Goal: Information Seeking & Learning: Learn about a topic

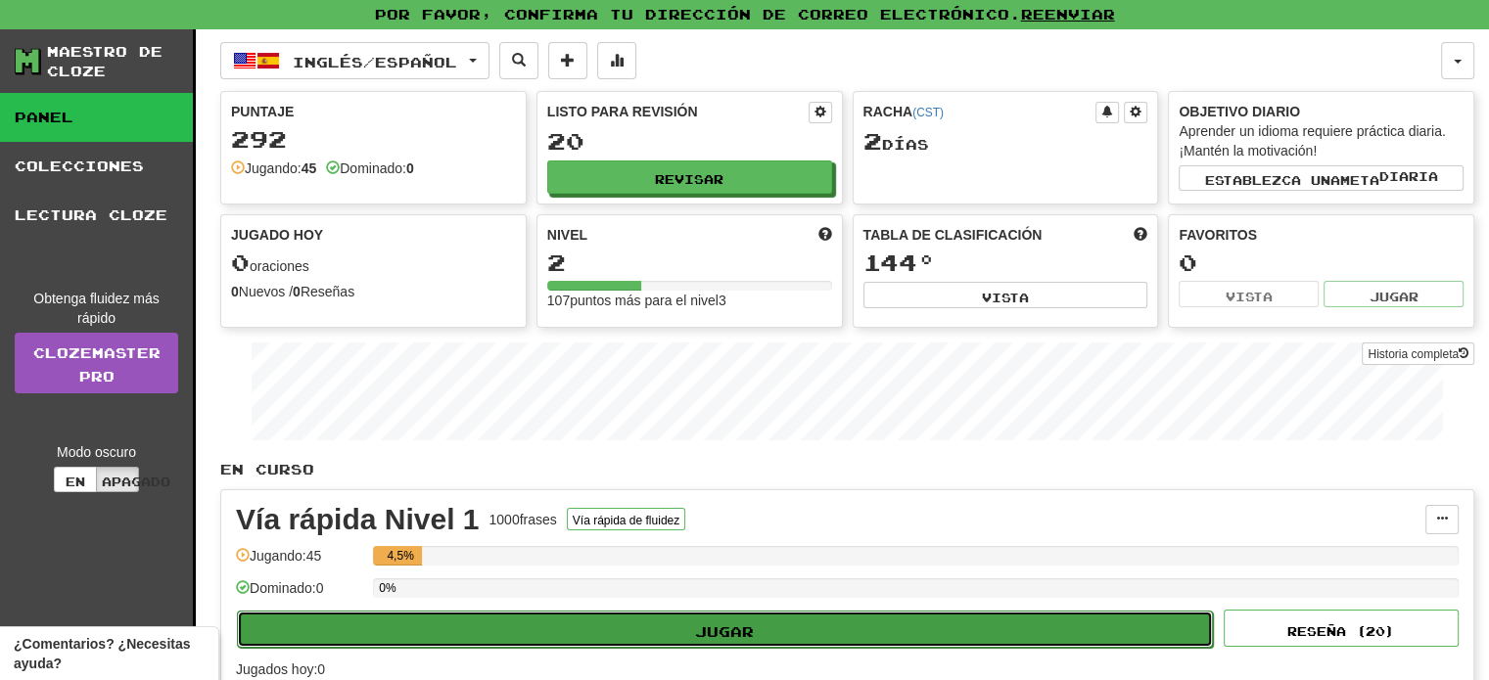
click at [771, 625] on button "Jugar" at bounding box center [725, 629] width 976 height 37
select select "**"
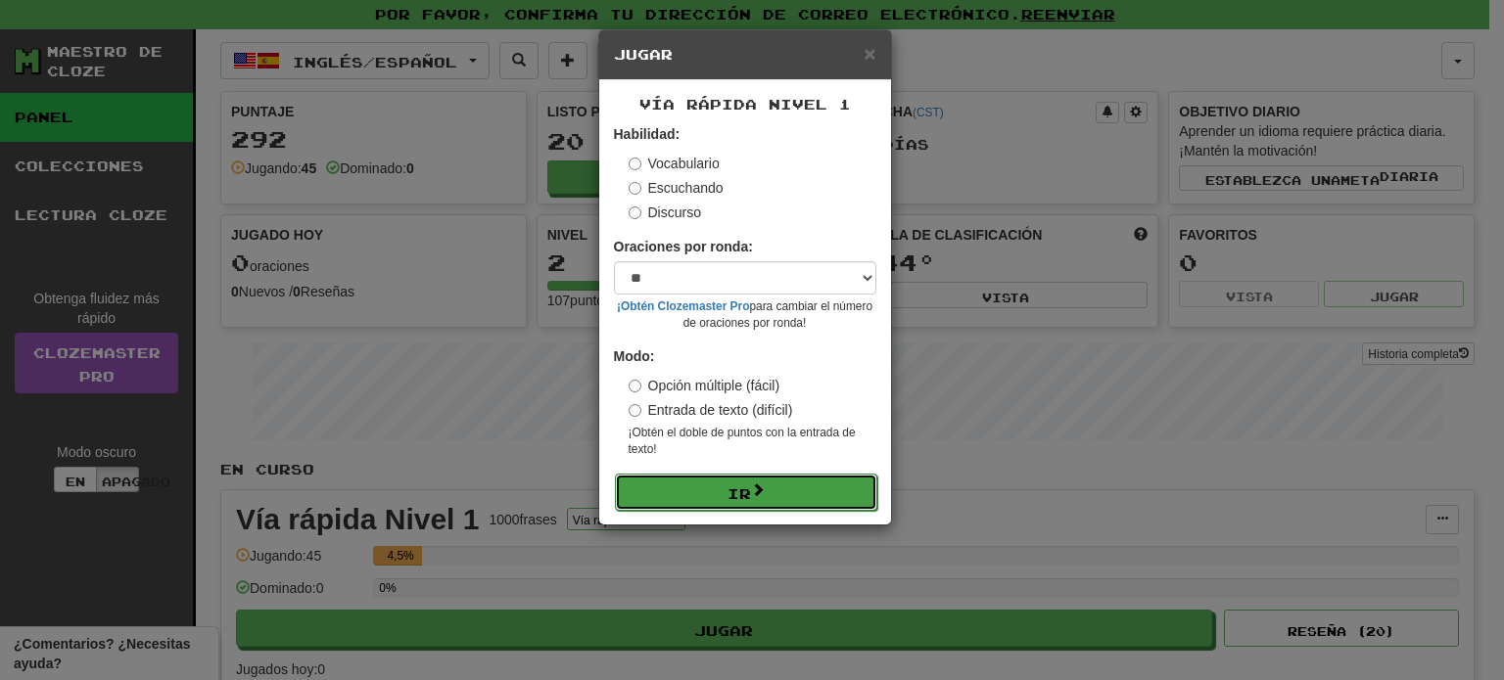
click at [776, 492] on button "Ir" at bounding box center [746, 492] width 262 height 37
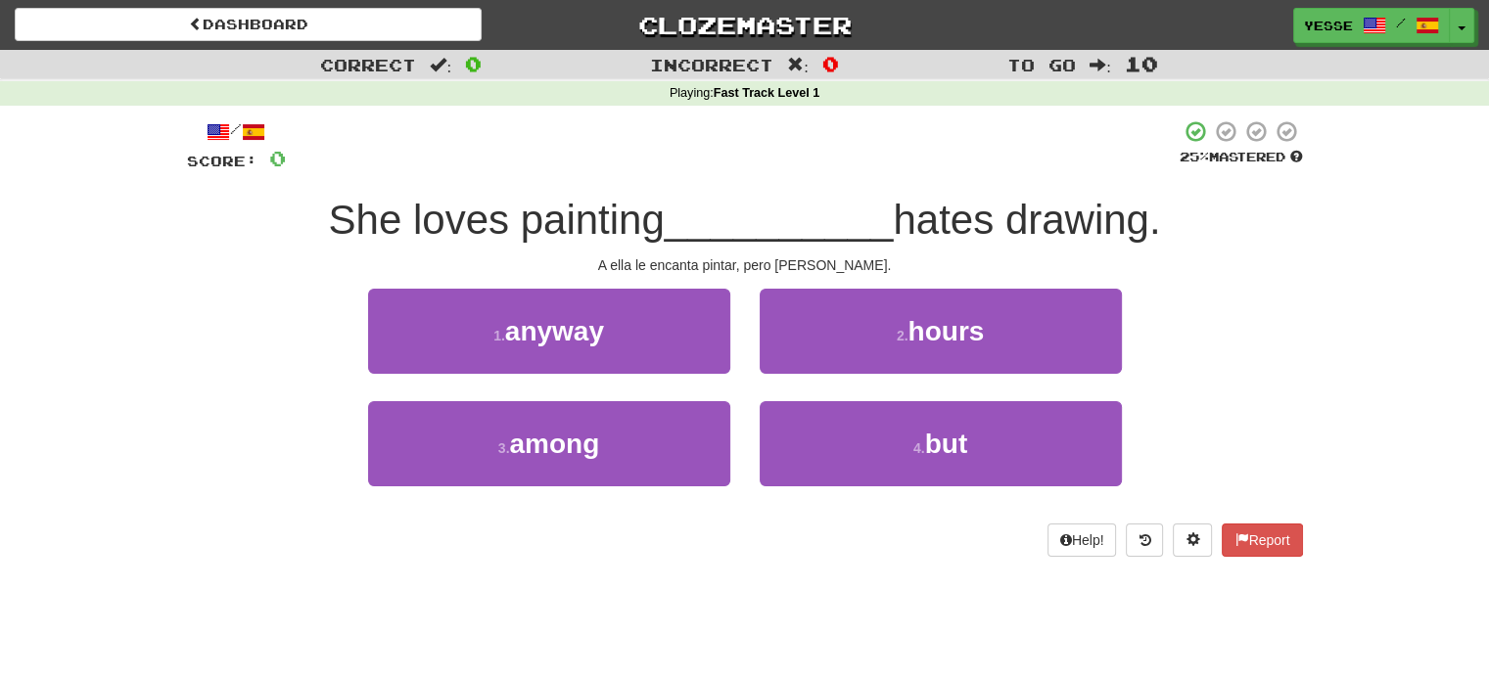
click at [1271, 325] on div "1 . anyway 2 . hours" at bounding box center [745, 345] width 1175 height 113
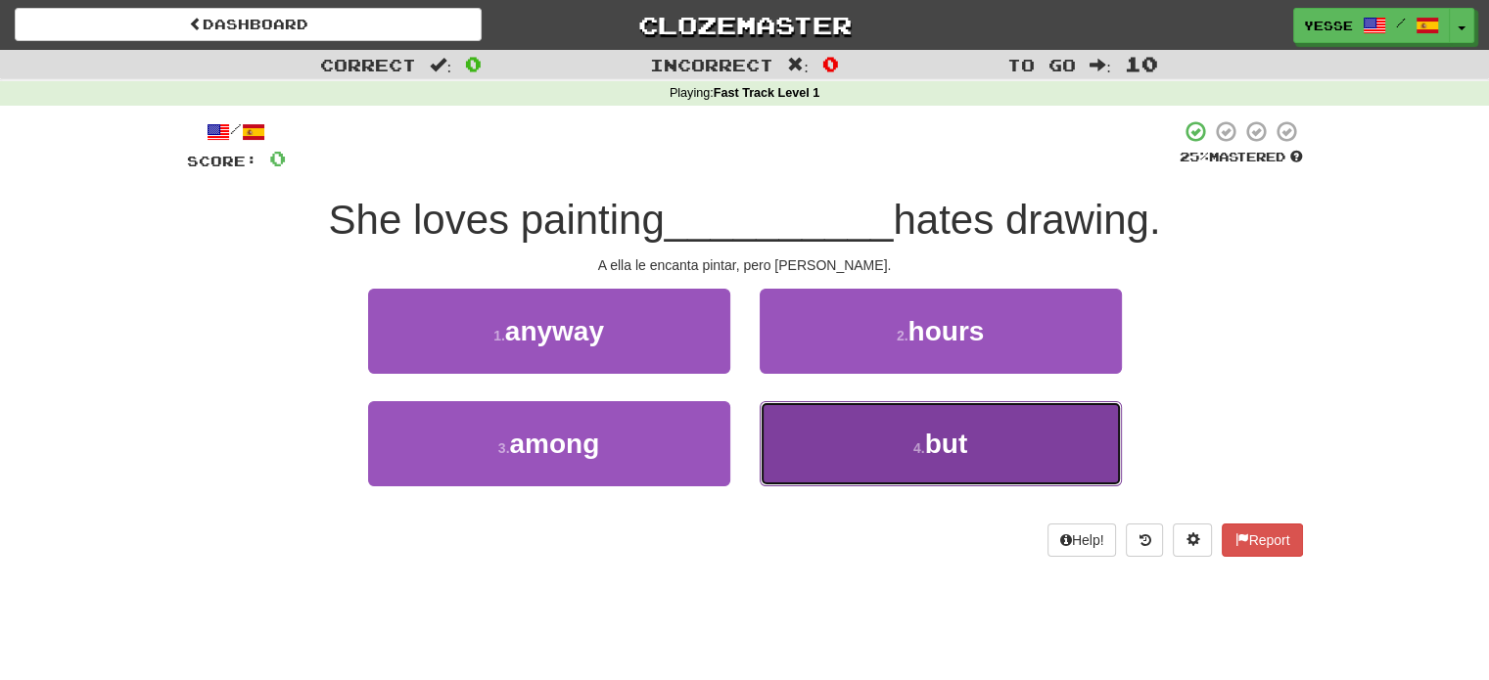
click at [928, 465] on button "4 . but" at bounding box center [941, 443] width 362 height 85
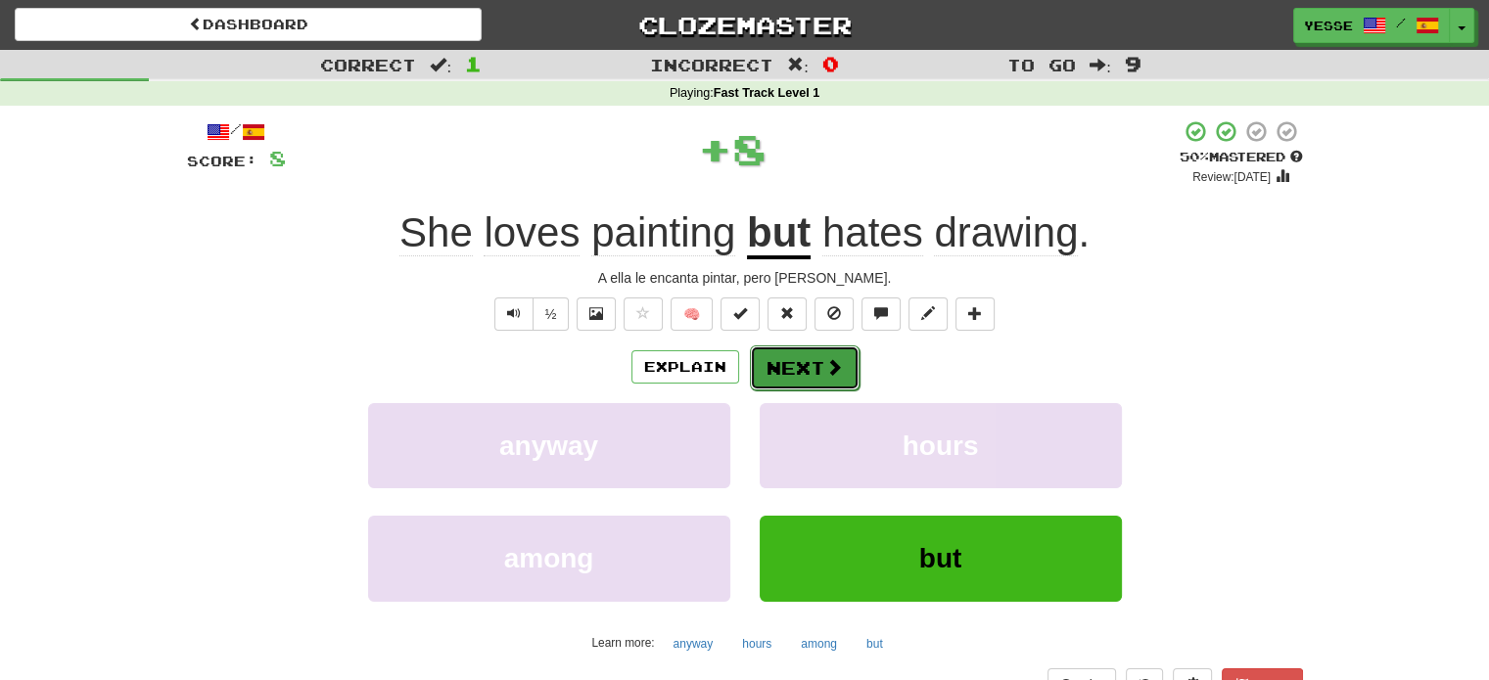
click at [783, 381] on button "Next" at bounding box center [805, 368] width 110 height 45
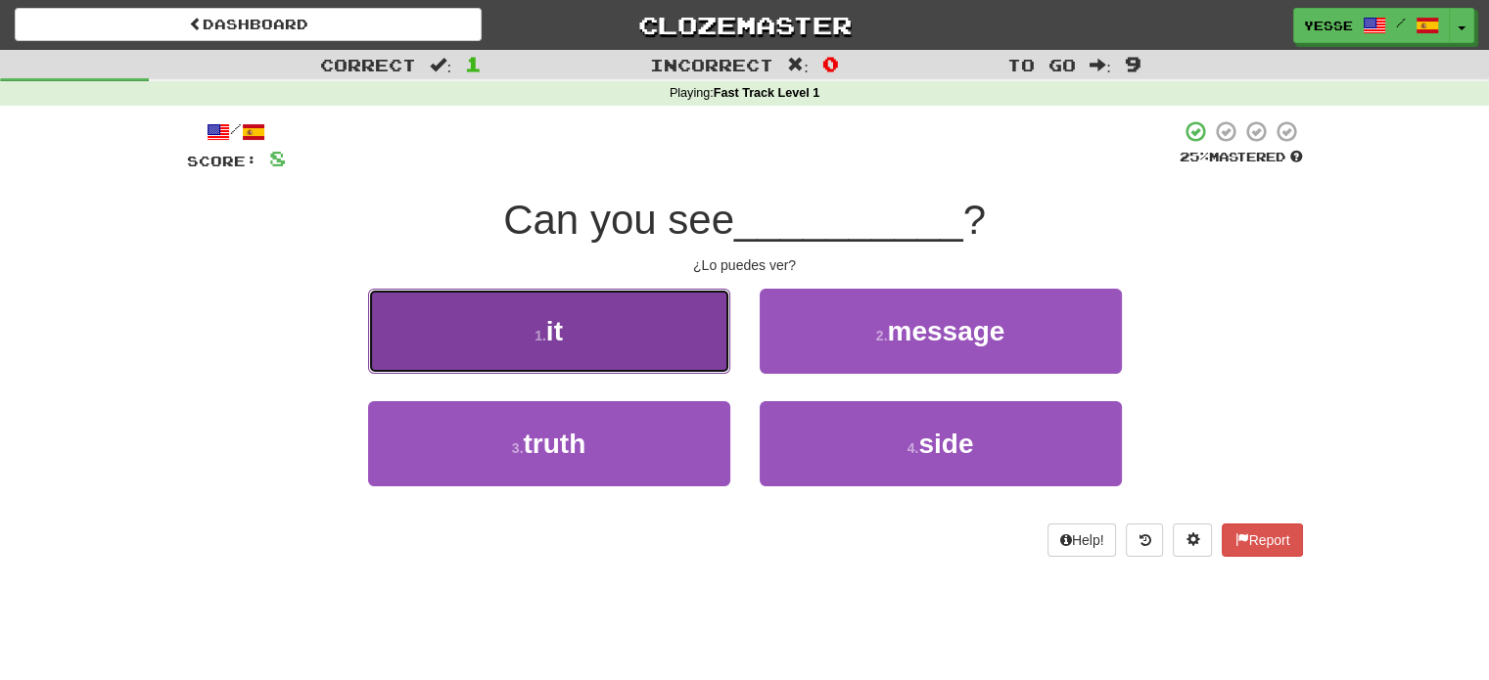
click at [636, 321] on button "1 . it" at bounding box center [549, 331] width 362 height 85
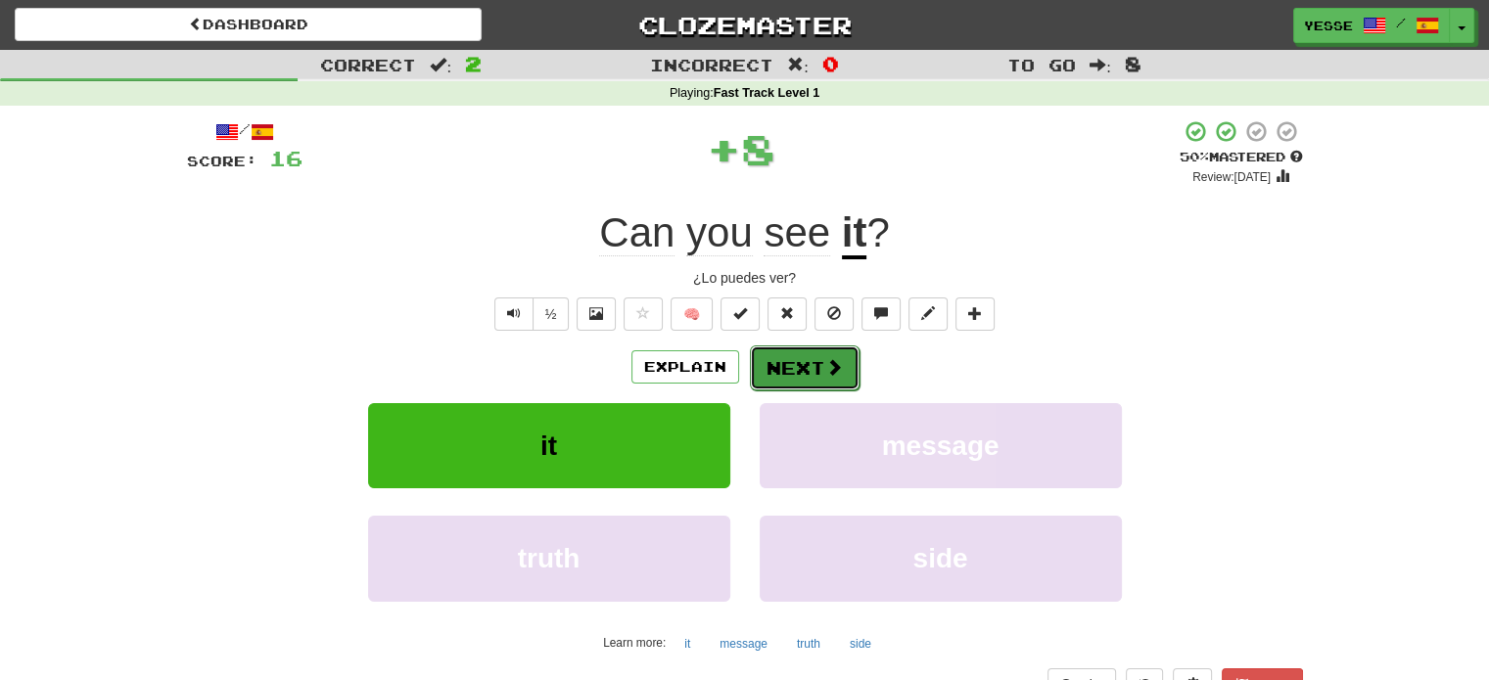
click at [837, 376] on span at bounding box center [834, 367] width 18 height 18
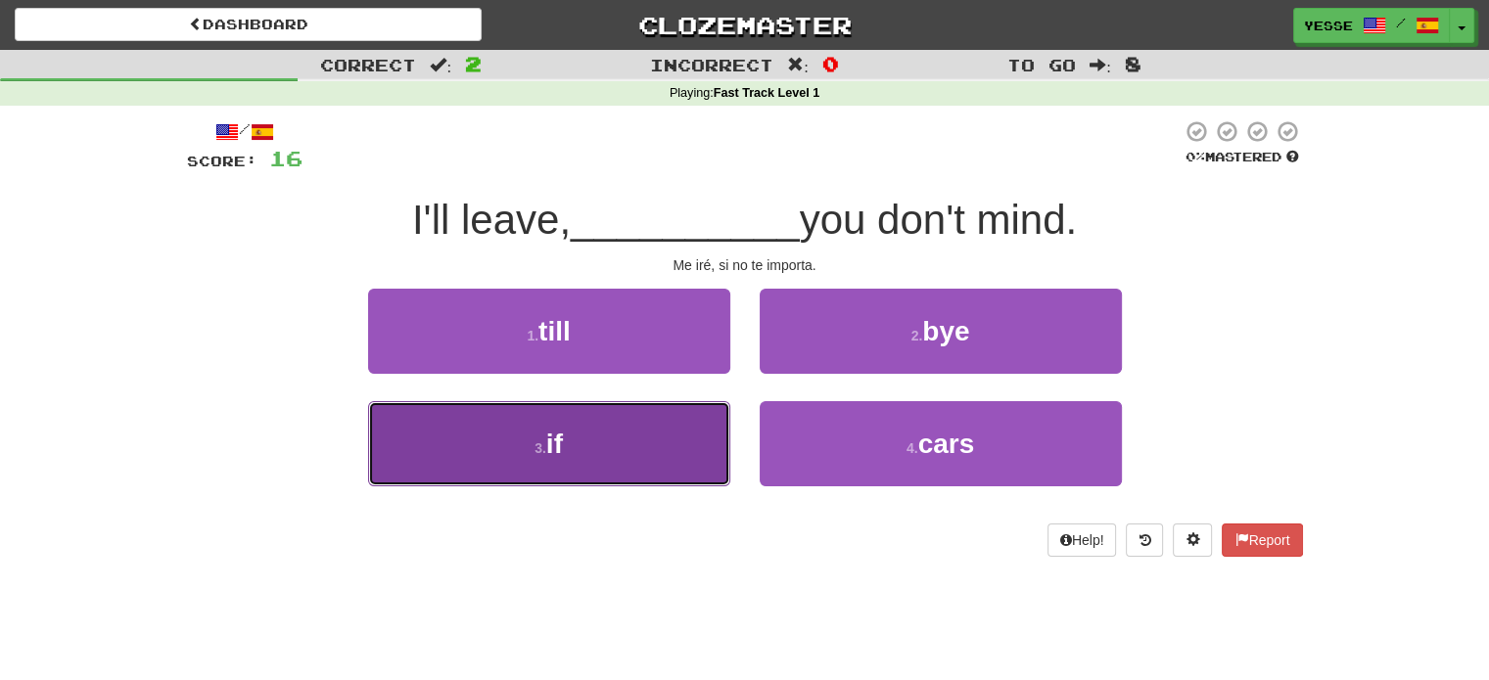
click at [611, 468] on button "3 . if" at bounding box center [549, 443] width 362 height 85
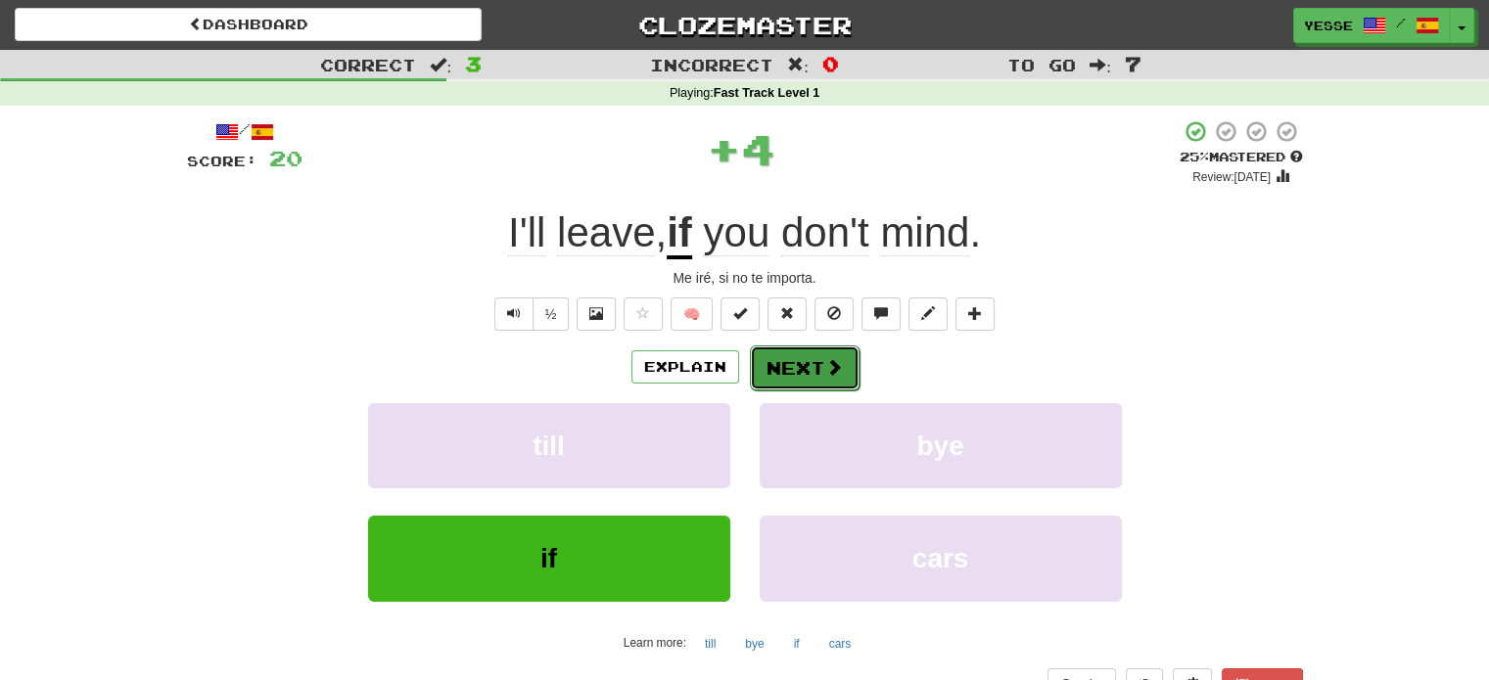
click at [807, 367] on button "Next" at bounding box center [805, 368] width 110 height 45
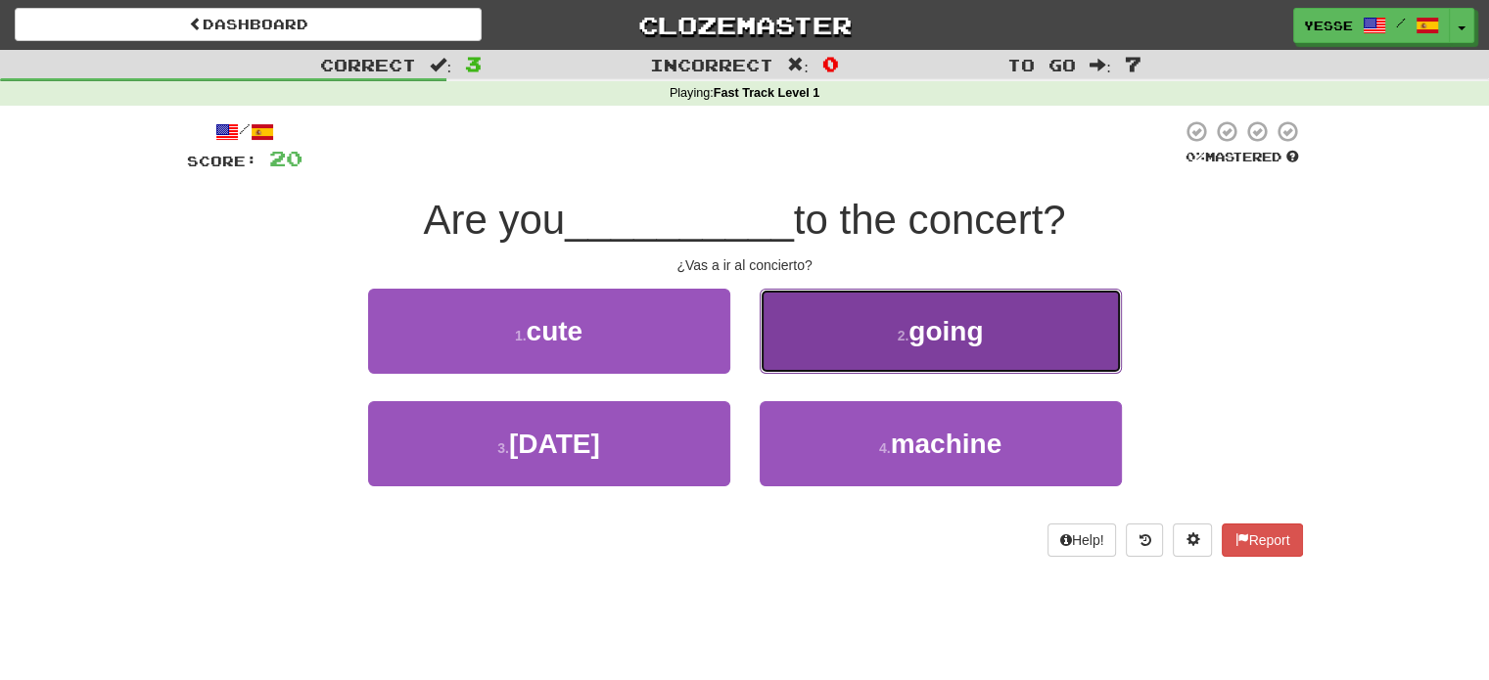
click at [842, 369] on button "2 . going" at bounding box center [941, 331] width 362 height 85
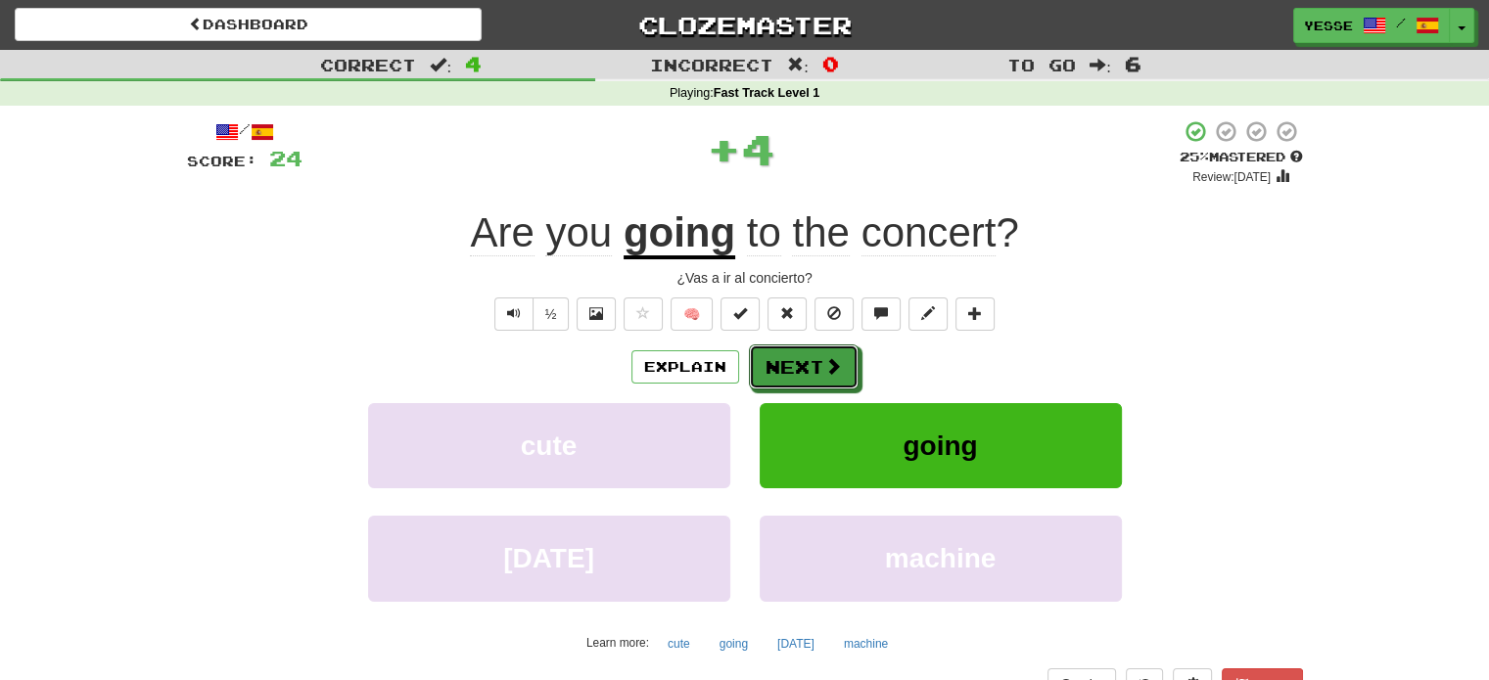
click at [842, 369] on button "Next" at bounding box center [804, 367] width 110 height 45
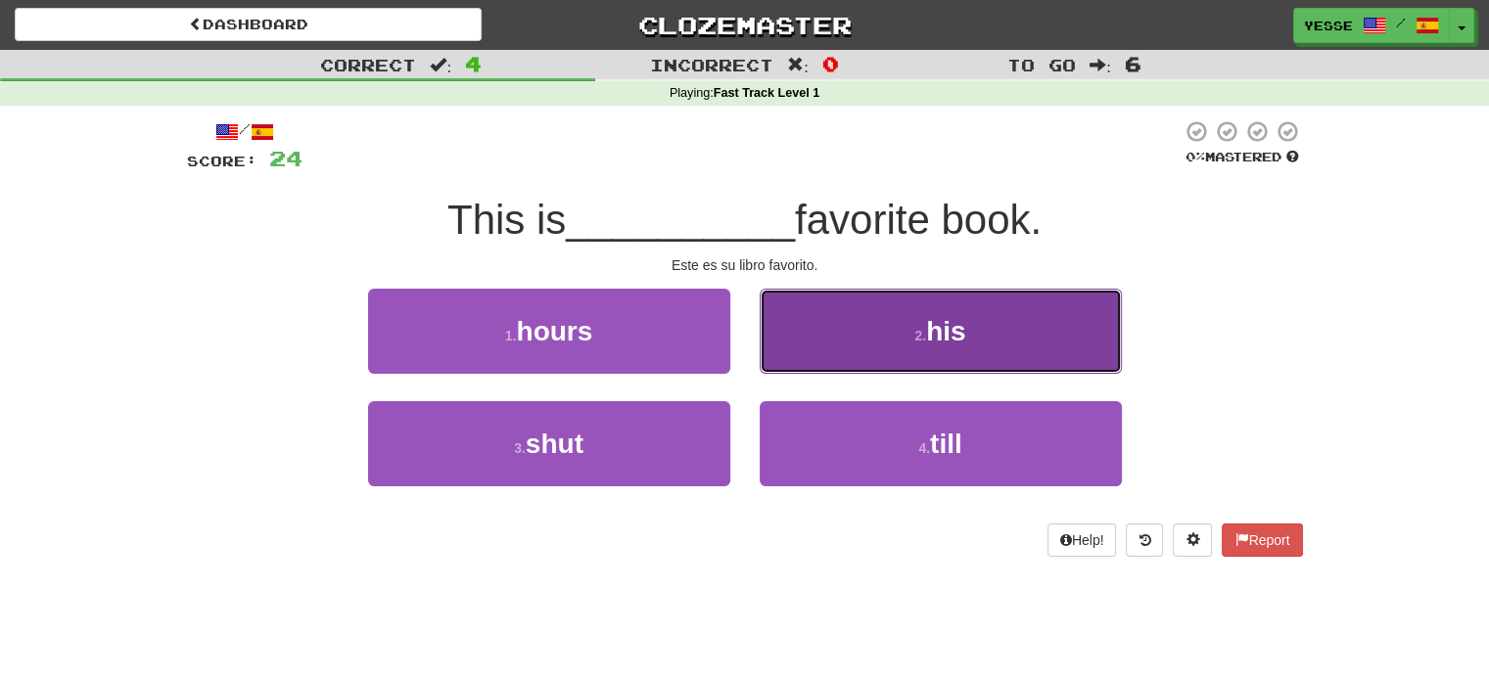
click at [865, 363] on button "2 . his" at bounding box center [941, 331] width 362 height 85
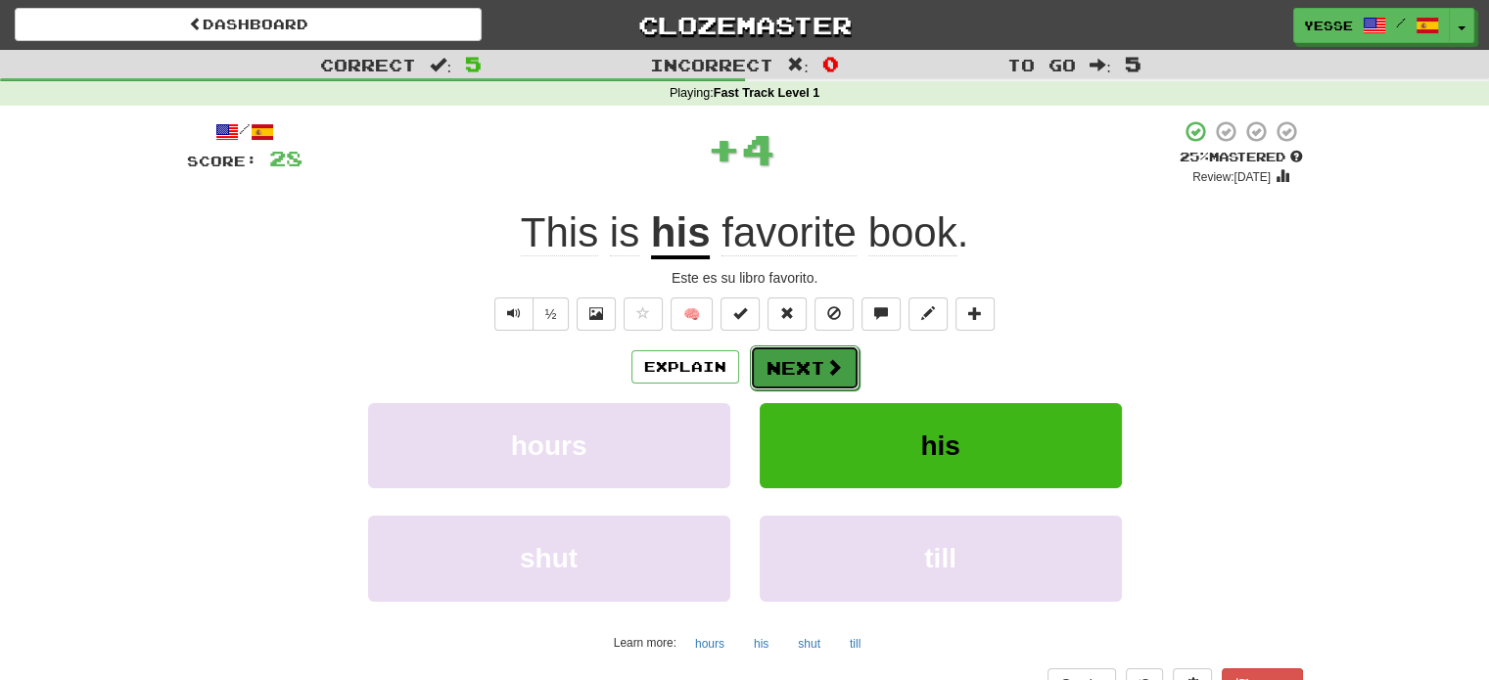
click at [792, 368] on button "Next" at bounding box center [805, 368] width 110 height 45
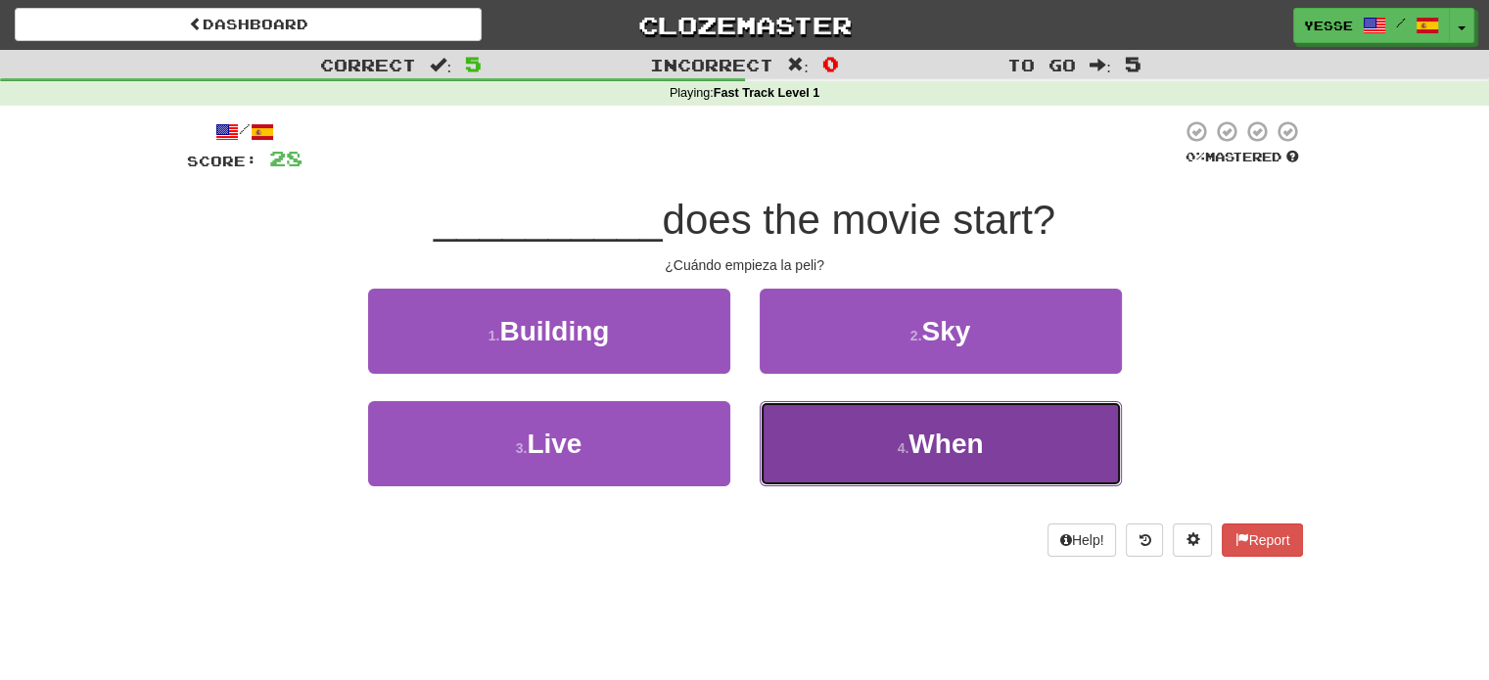
click at [854, 457] on button "4 . When" at bounding box center [941, 443] width 362 height 85
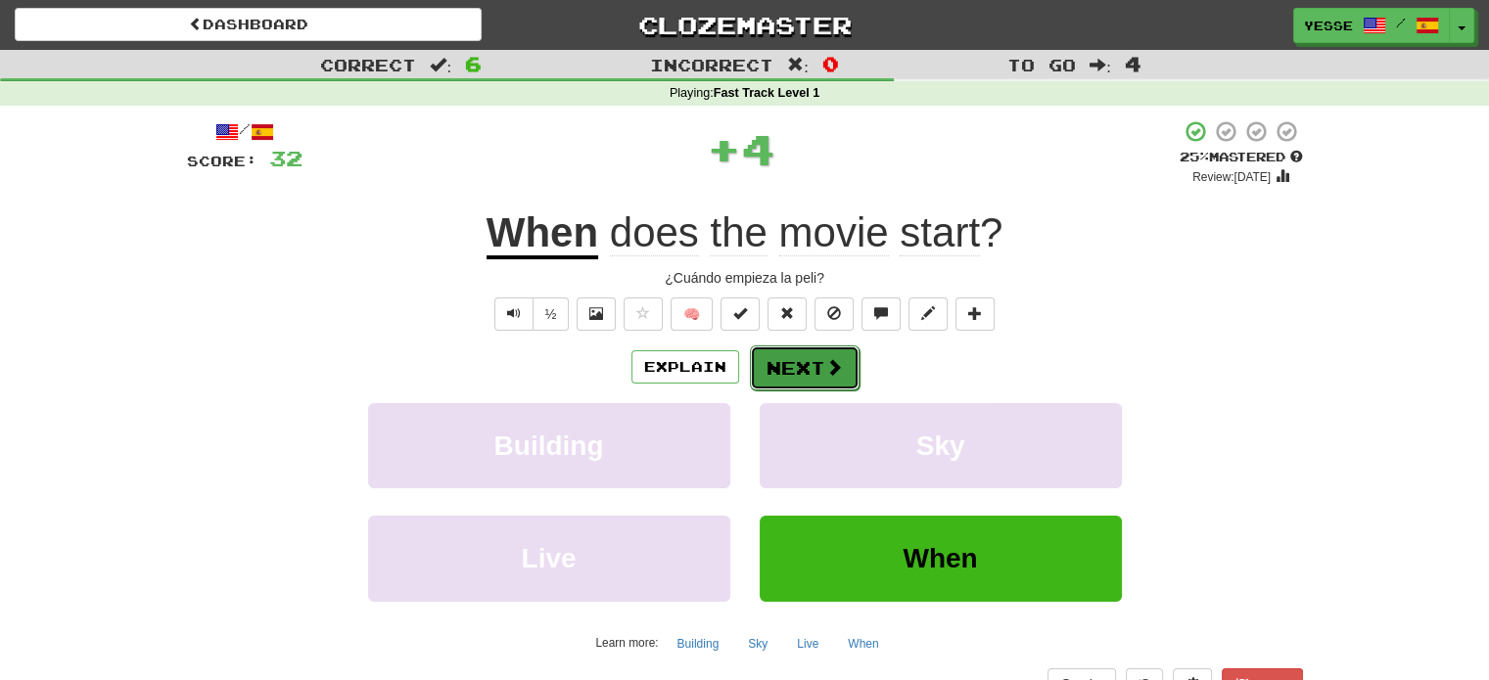
click at [807, 371] on button "Next" at bounding box center [805, 368] width 110 height 45
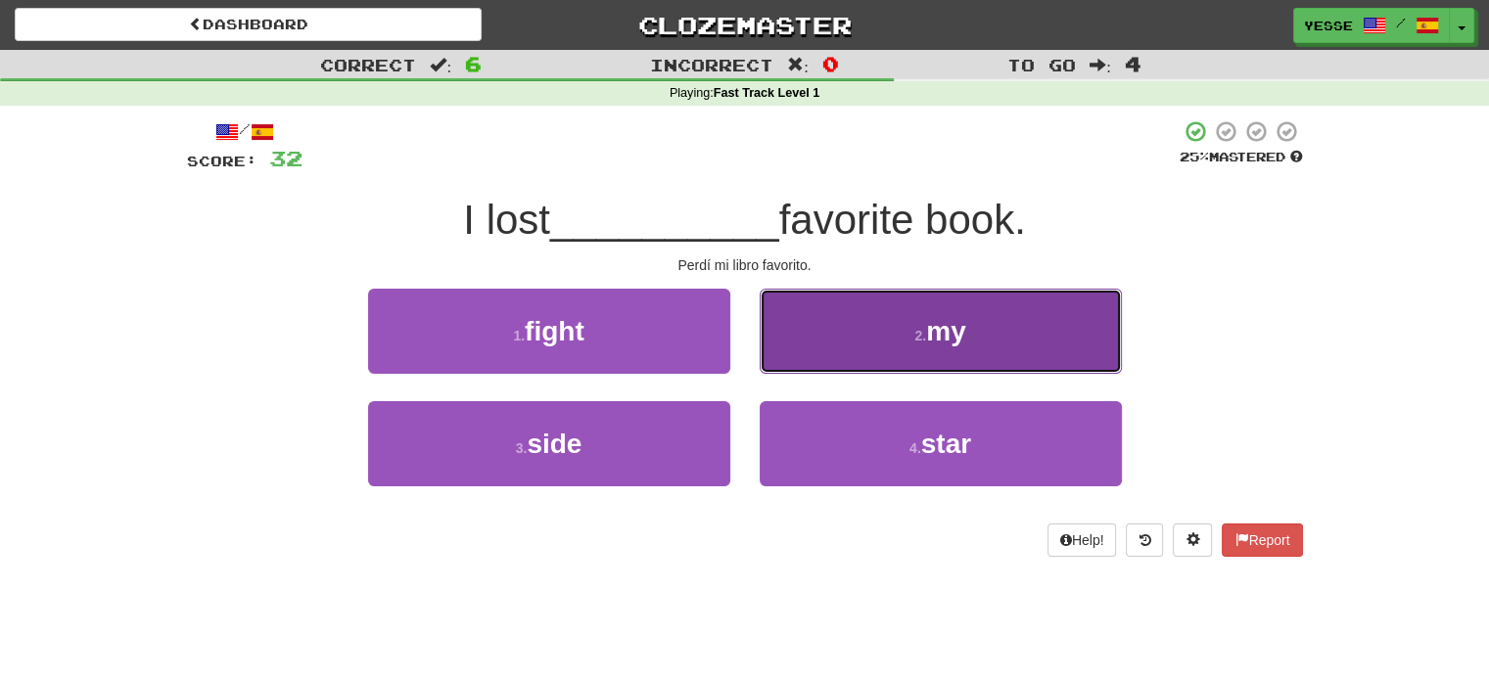
click at [839, 354] on button "2 . my" at bounding box center [941, 331] width 362 height 85
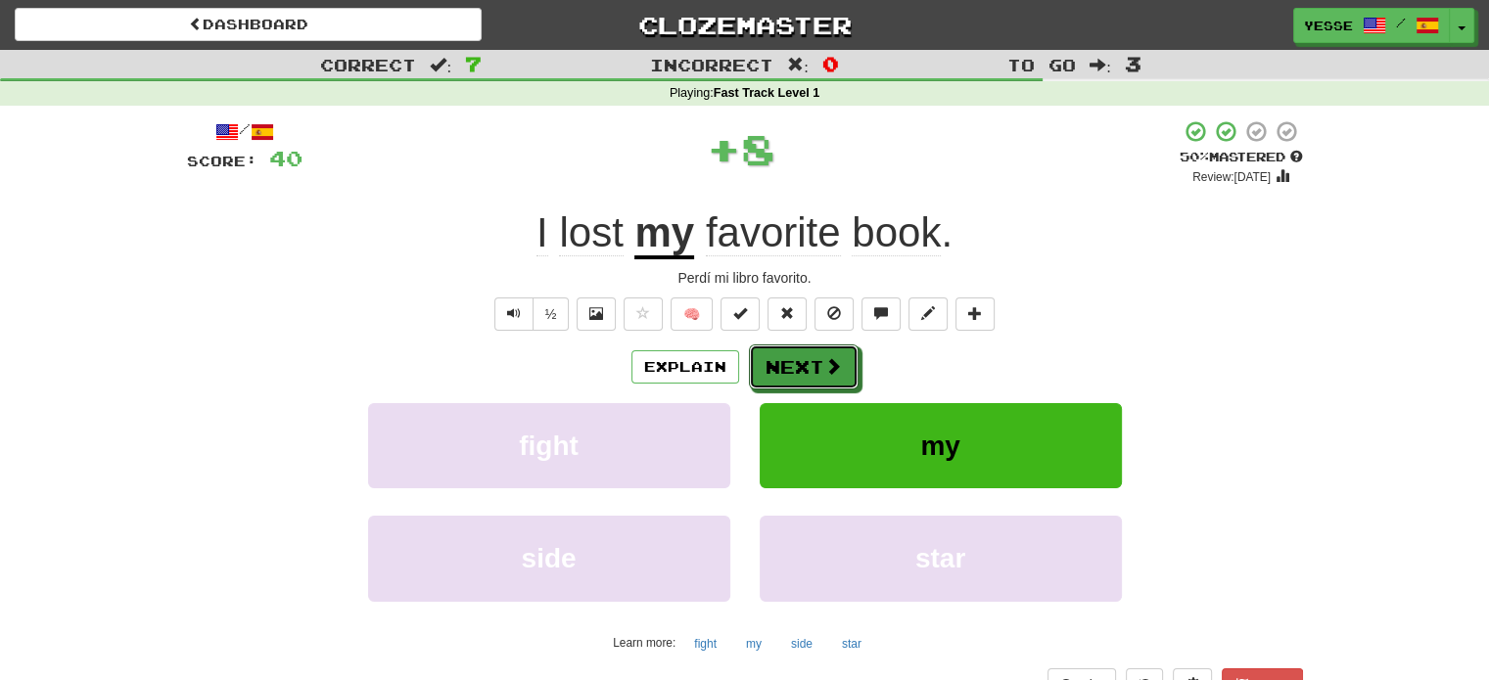
click at [839, 354] on button "Next" at bounding box center [804, 367] width 110 height 45
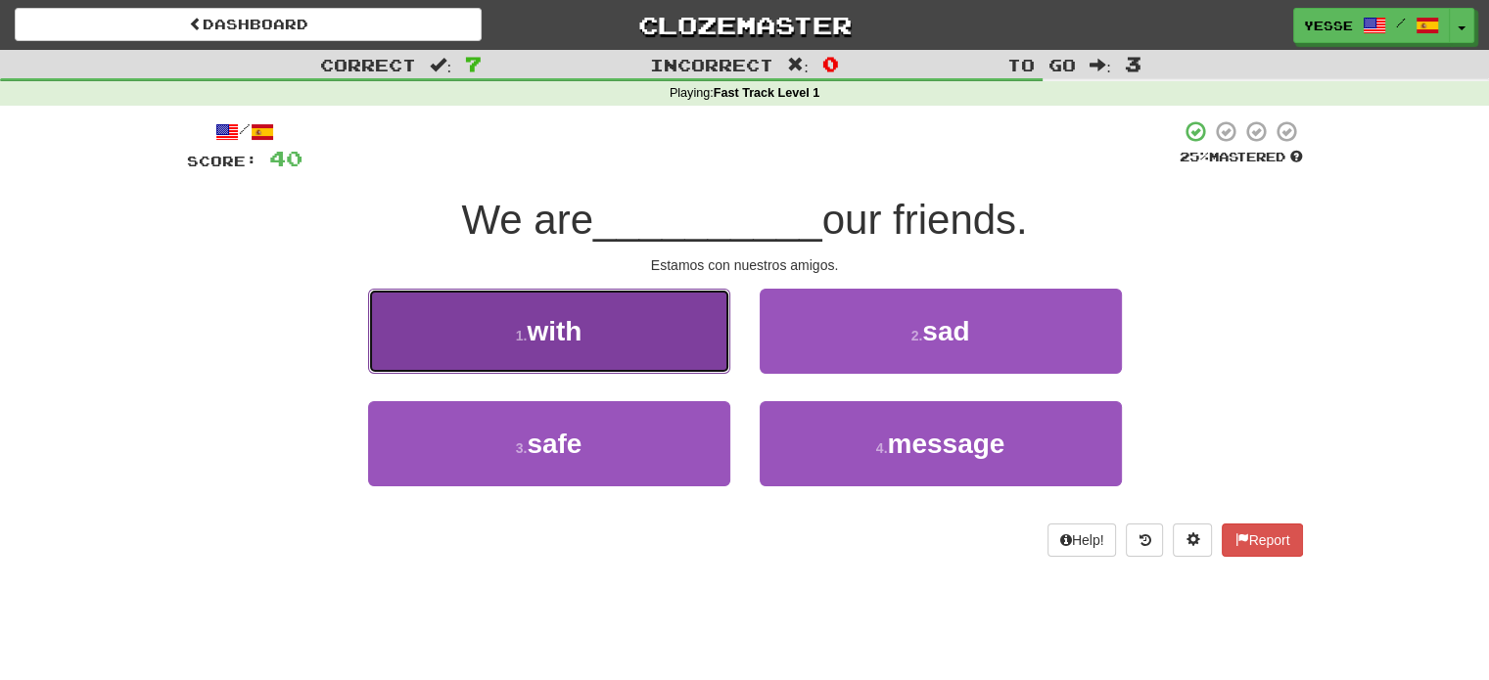
click at [669, 351] on button "1 . with" at bounding box center [549, 331] width 362 height 85
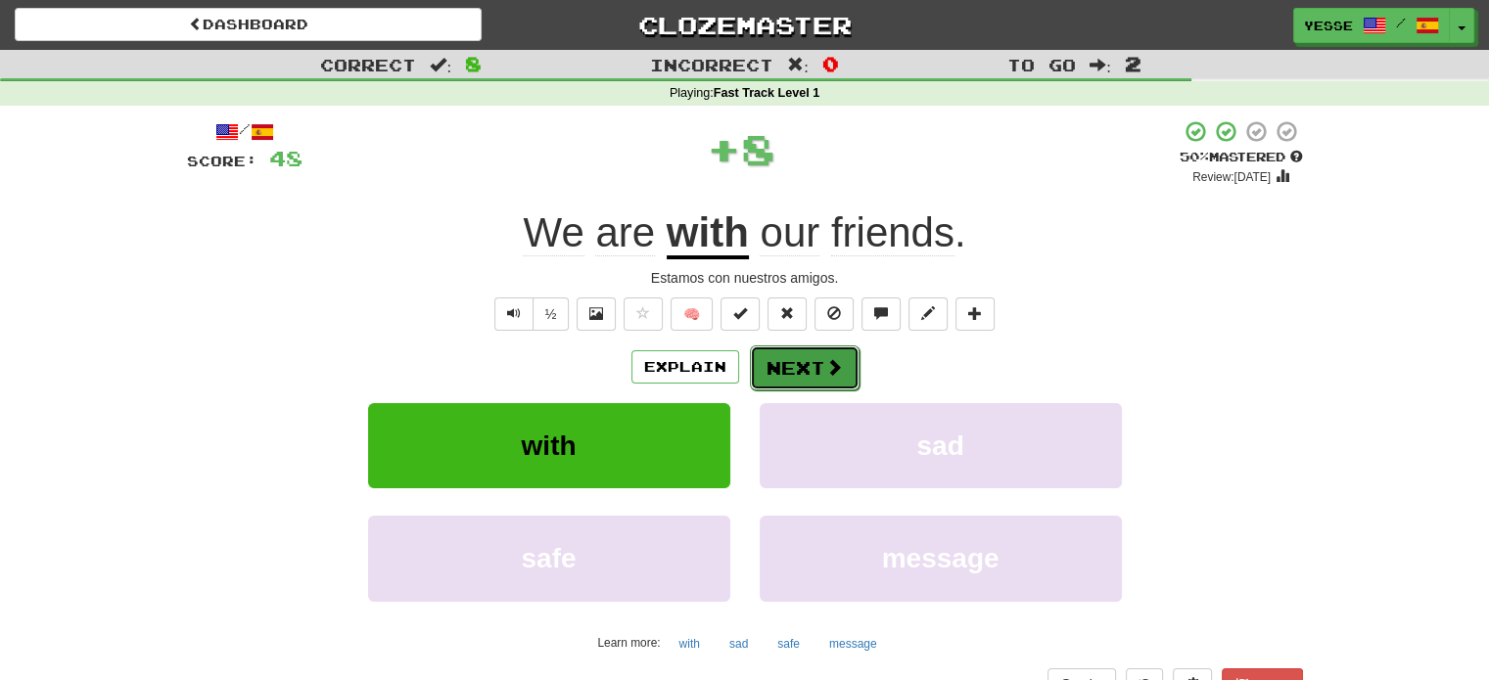
click at [826, 359] on span at bounding box center [834, 367] width 18 height 18
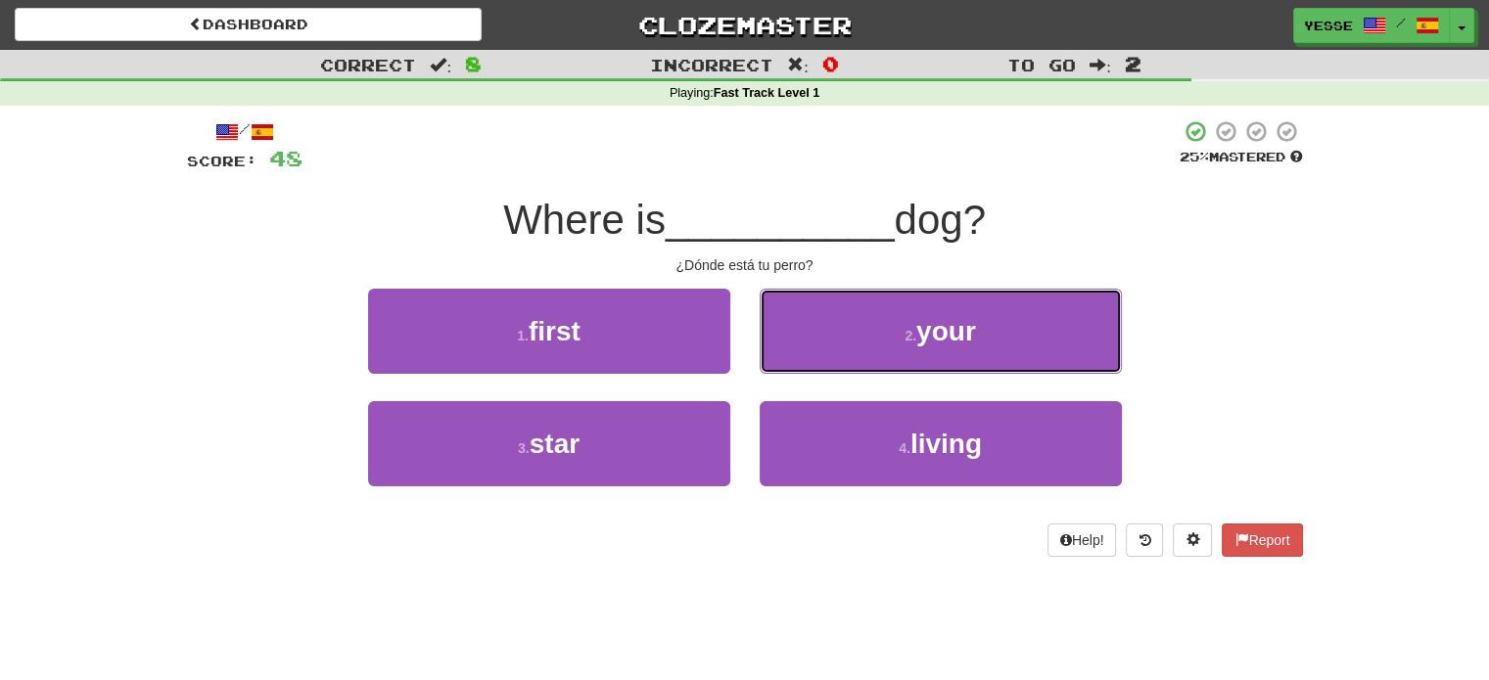
click at [826, 359] on button "2 . your" at bounding box center [941, 331] width 362 height 85
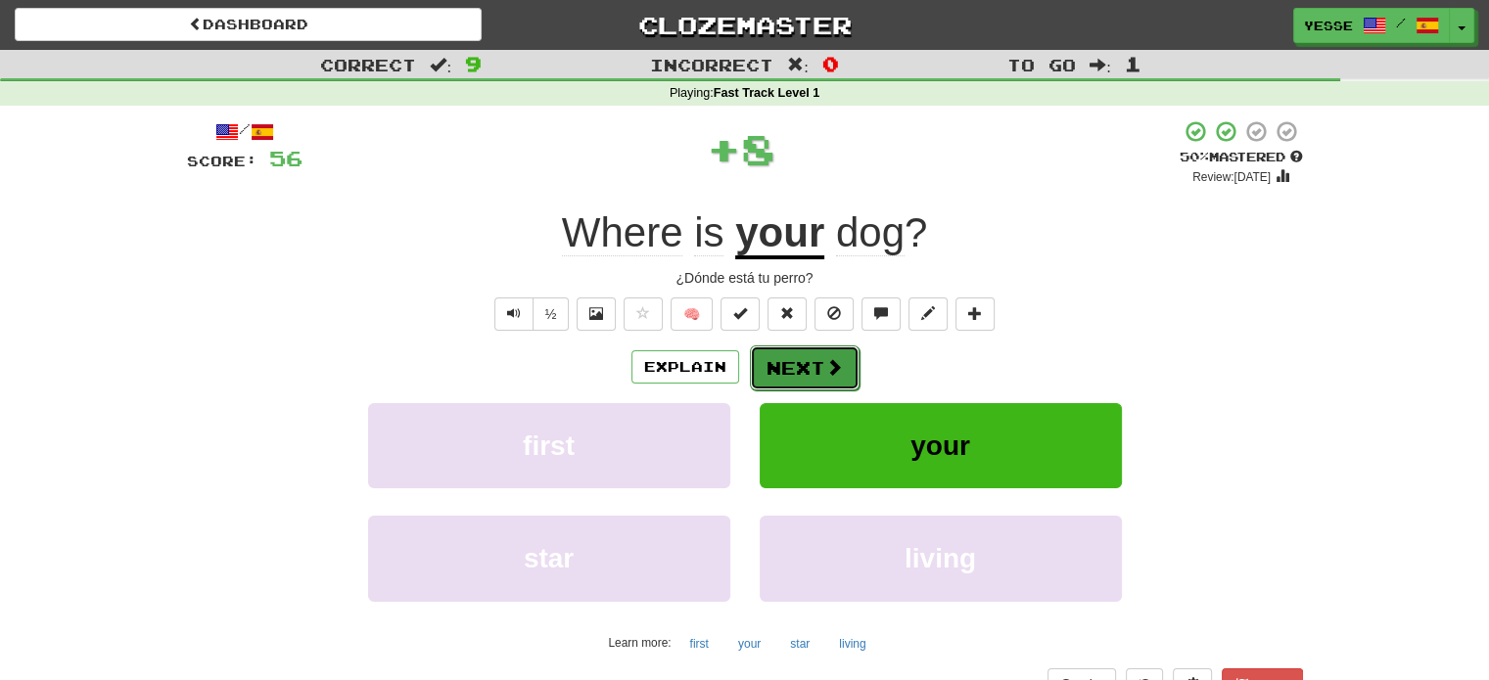
click at [820, 370] on button "Next" at bounding box center [805, 368] width 110 height 45
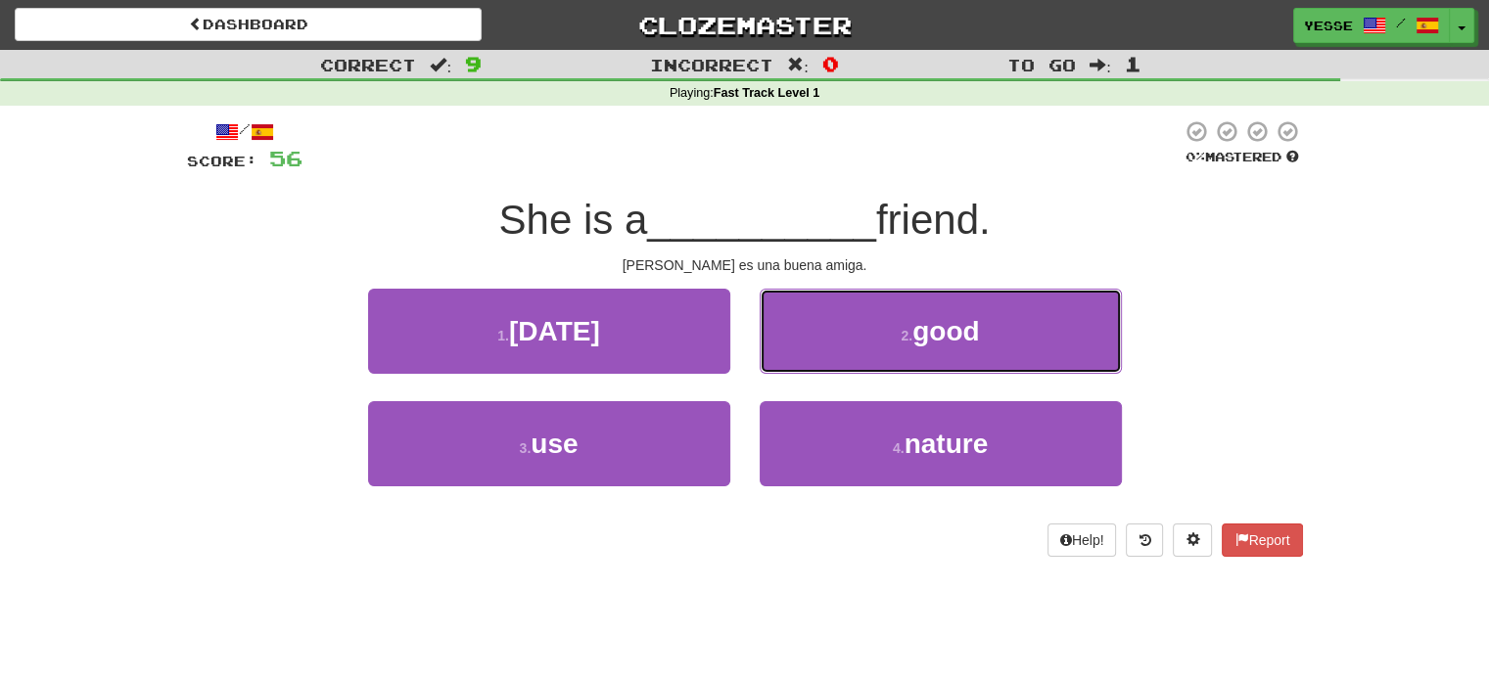
click at [820, 370] on button "2 . good" at bounding box center [941, 331] width 362 height 85
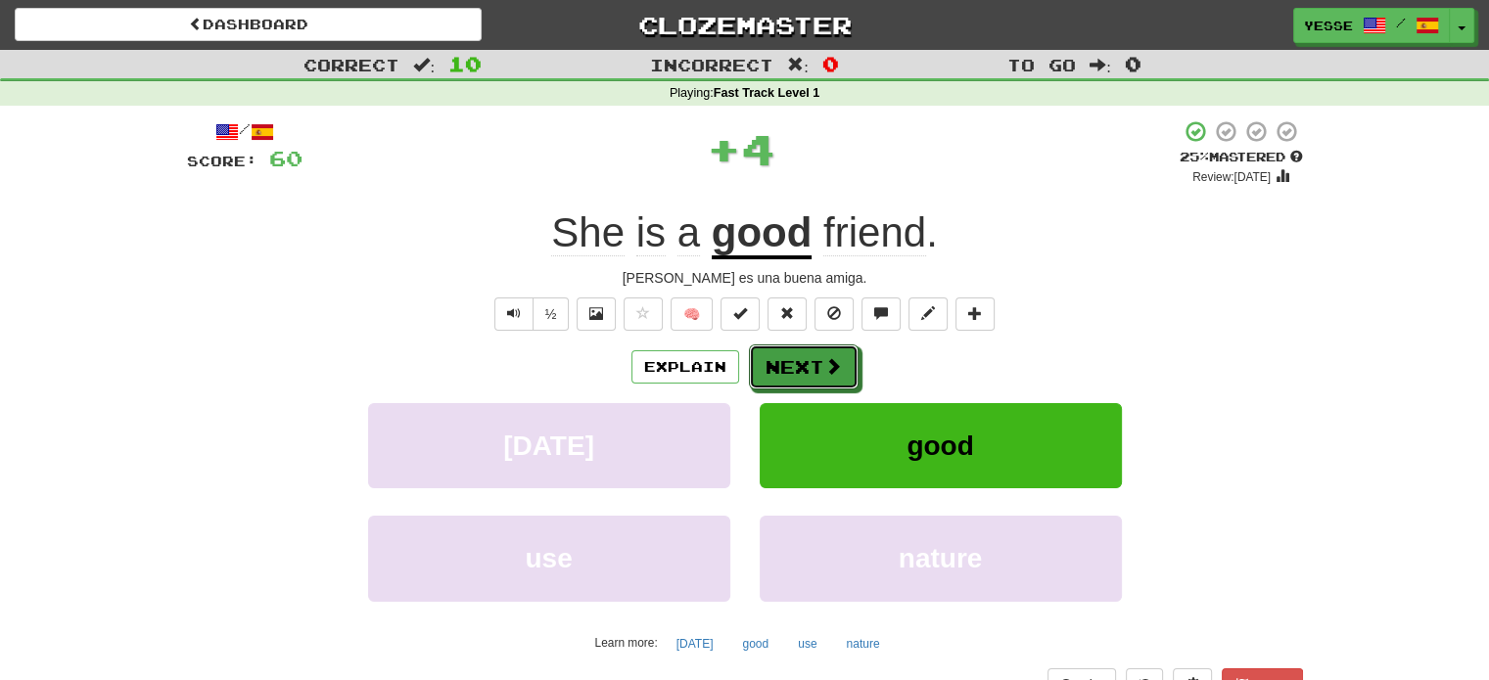
click at [820, 370] on button "Next" at bounding box center [804, 367] width 110 height 45
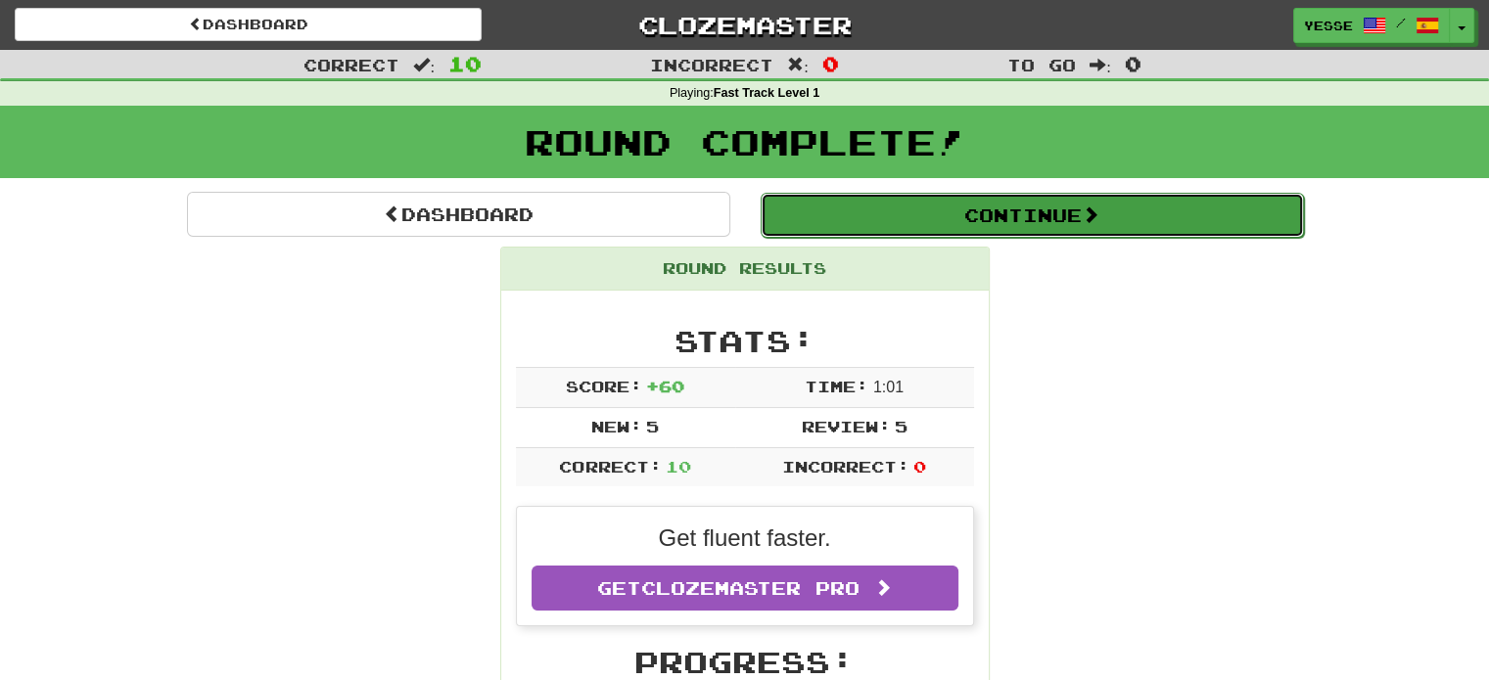
click at [1084, 219] on button "Continue" at bounding box center [1032, 215] width 543 height 45
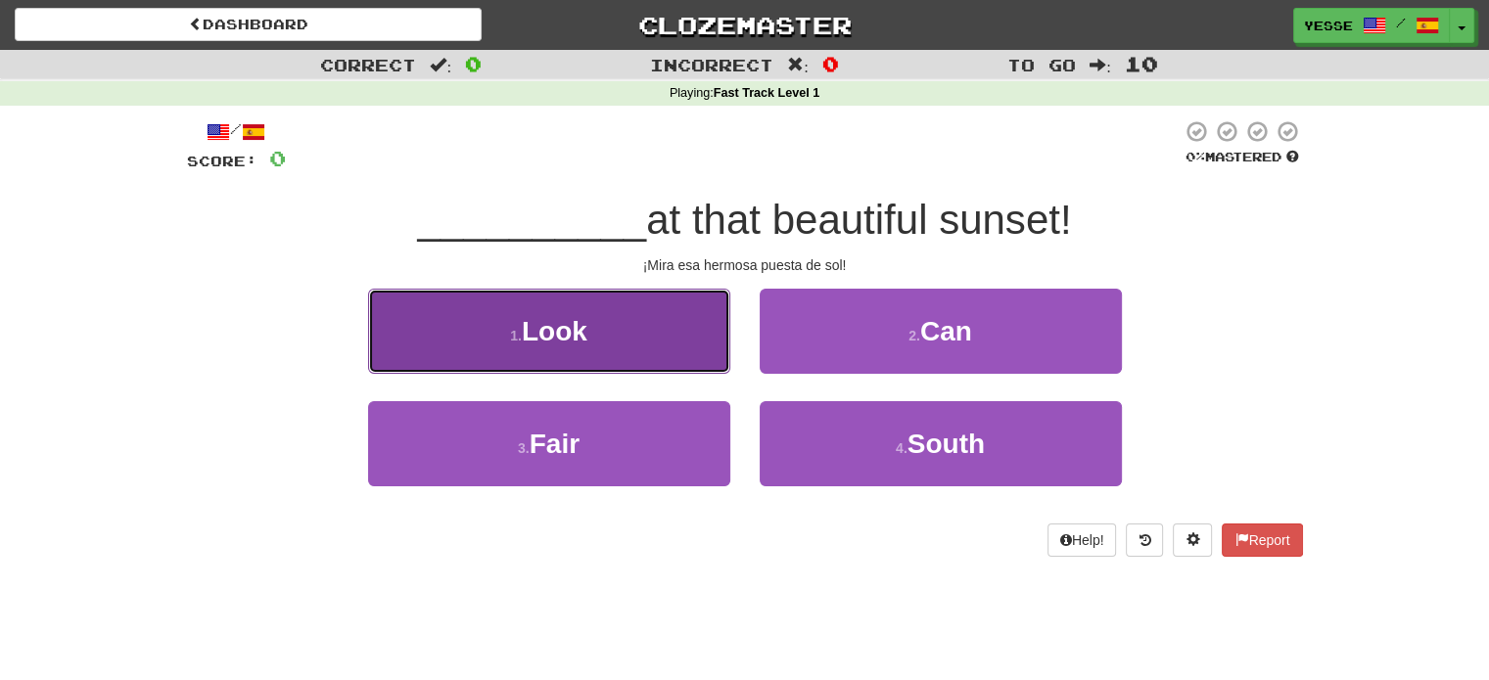
click at [611, 352] on button "1 . Look" at bounding box center [549, 331] width 362 height 85
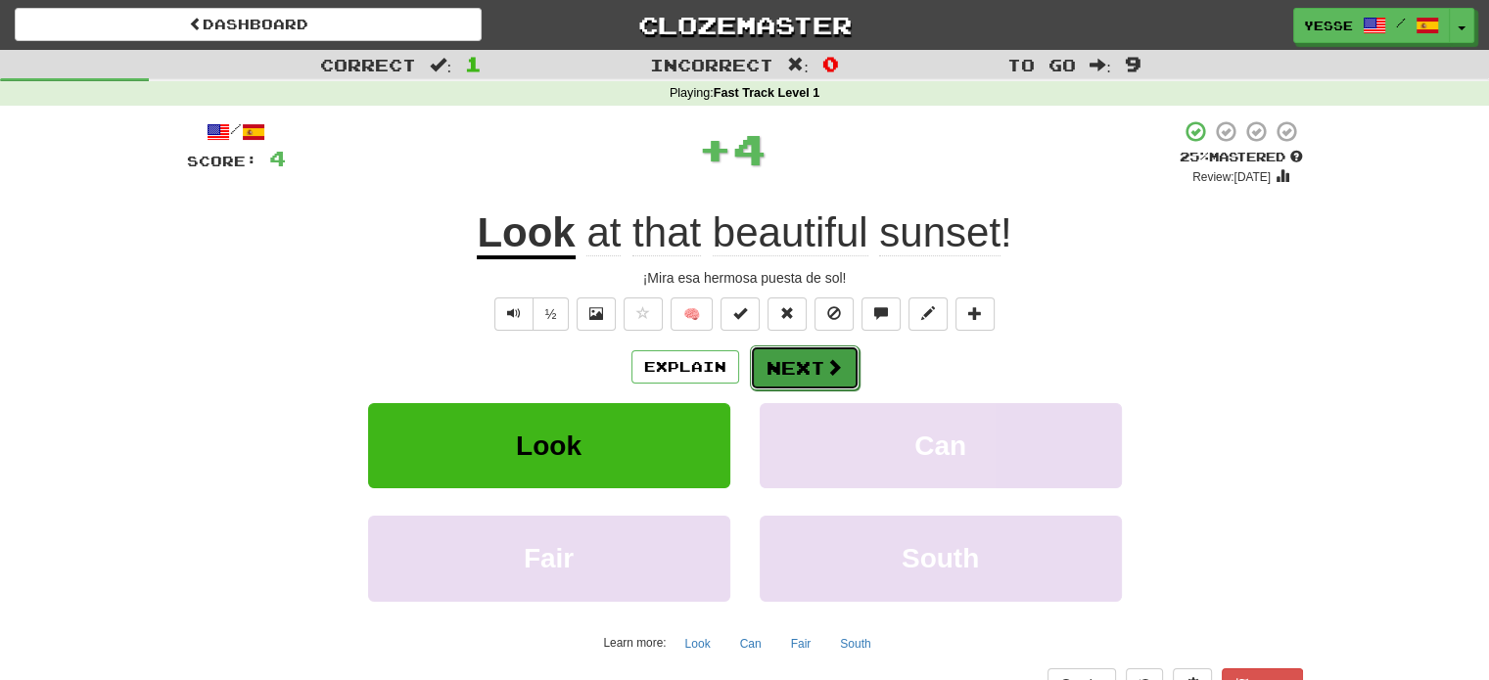
click at [795, 378] on button "Next" at bounding box center [805, 368] width 110 height 45
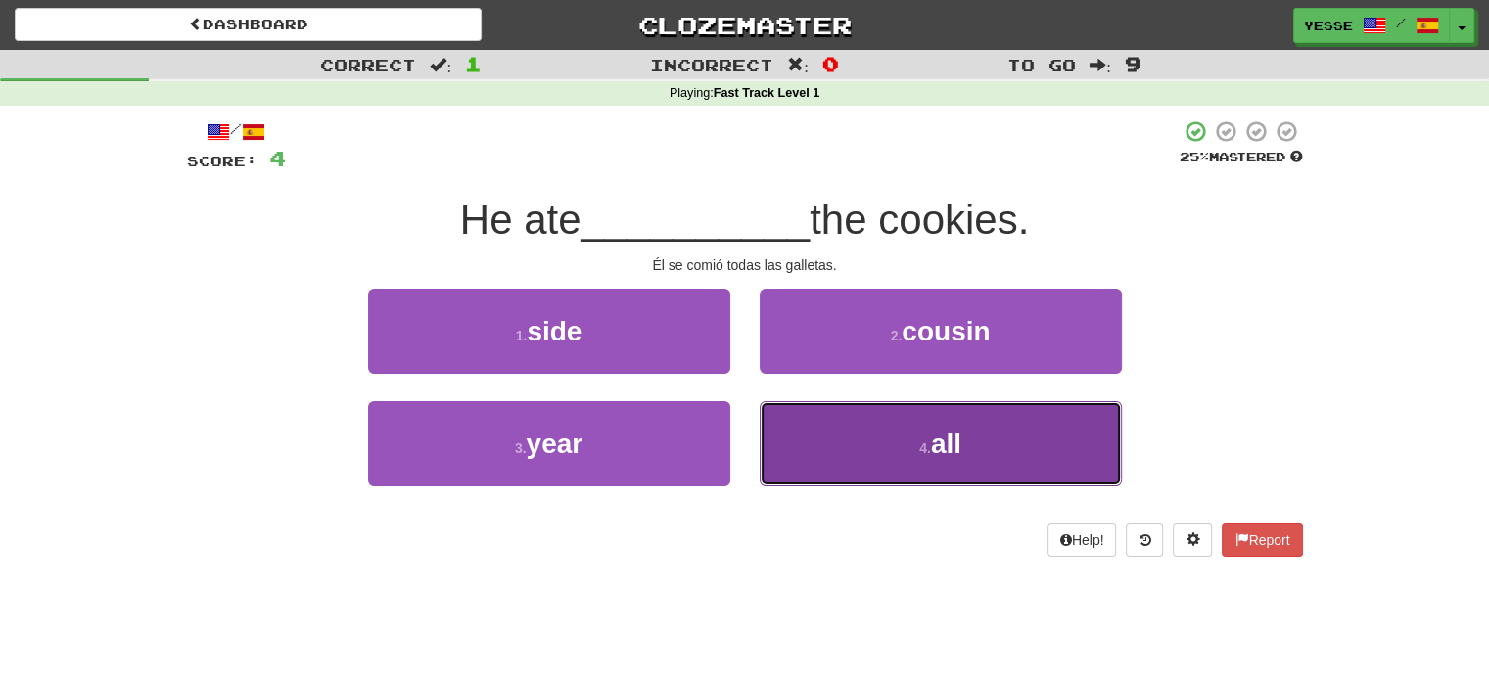
click at [865, 468] on button "4 . all" at bounding box center [941, 443] width 362 height 85
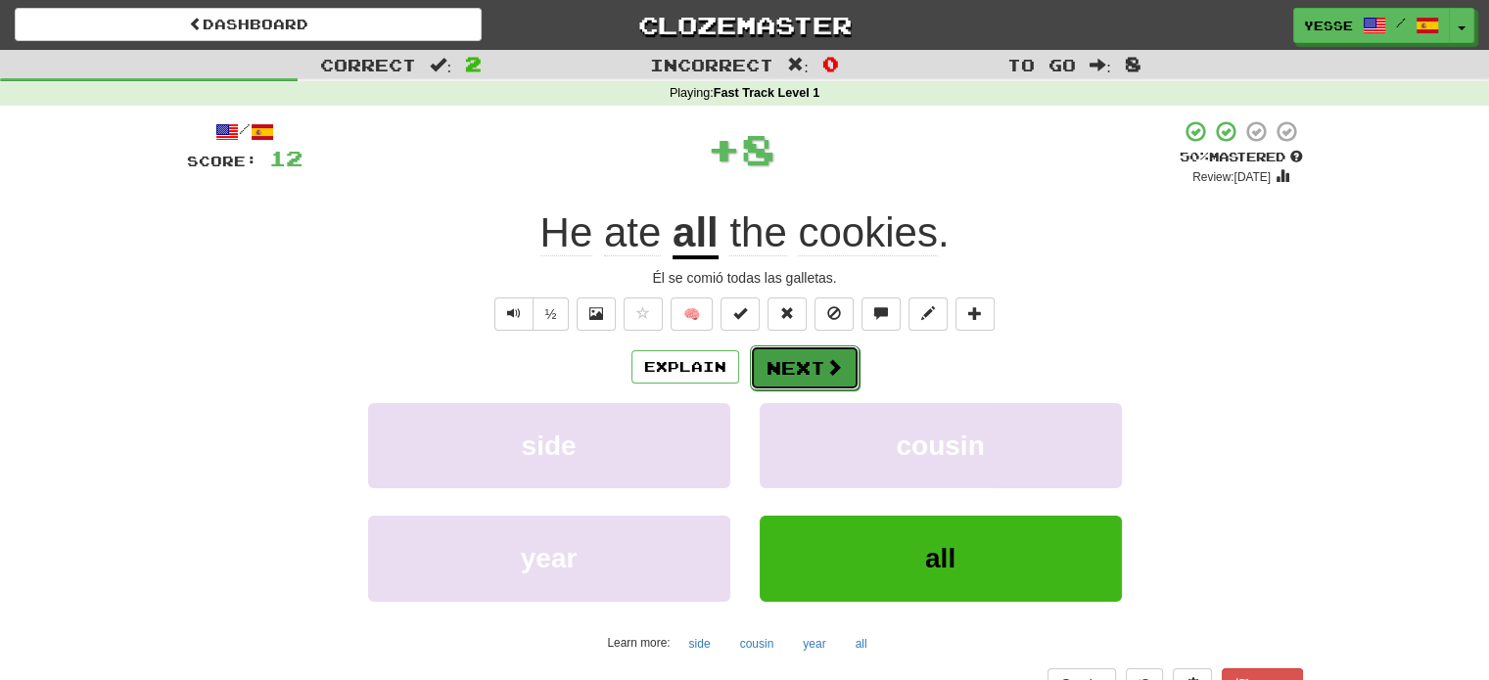
click at [808, 347] on button "Next" at bounding box center [805, 368] width 110 height 45
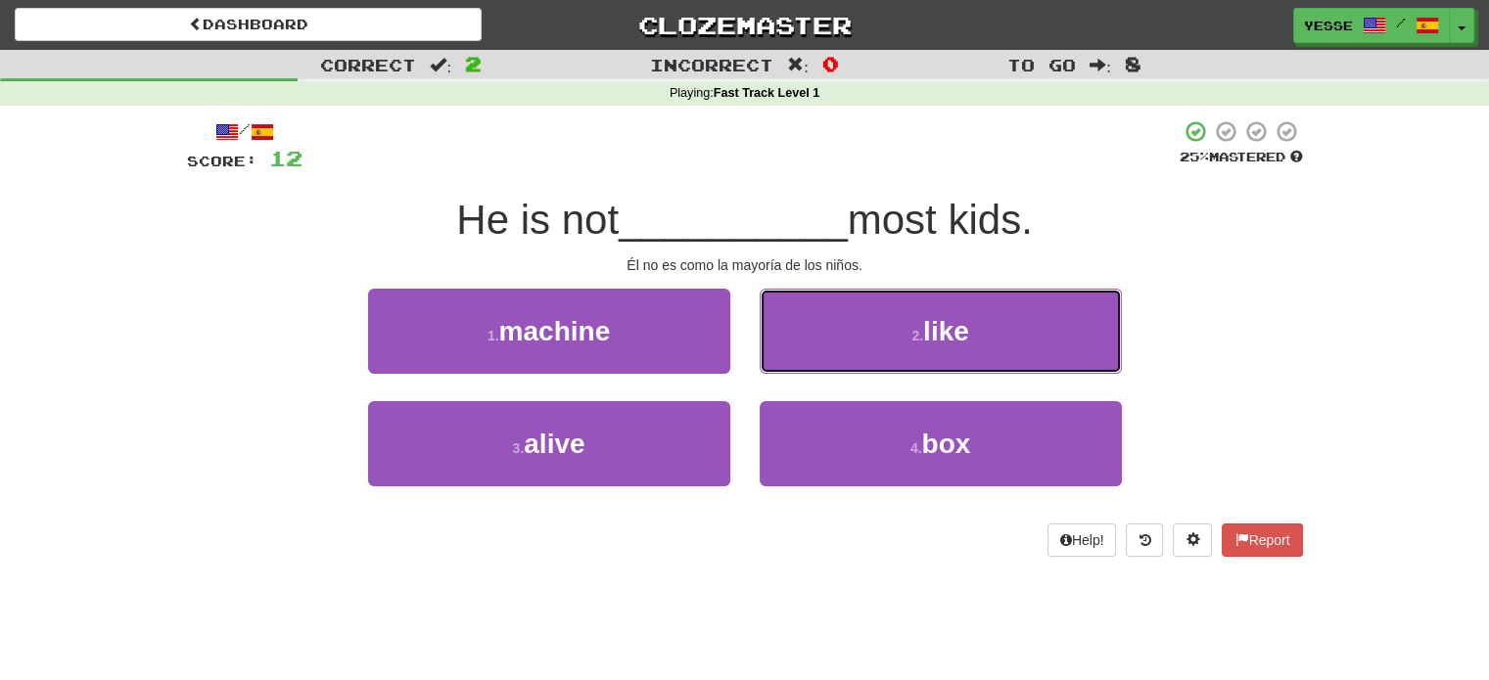
click at [808, 347] on button "2 . like" at bounding box center [941, 331] width 362 height 85
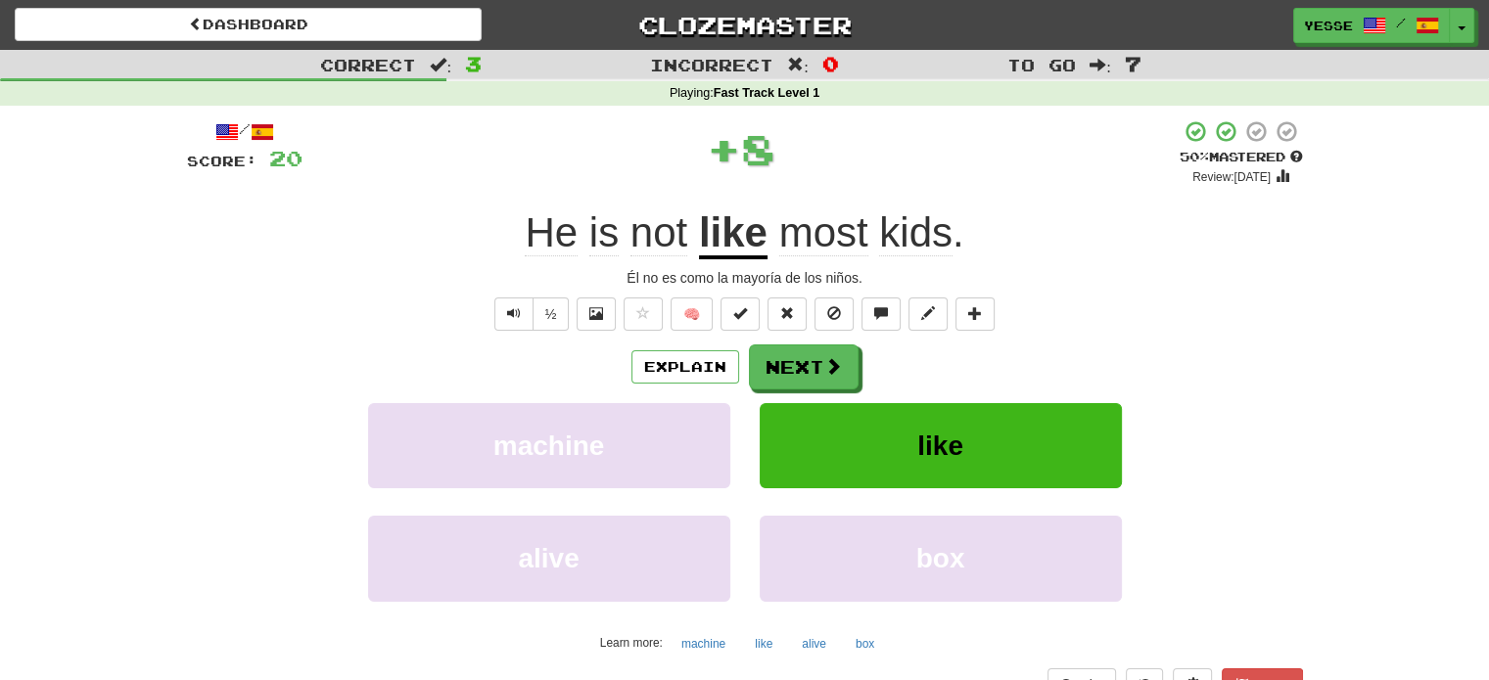
click at [807, 391] on div "Explain Next machine like alive box Learn more: machine like alive box" at bounding box center [745, 502] width 1116 height 314
click at [801, 374] on button "Next" at bounding box center [805, 368] width 110 height 45
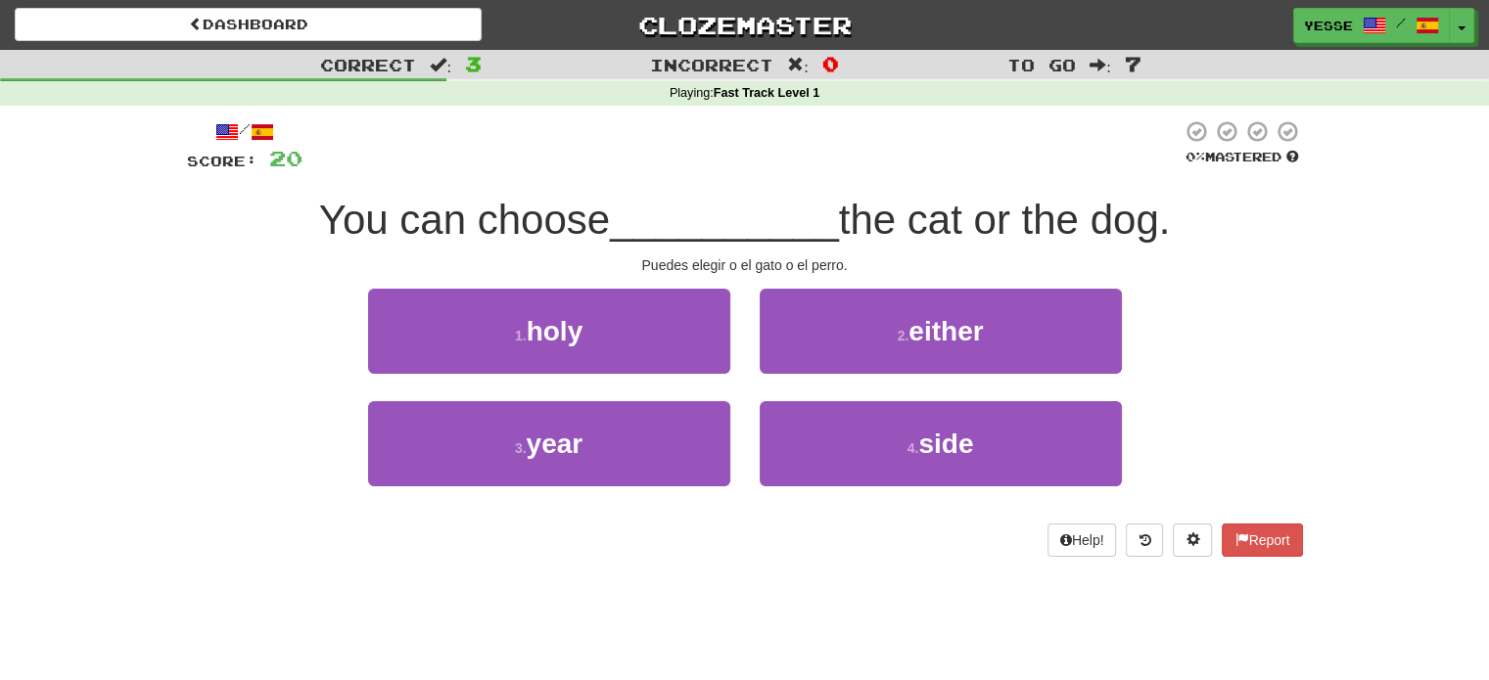
click at [760, 257] on div "Puedes elegir o el gato o el perro." at bounding box center [745, 265] width 1116 height 20
copy body "Puedes elegir o el gato o el perro. 1 . holy 2 . either 3 . year 4 . side Help!…"
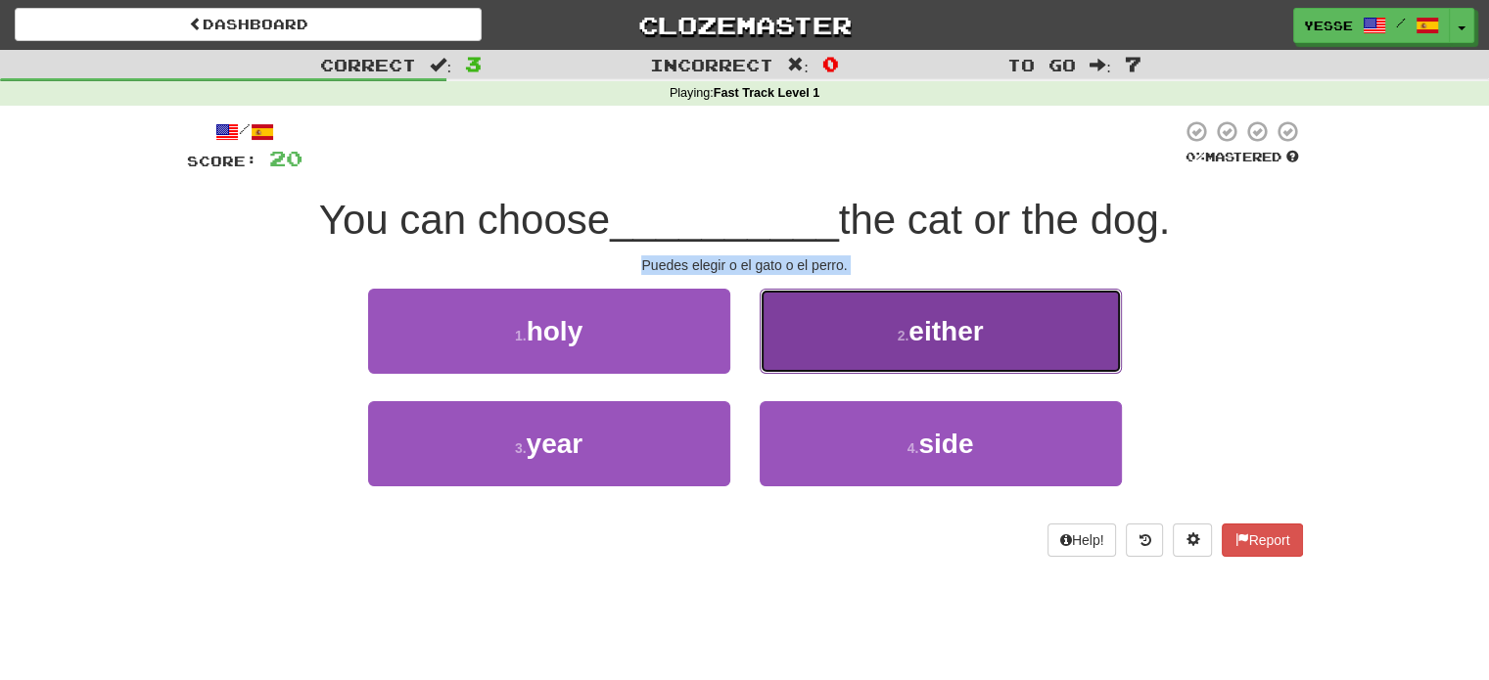
click at [1032, 371] on button "2 . either" at bounding box center [941, 331] width 362 height 85
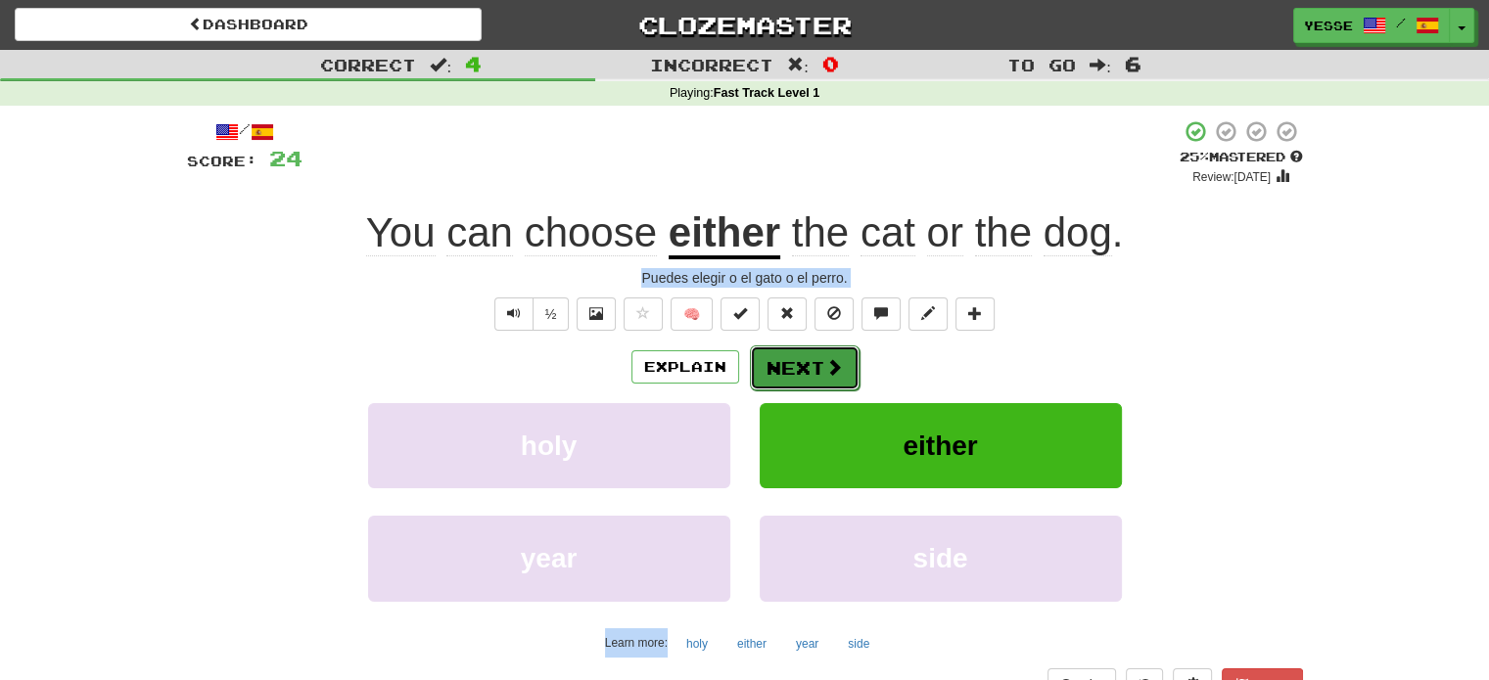
click at [803, 380] on button "Next" at bounding box center [805, 368] width 110 height 45
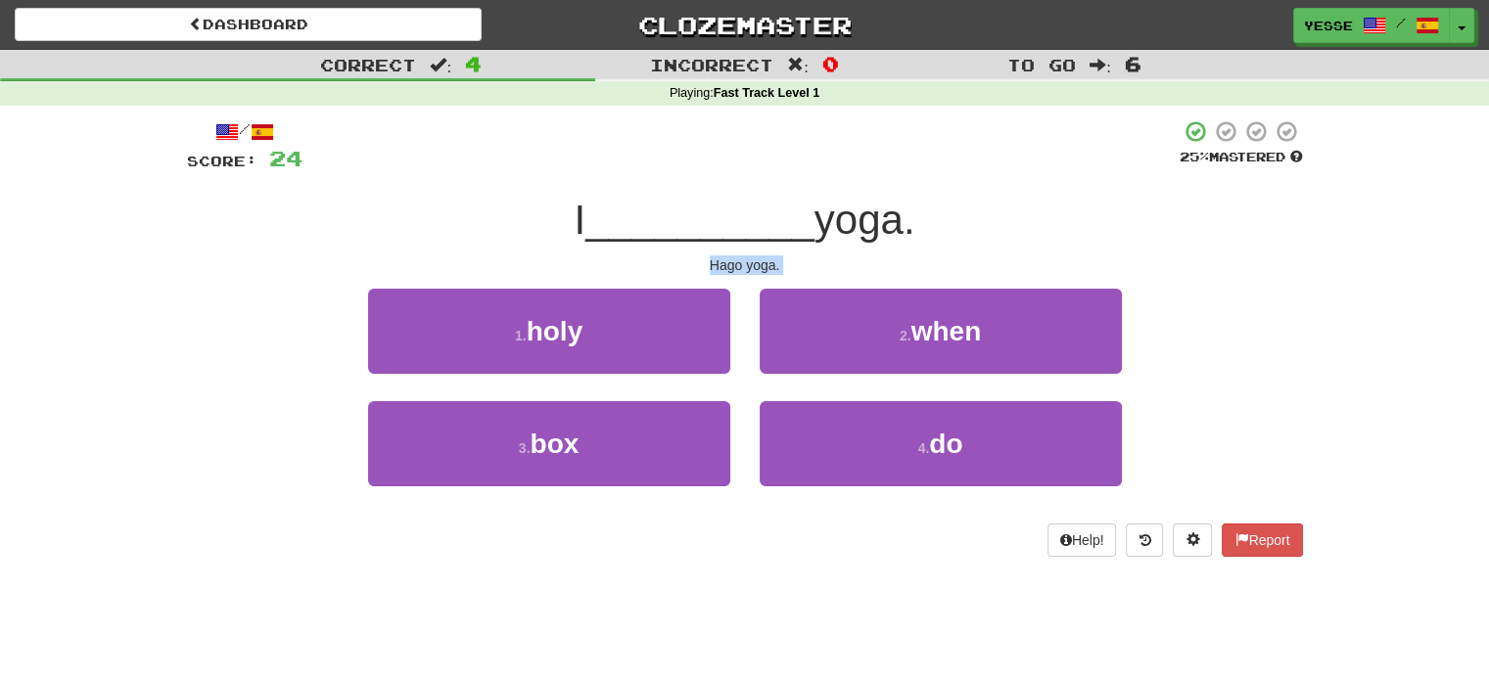
click at [931, 488] on div "4 . do" at bounding box center [941, 457] width 392 height 113
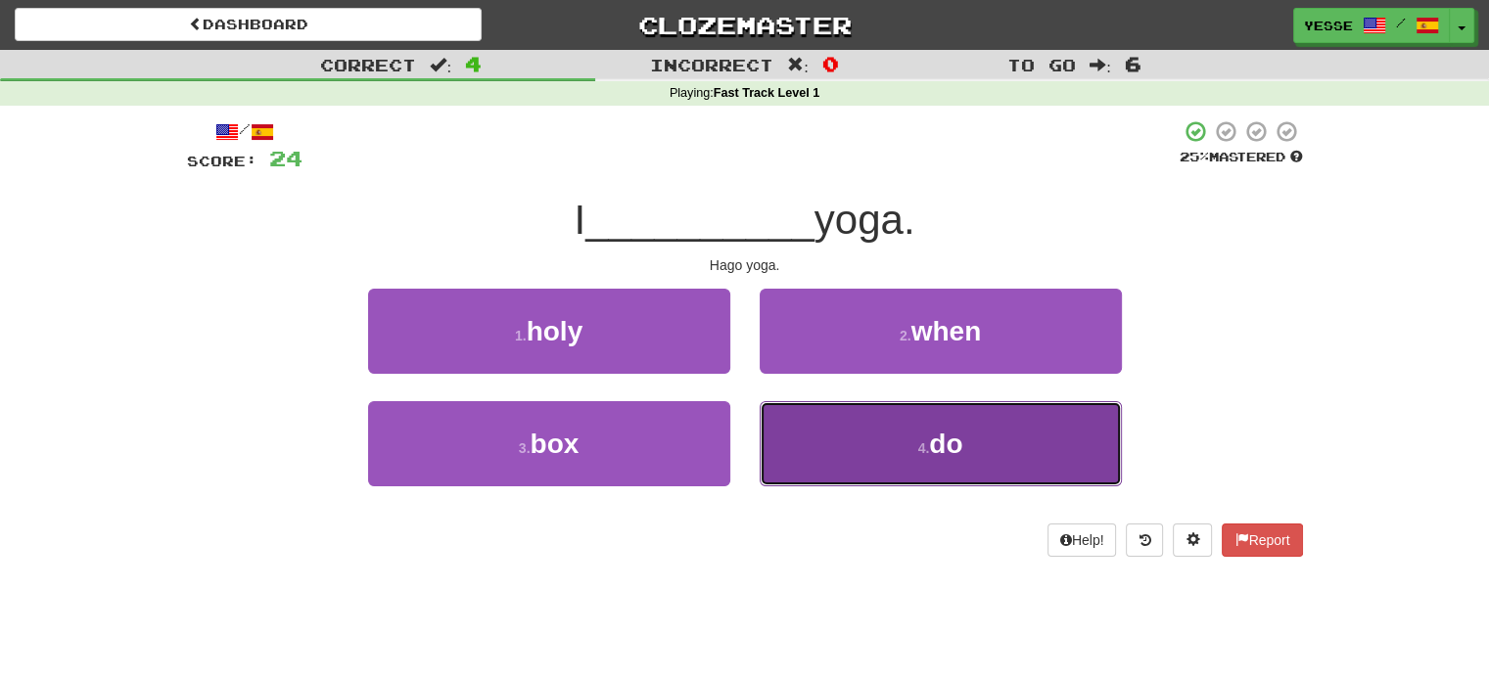
click at [895, 441] on button "4 . do" at bounding box center [941, 443] width 362 height 85
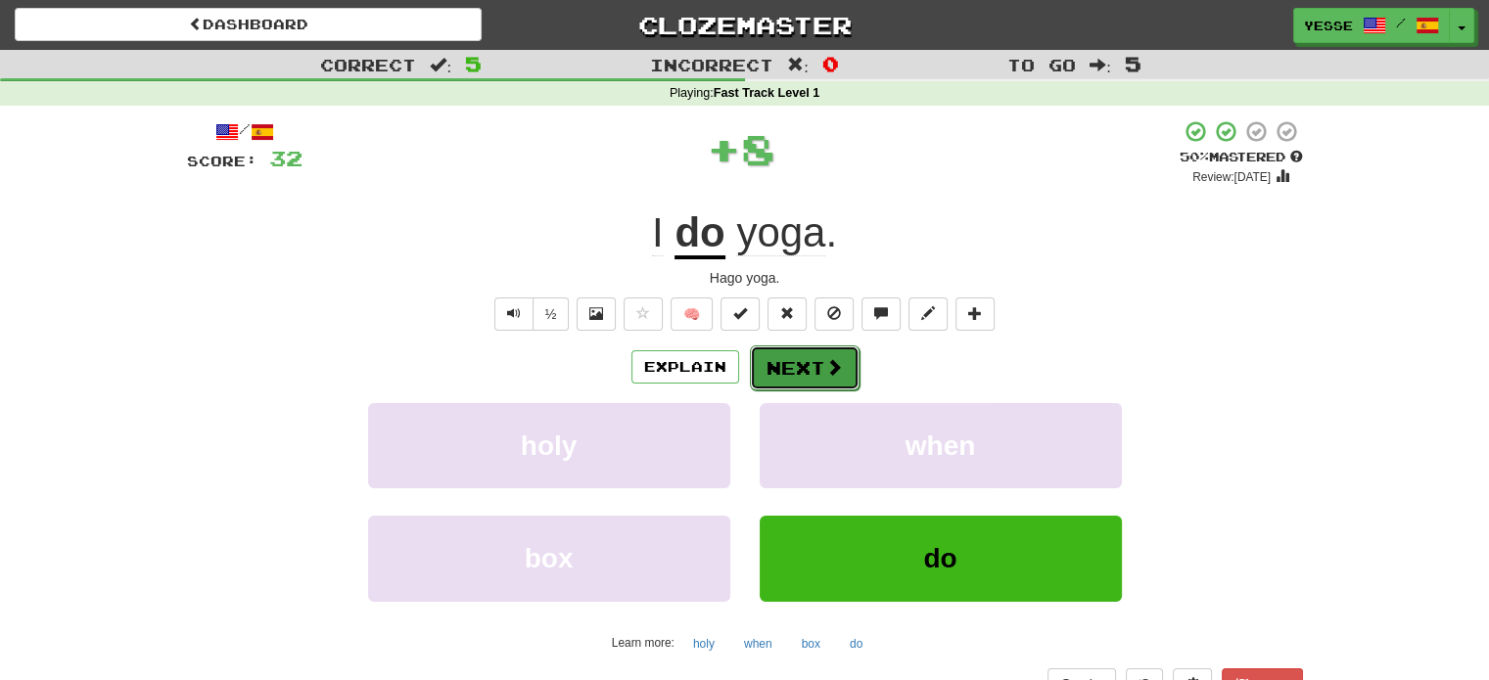
click at [791, 382] on button "Next" at bounding box center [805, 368] width 110 height 45
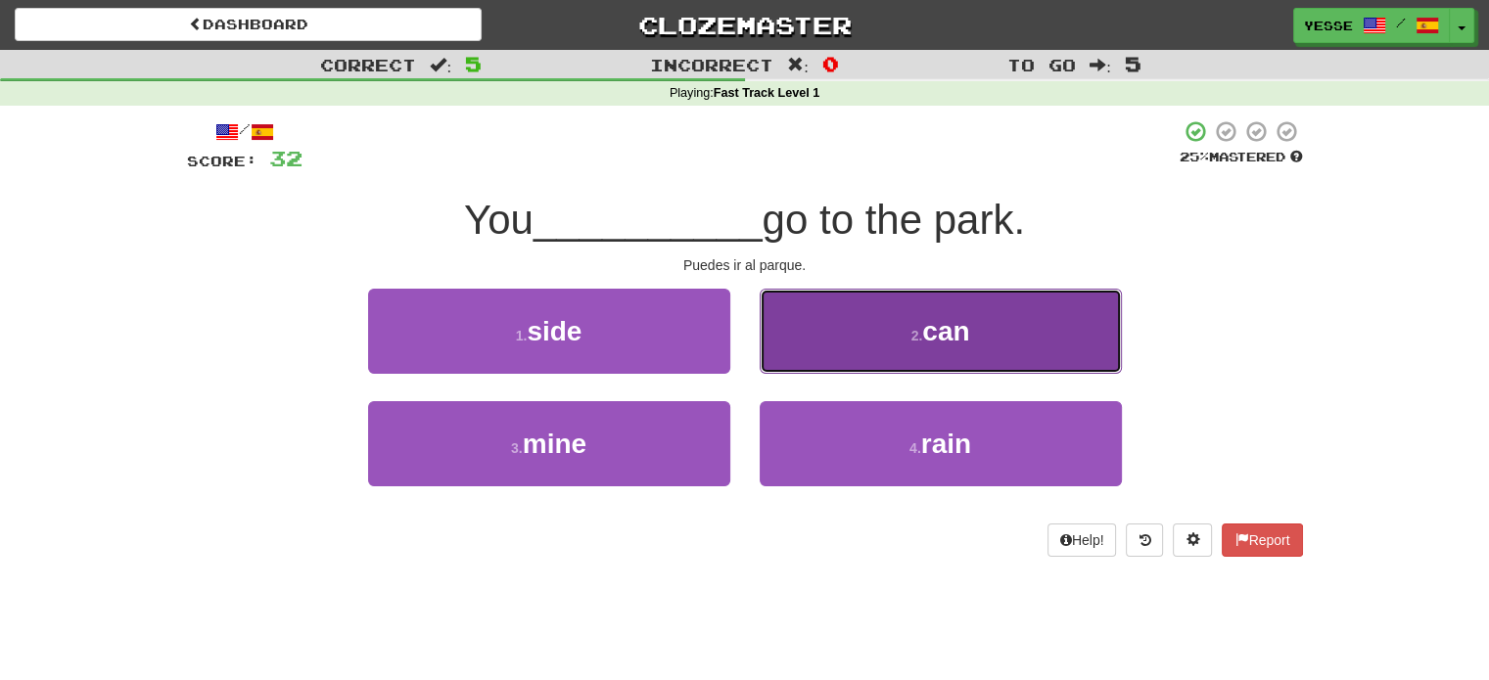
click at [906, 351] on button "2 . can" at bounding box center [941, 331] width 362 height 85
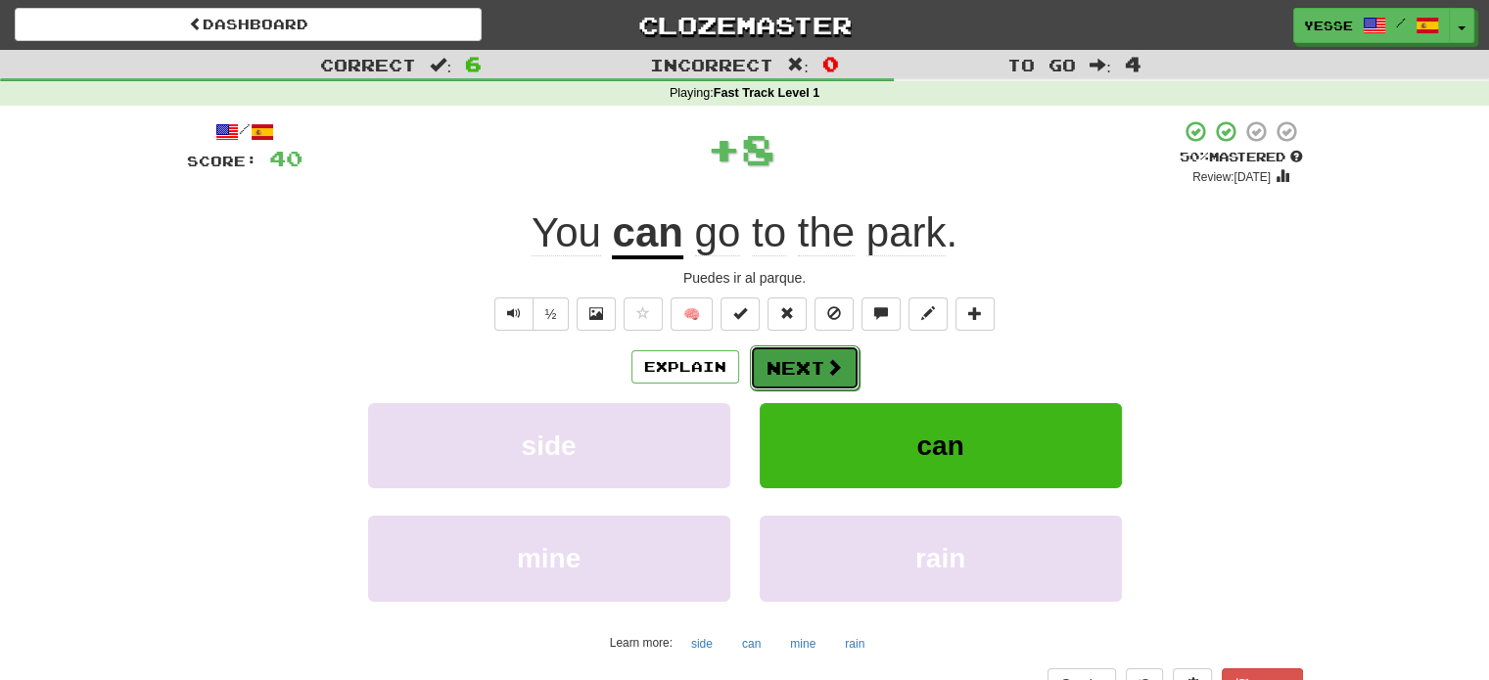
click at [791, 371] on button "Next" at bounding box center [805, 368] width 110 height 45
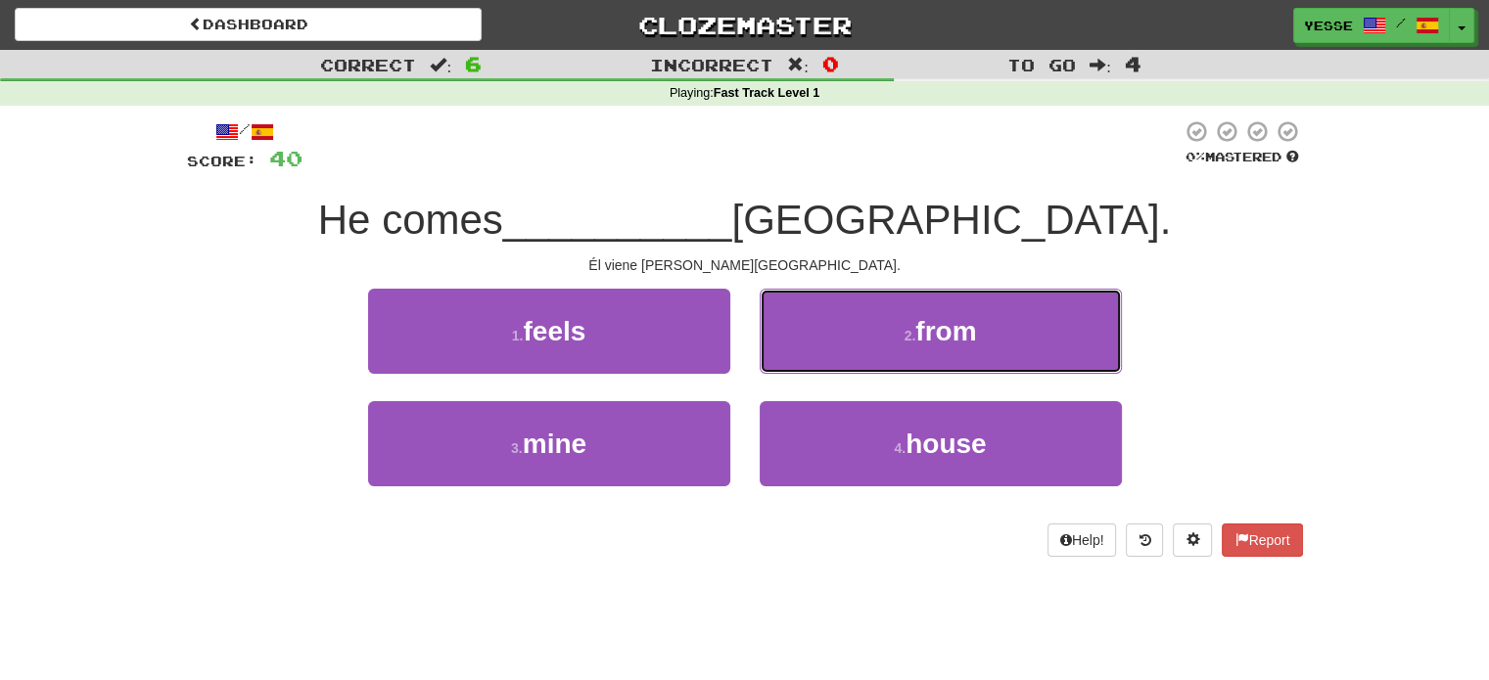
click at [791, 371] on button "2 . from" at bounding box center [941, 331] width 362 height 85
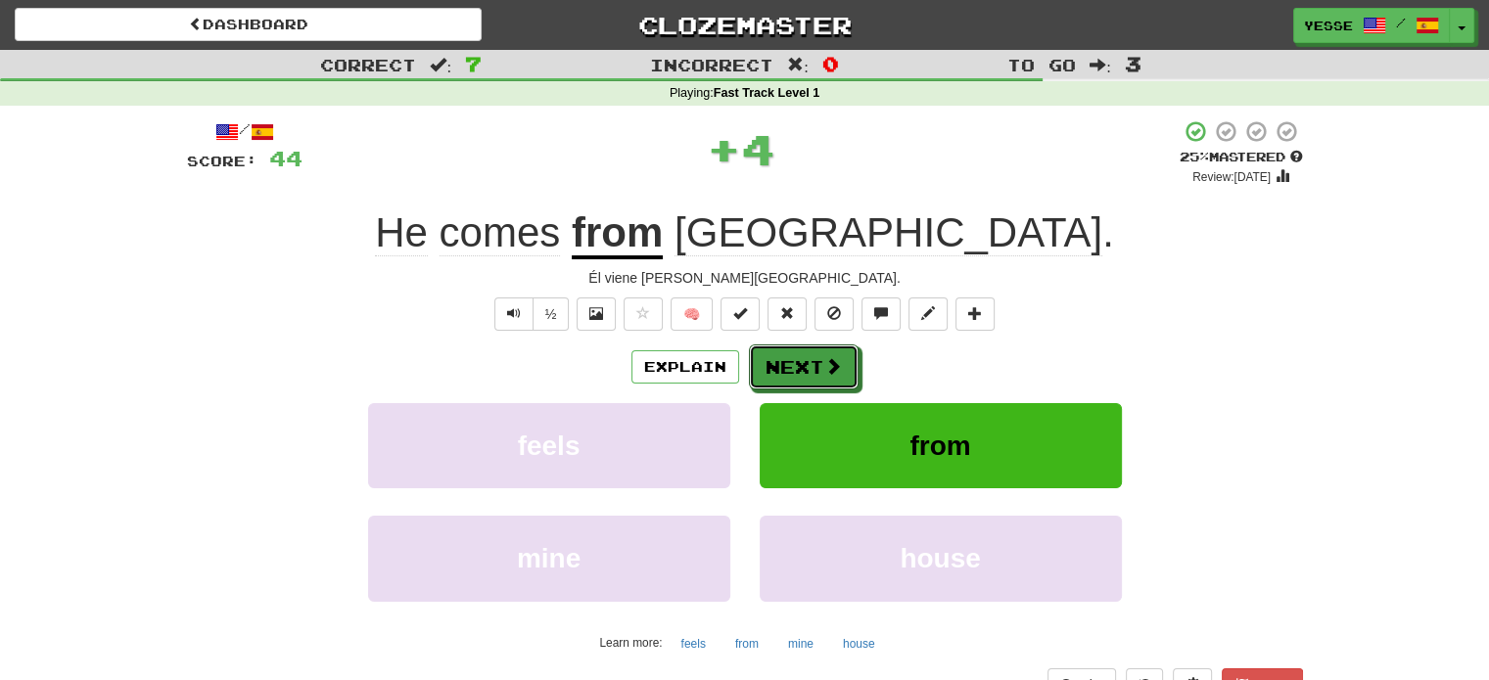
click at [791, 371] on button "Next" at bounding box center [804, 367] width 110 height 45
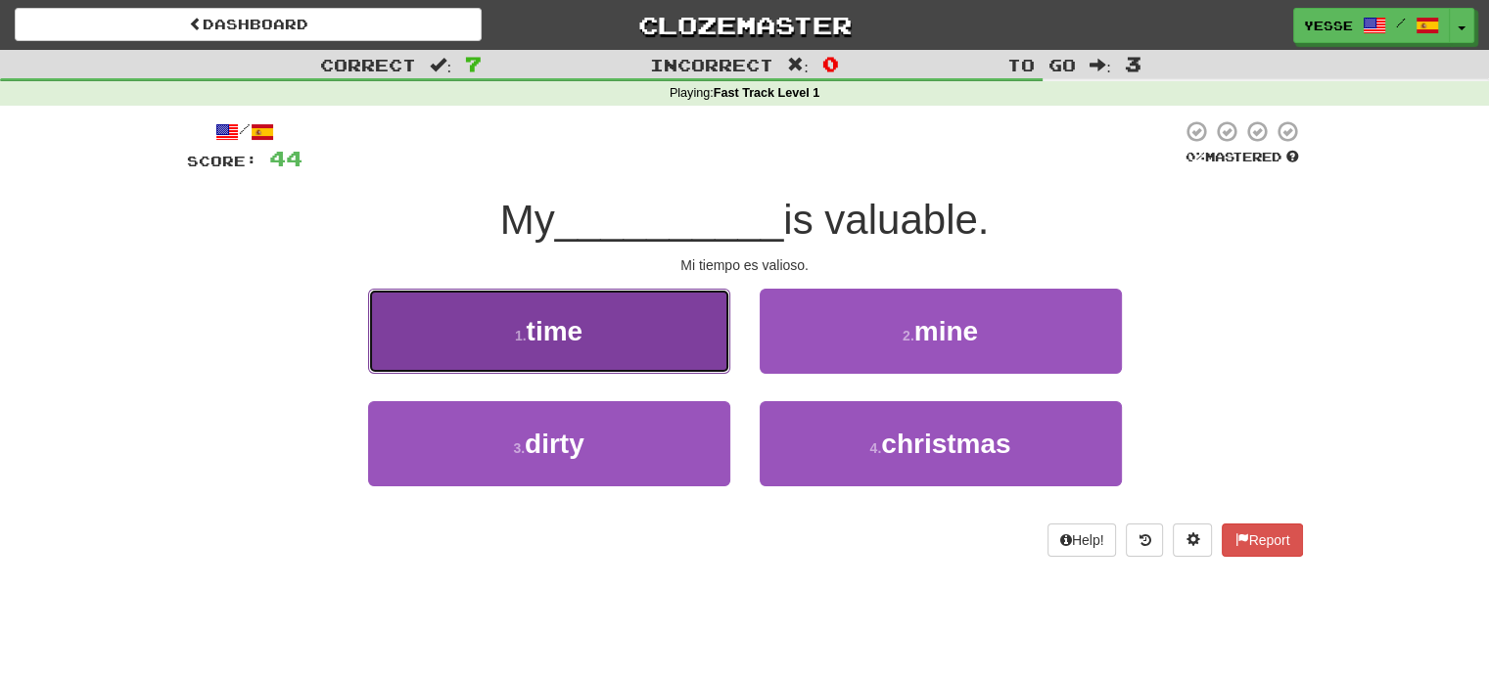
click at [628, 351] on button "1 . time" at bounding box center [549, 331] width 362 height 85
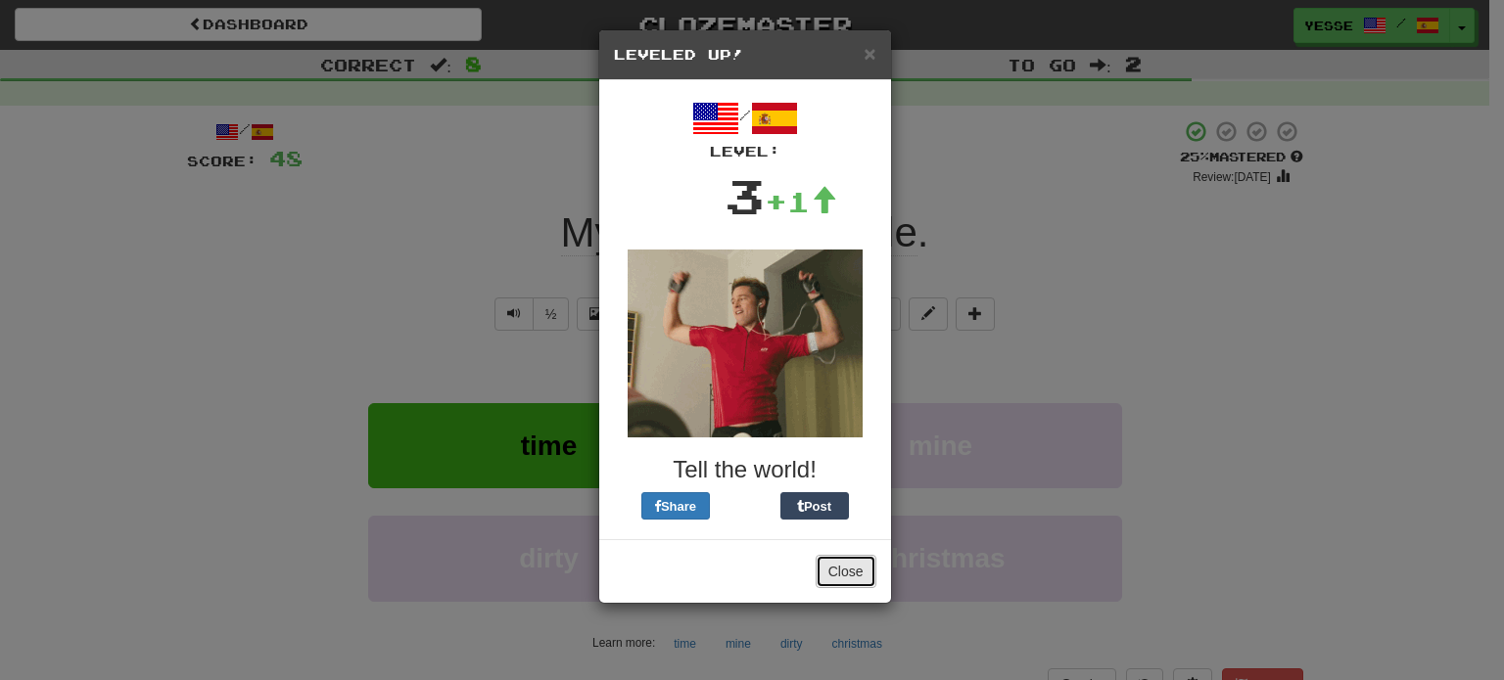
click at [859, 568] on button "Close" at bounding box center [845, 571] width 61 height 33
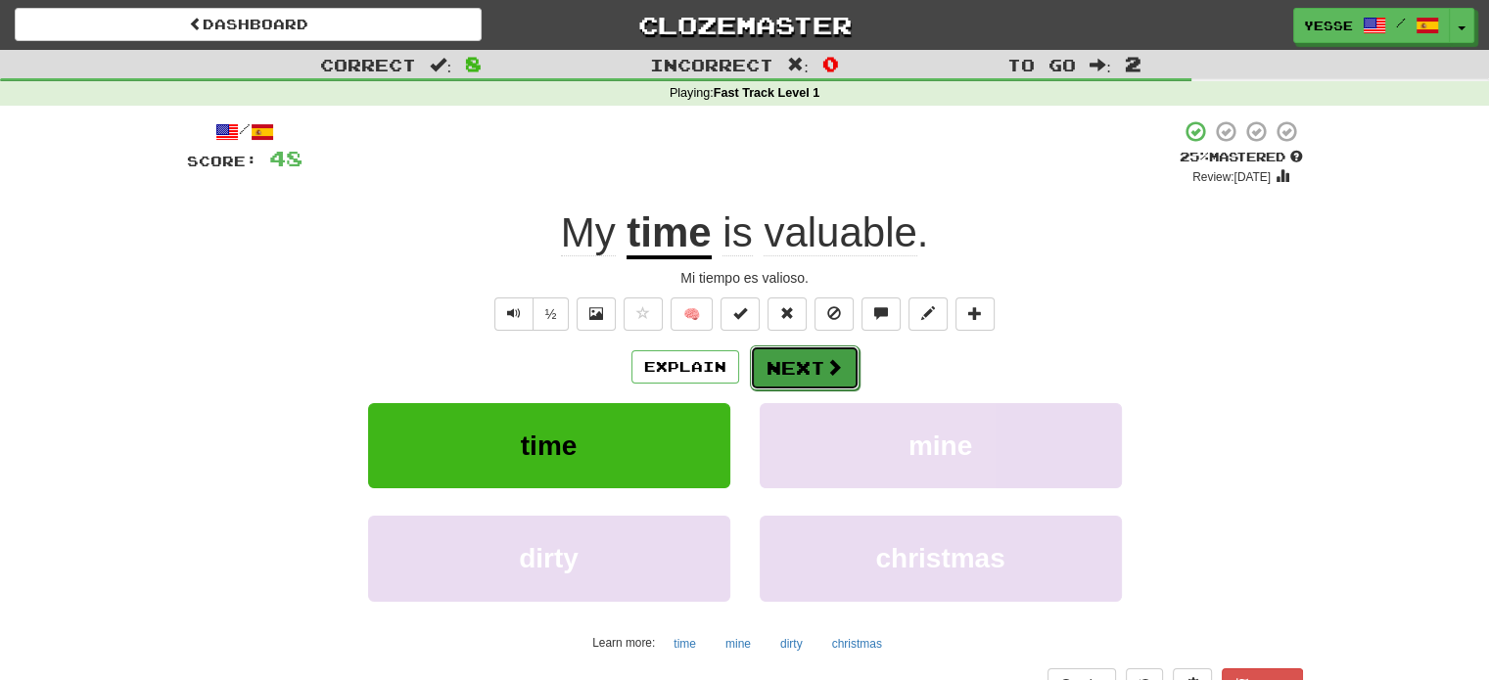
click at [818, 359] on button "Next" at bounding box center [805, 368] width 110 height 45
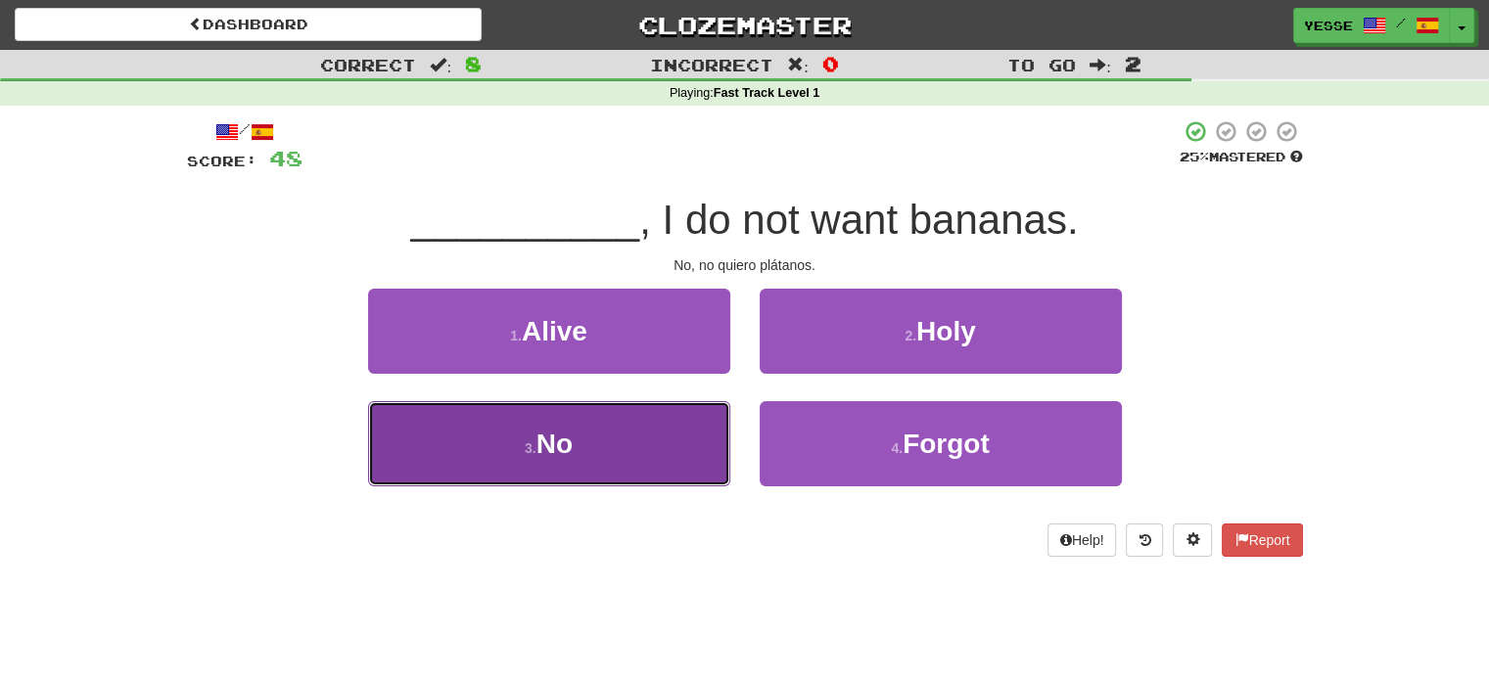
click at [615, 447] on button "3 . No" at bounding box center [549, 443] width 362 height 85
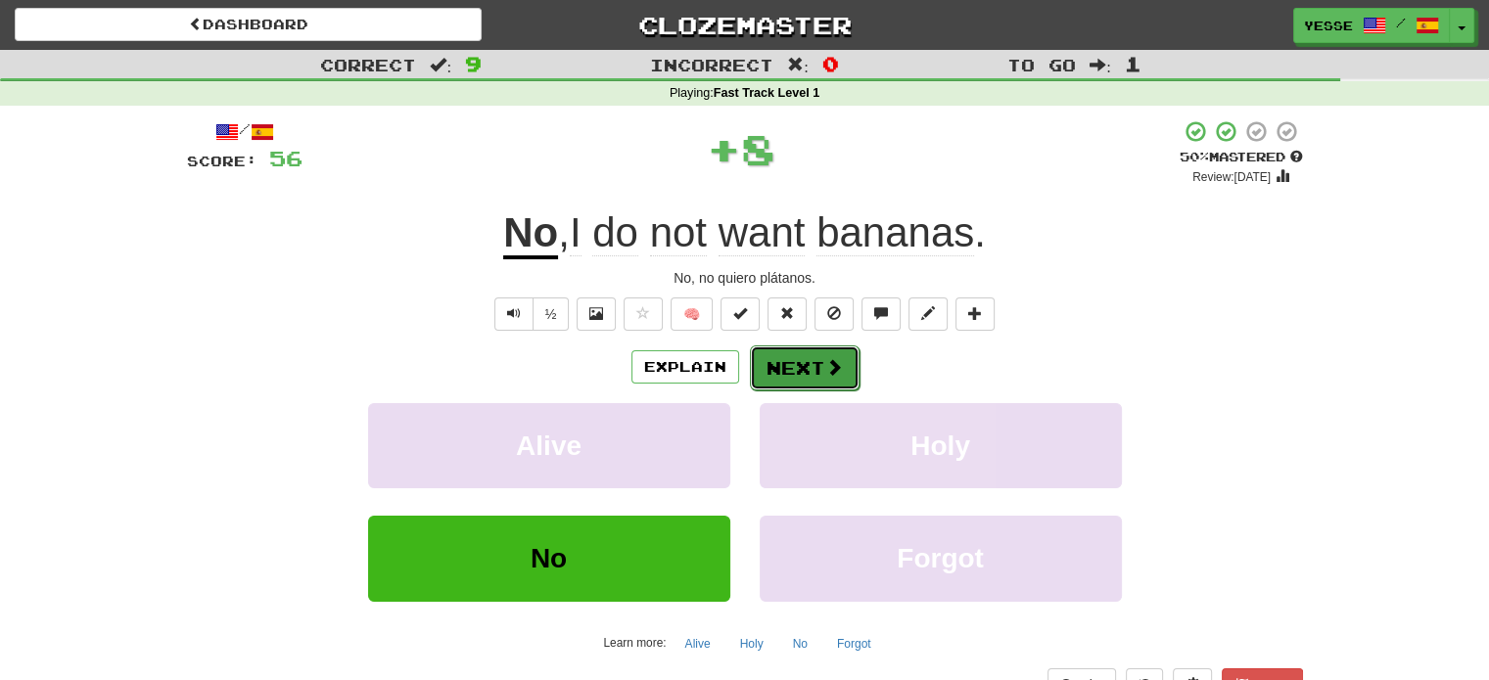
click at [825, 360] on span at bounding box center [834, 367] width 18 height 18
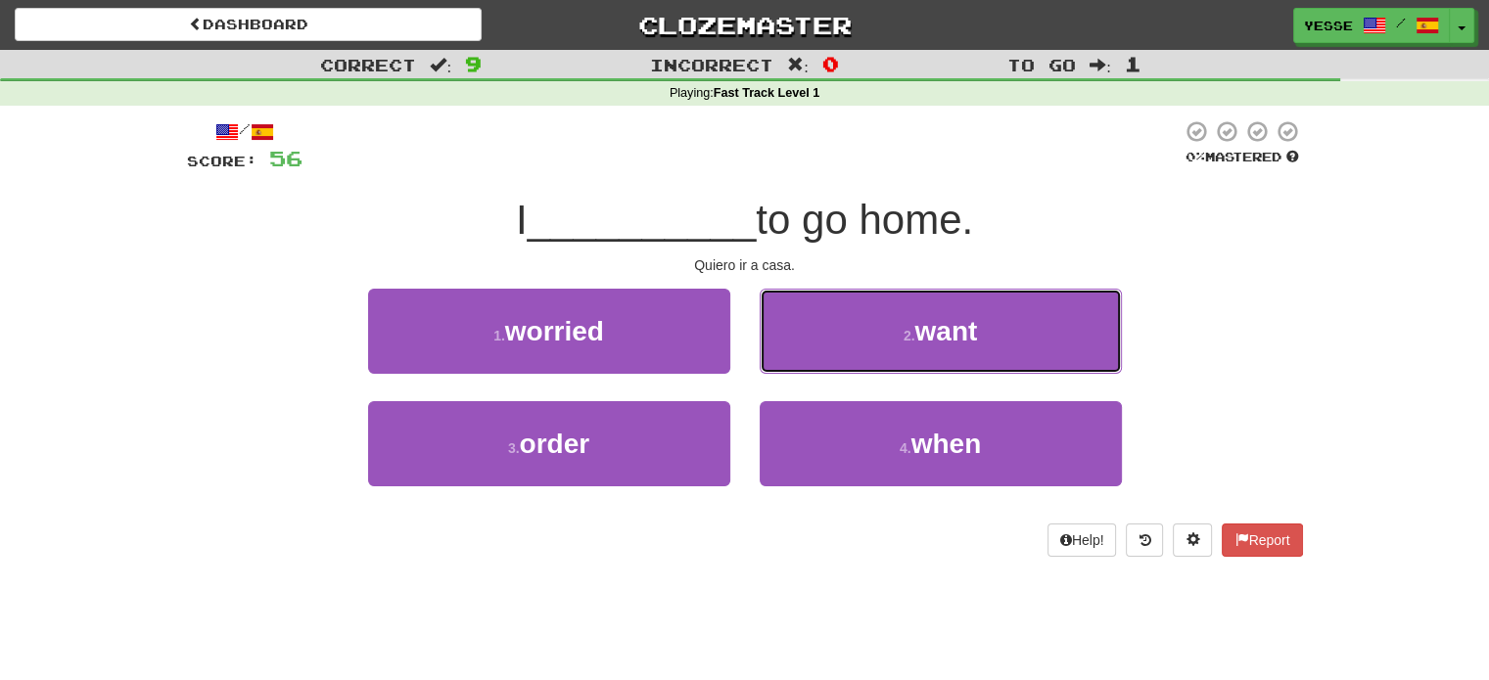
click at [824, 360] on button "2 . want" at bounding box center [941, 331] width 362 height 85
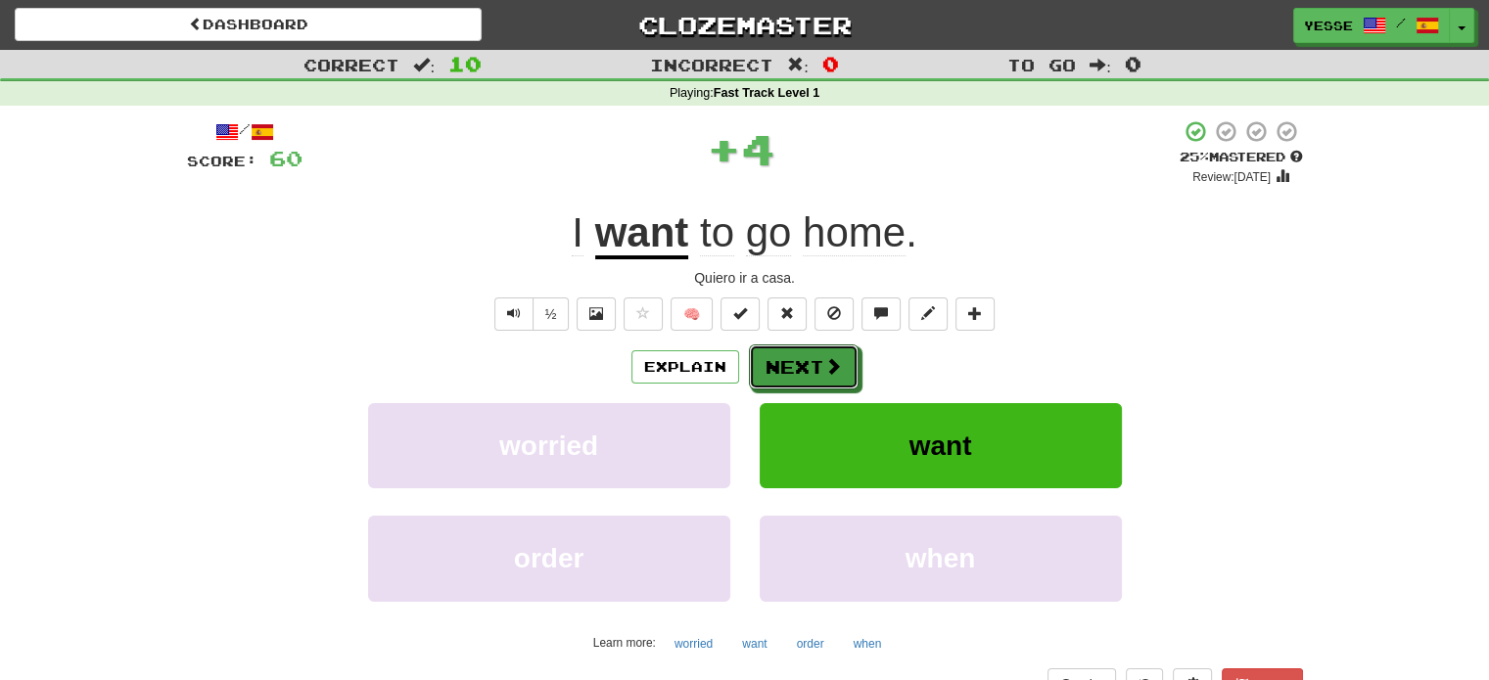
click at [824, 360] on span at bounding box center [833, 366] width 18 height 18
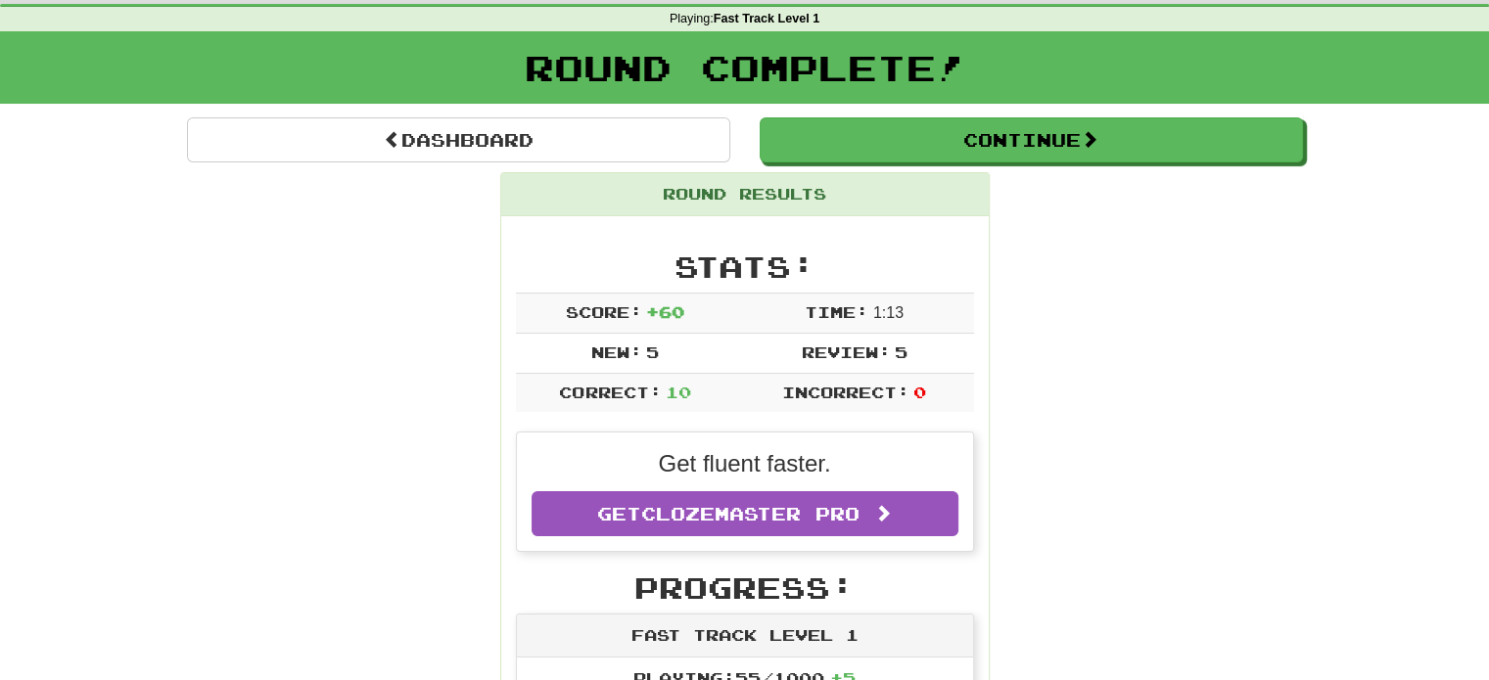
scroll to position [76, 0]
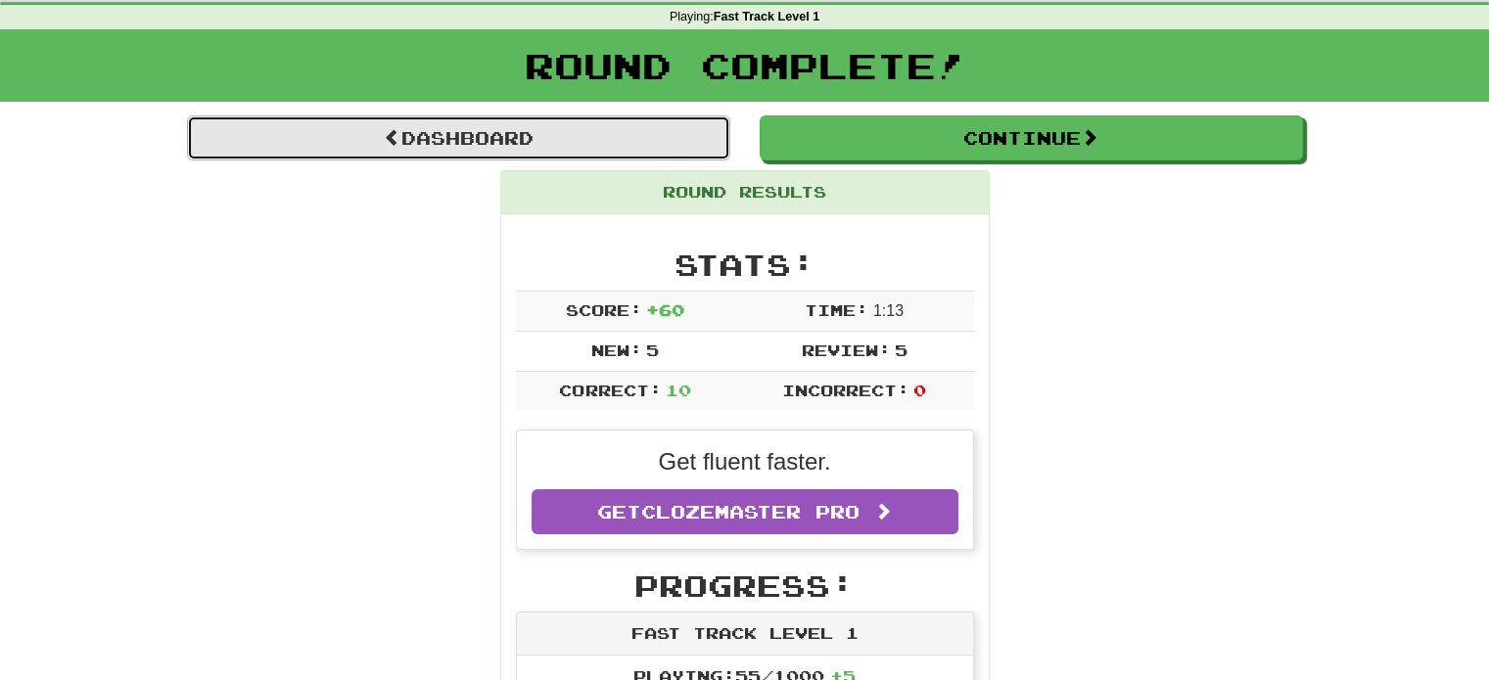
click at [617, 135] on link "Dashboard" at bounding box center [458, 138] width 543 height 45
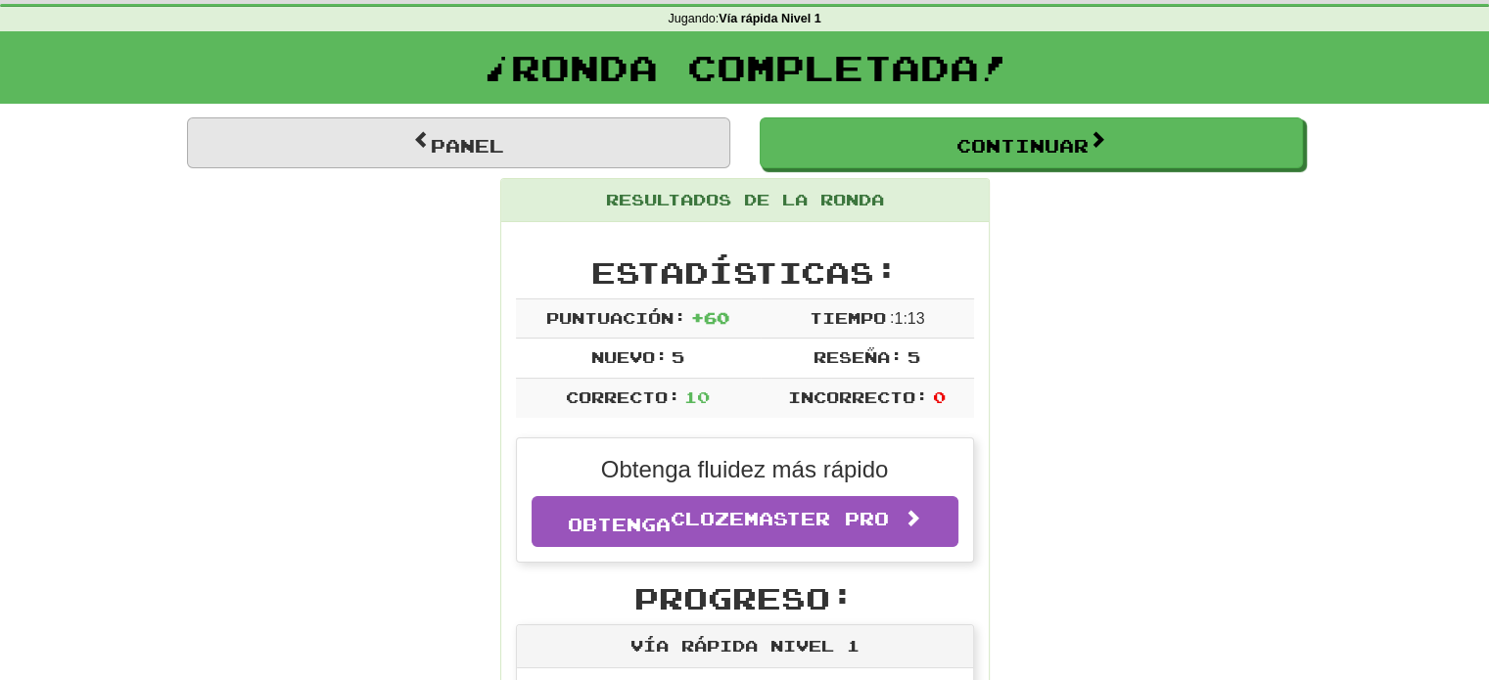
scroll to position [78, 0]
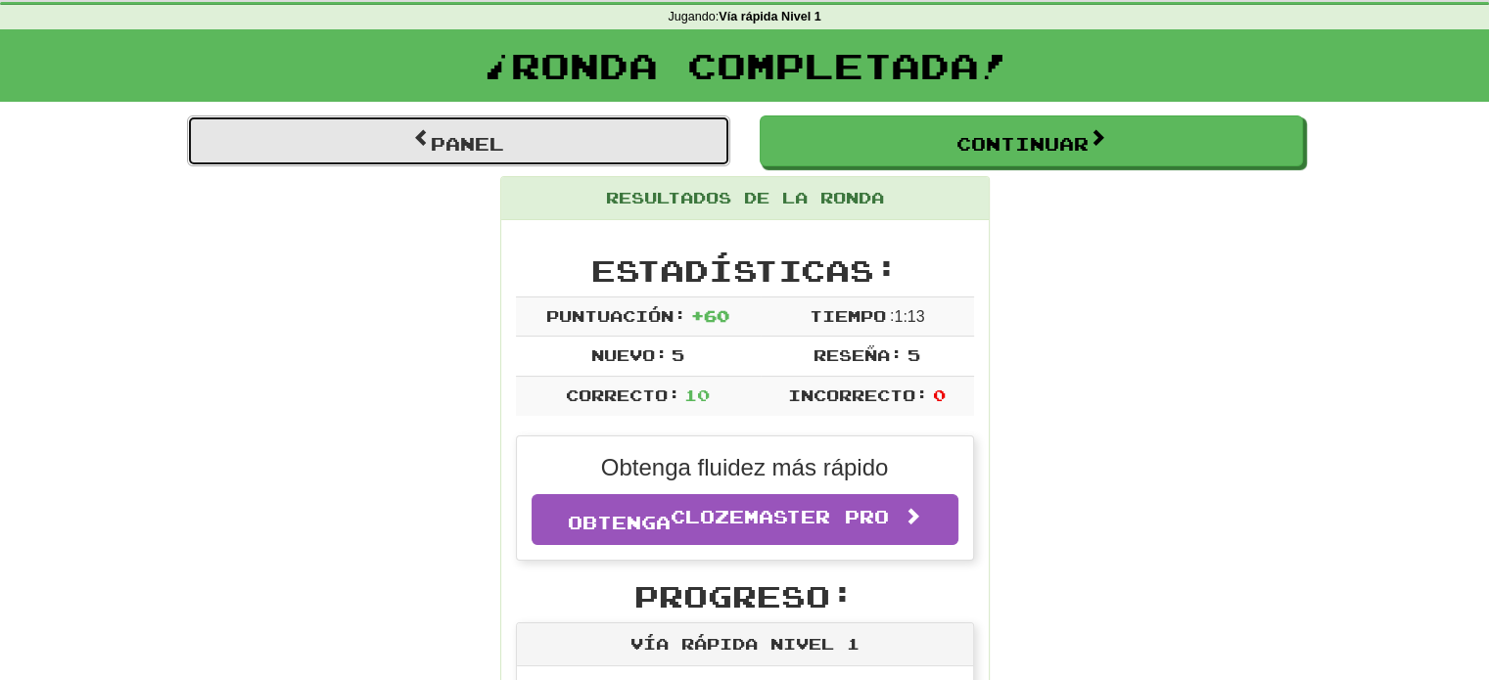
click at [568, 131] on link "Panel" at bounding box center [458, 141] width 543 height 51
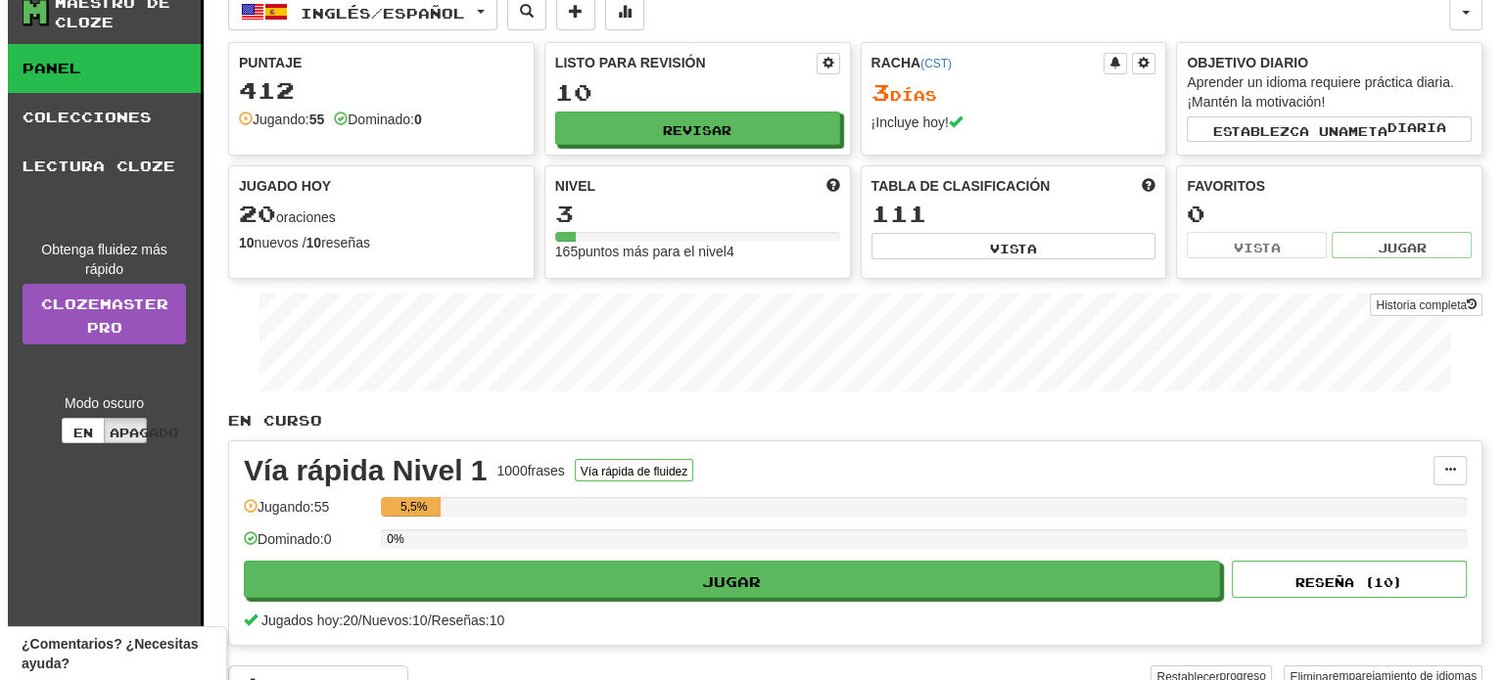
scroll to position [47, 0]
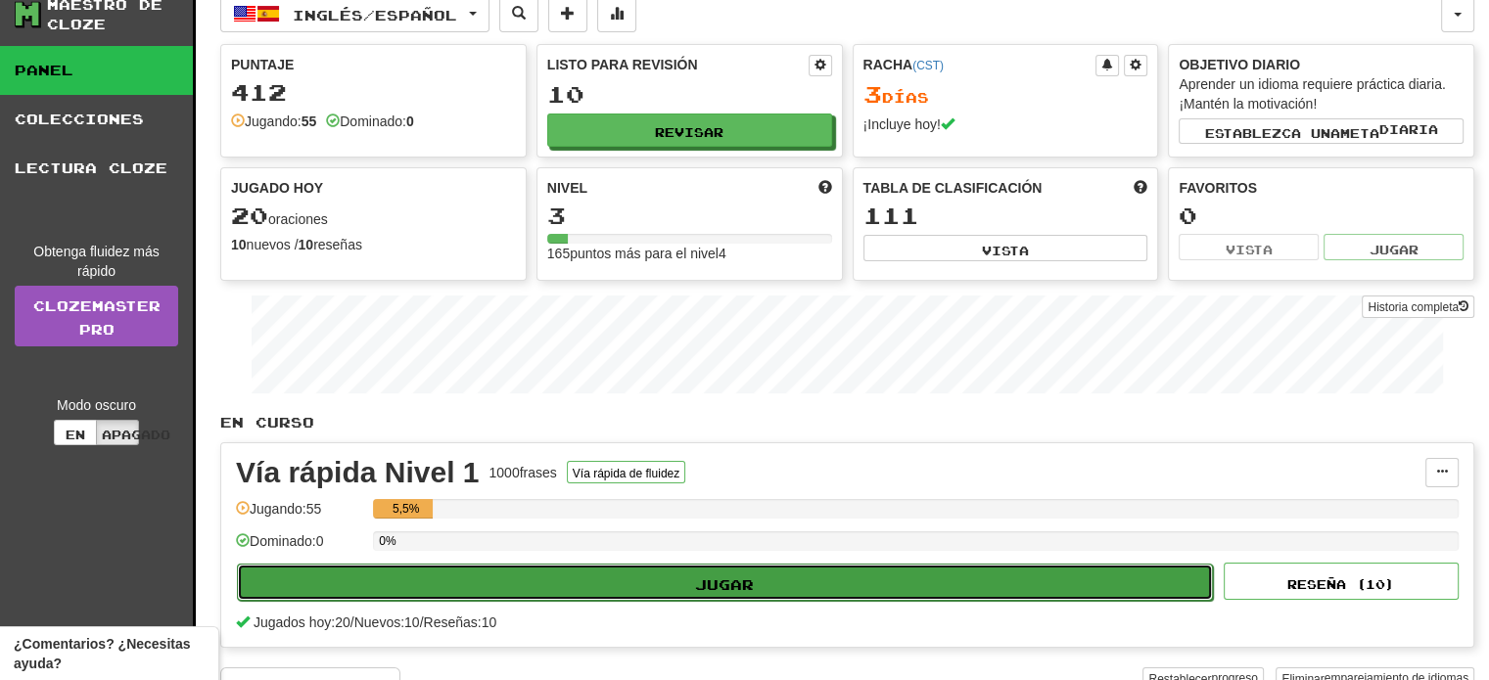
click at [701, 576] on font "Jugar" at bounding box center [724, 584] width 59 height 17
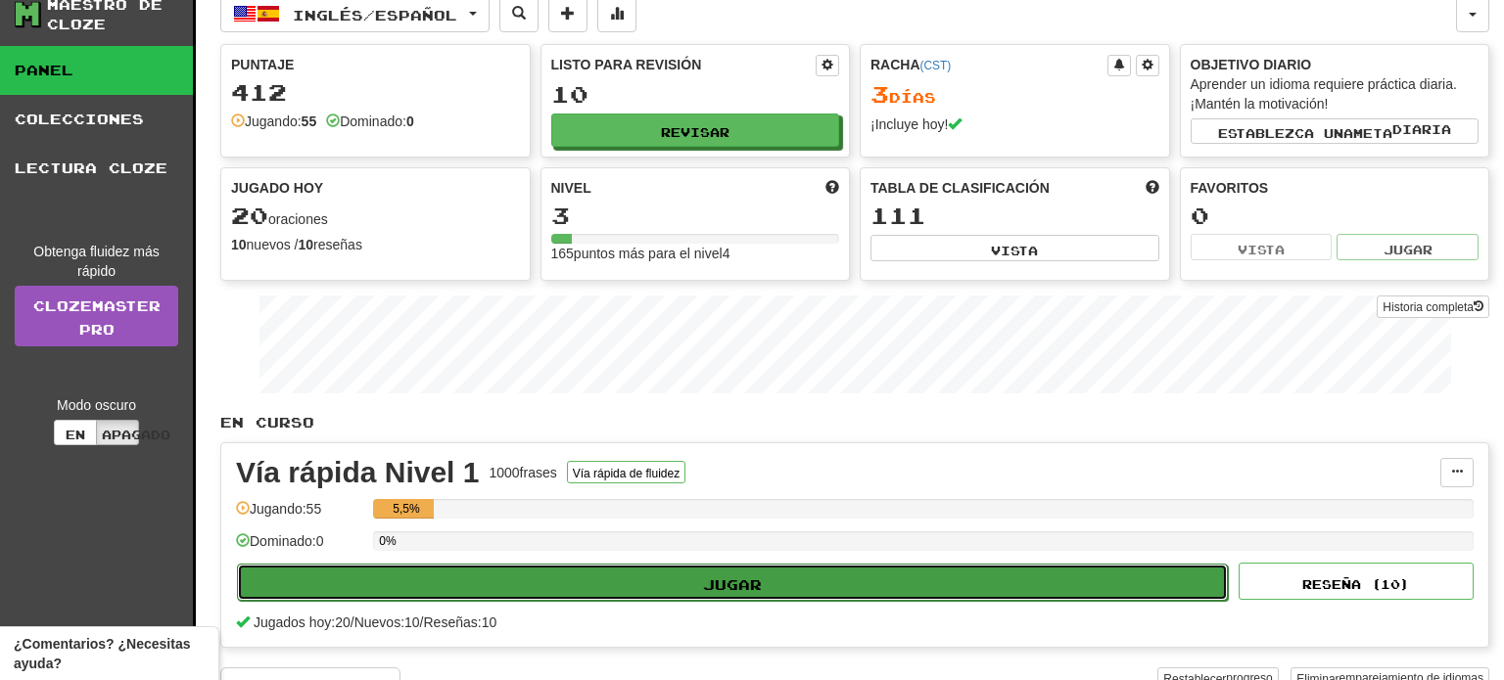
select select "**"
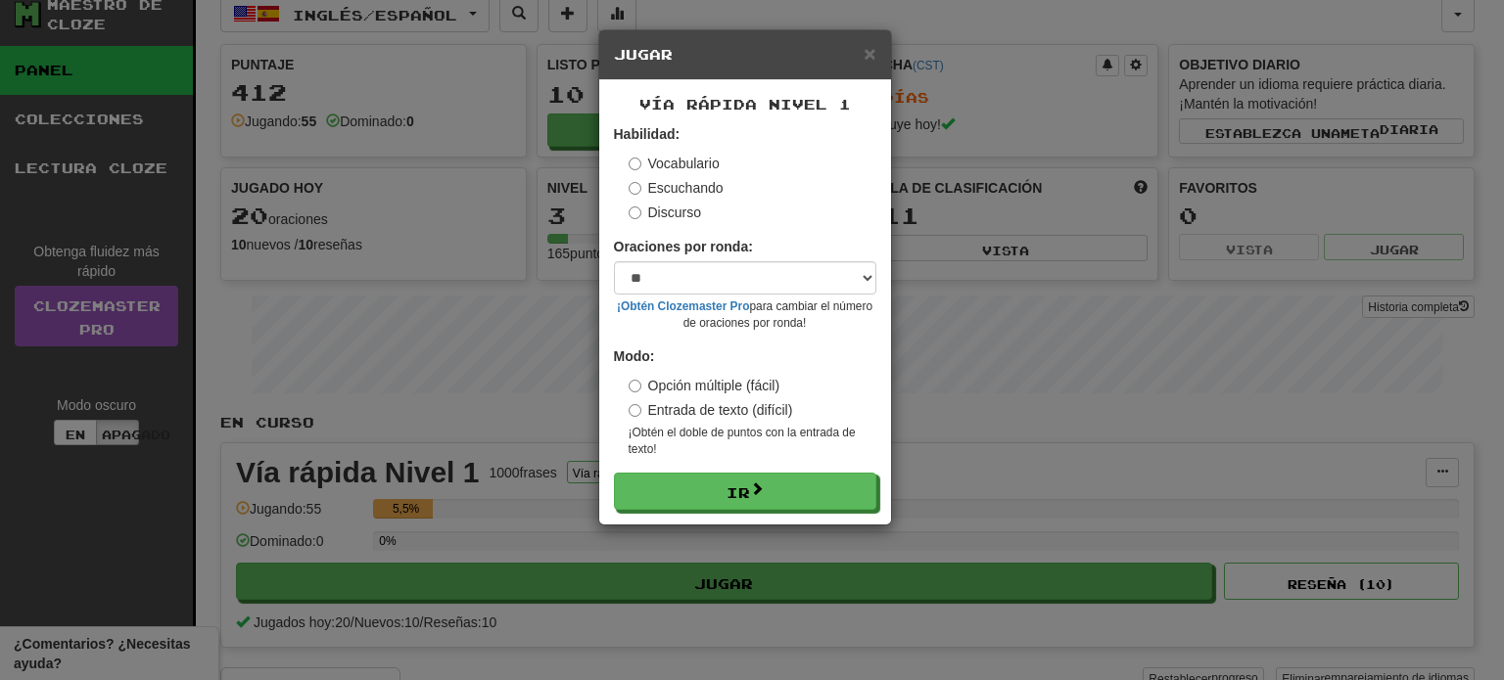
click at [658, 192] on font "Escuchando" at bounding box center [685, 188] width 75 height 16
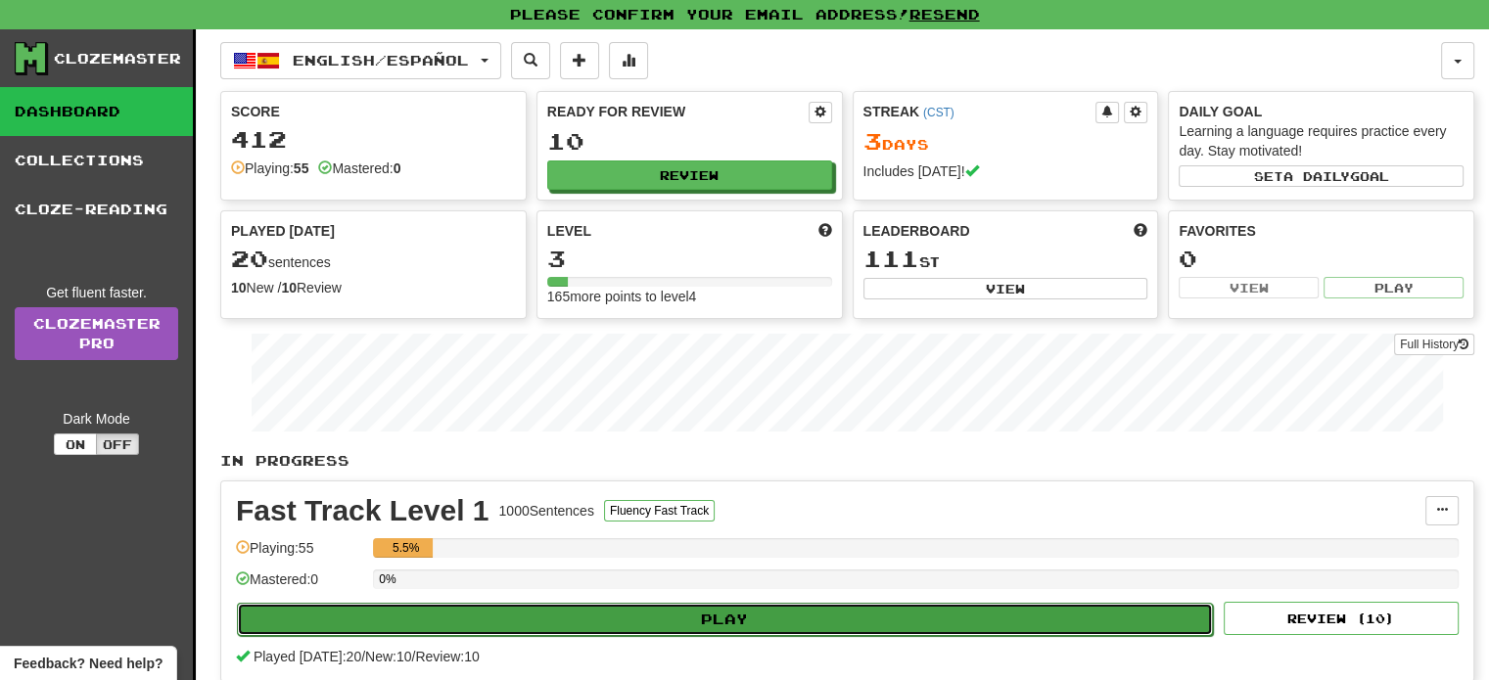
click at [678, 609] on button "Play" at bounding box center [725, 619] width 976 height 33
select select "**"
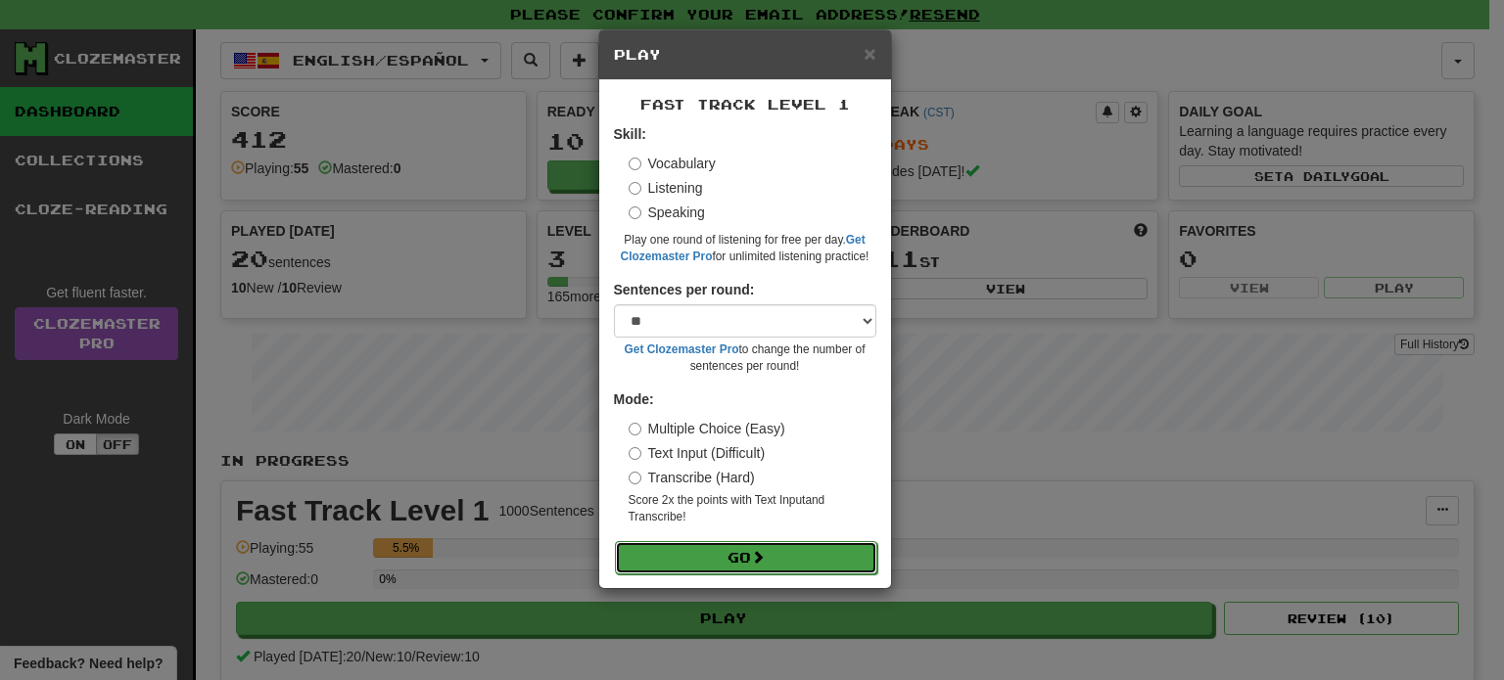
click at [701, 550] on button "Go" at bounding box center [746, 557] width 262 height 33
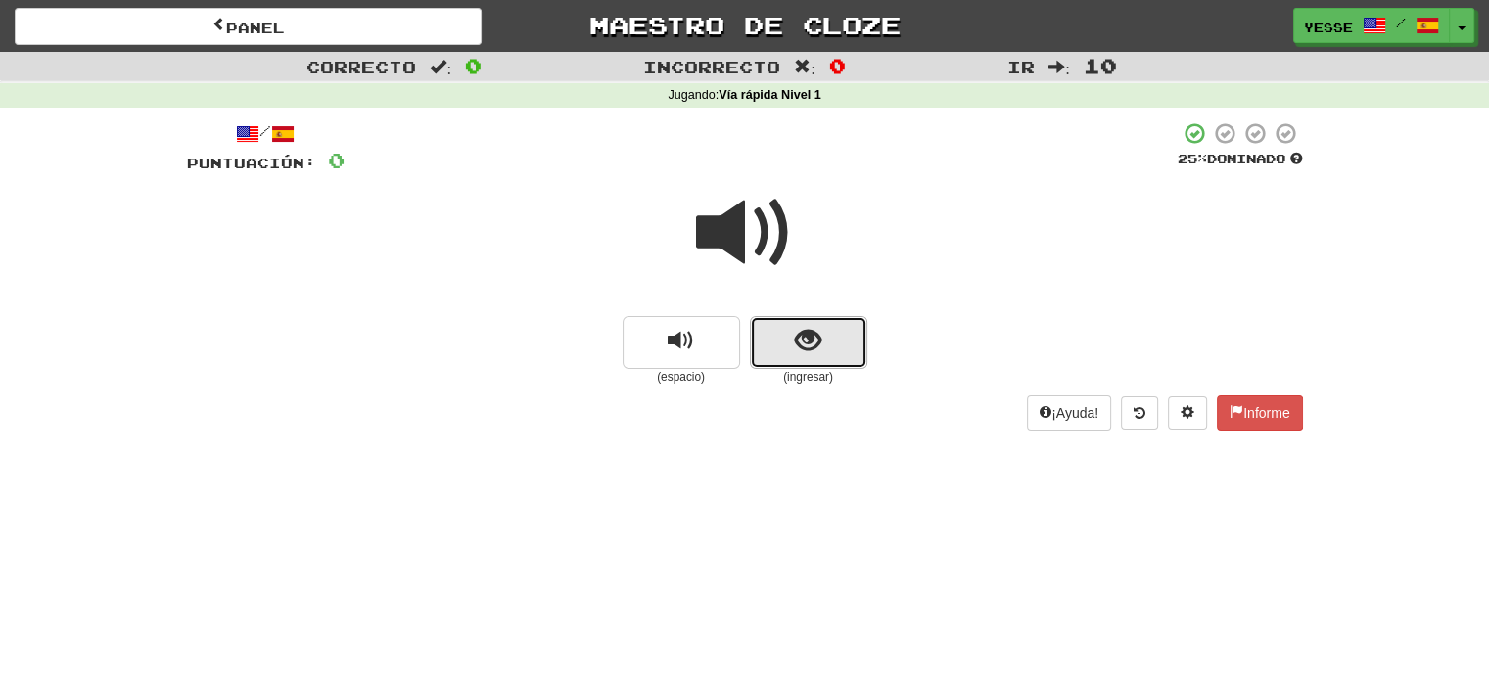
click at [798, 354] on span "mostrar oración" at bounding box center [808, 341] width 26 height 26
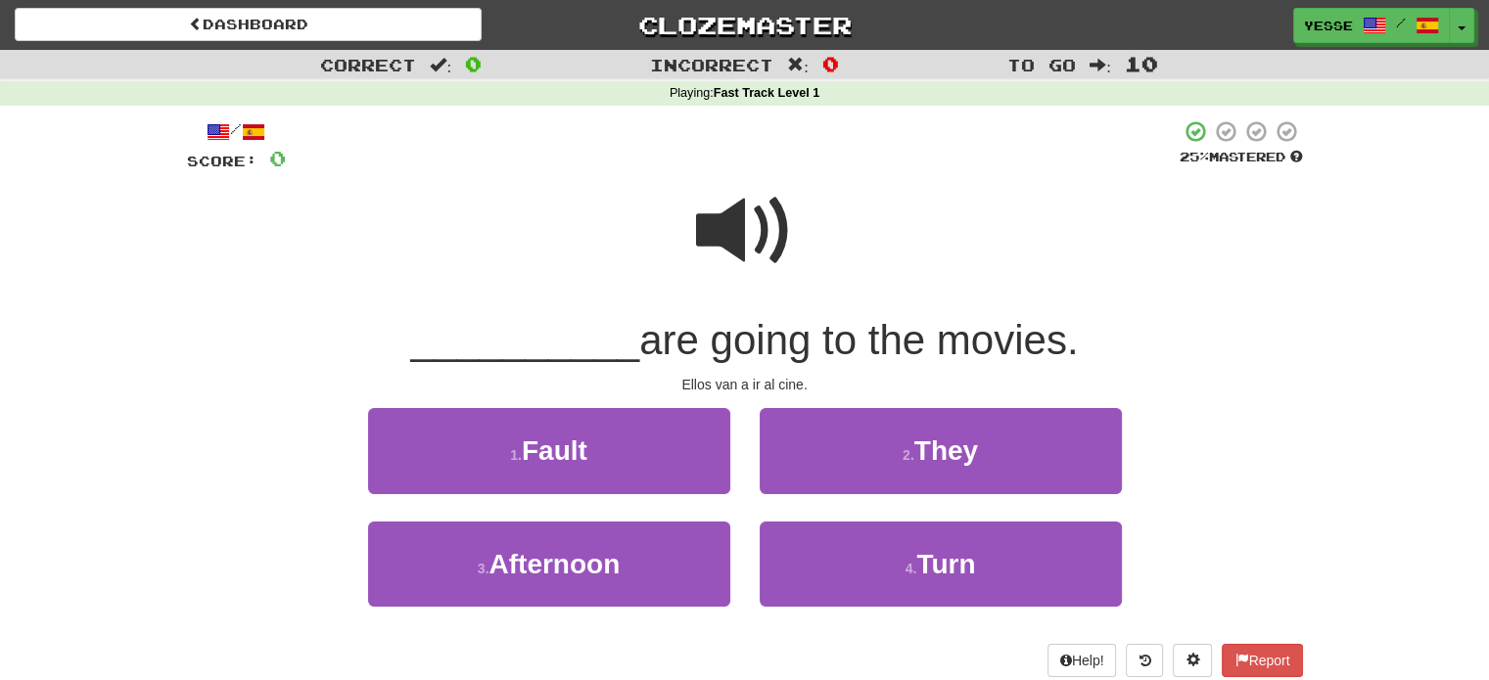
click at [1288, 345] on div "__________ are going to the movies." at bounding box center [745, 341] width 1116 height 54
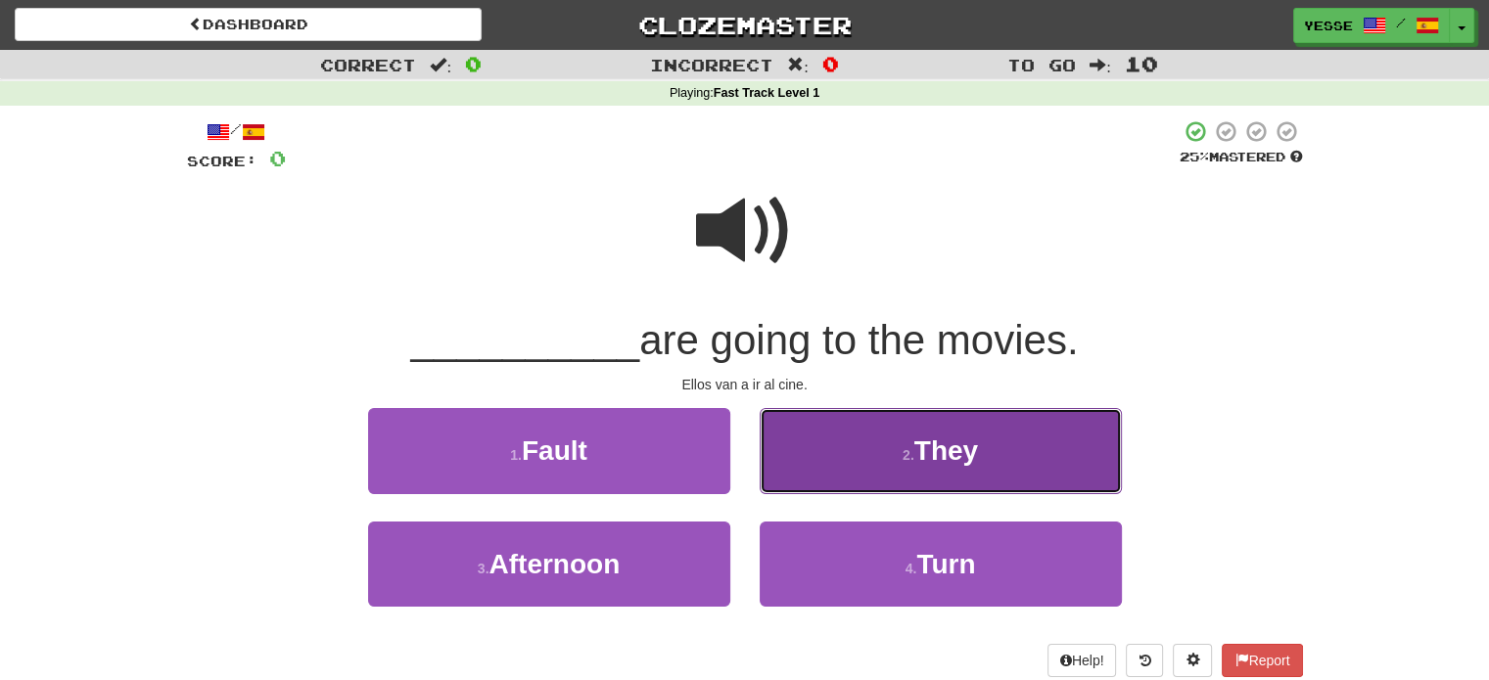
click at [949, 464] on span "They" at bounding box center [946, 451] width 64 height 30
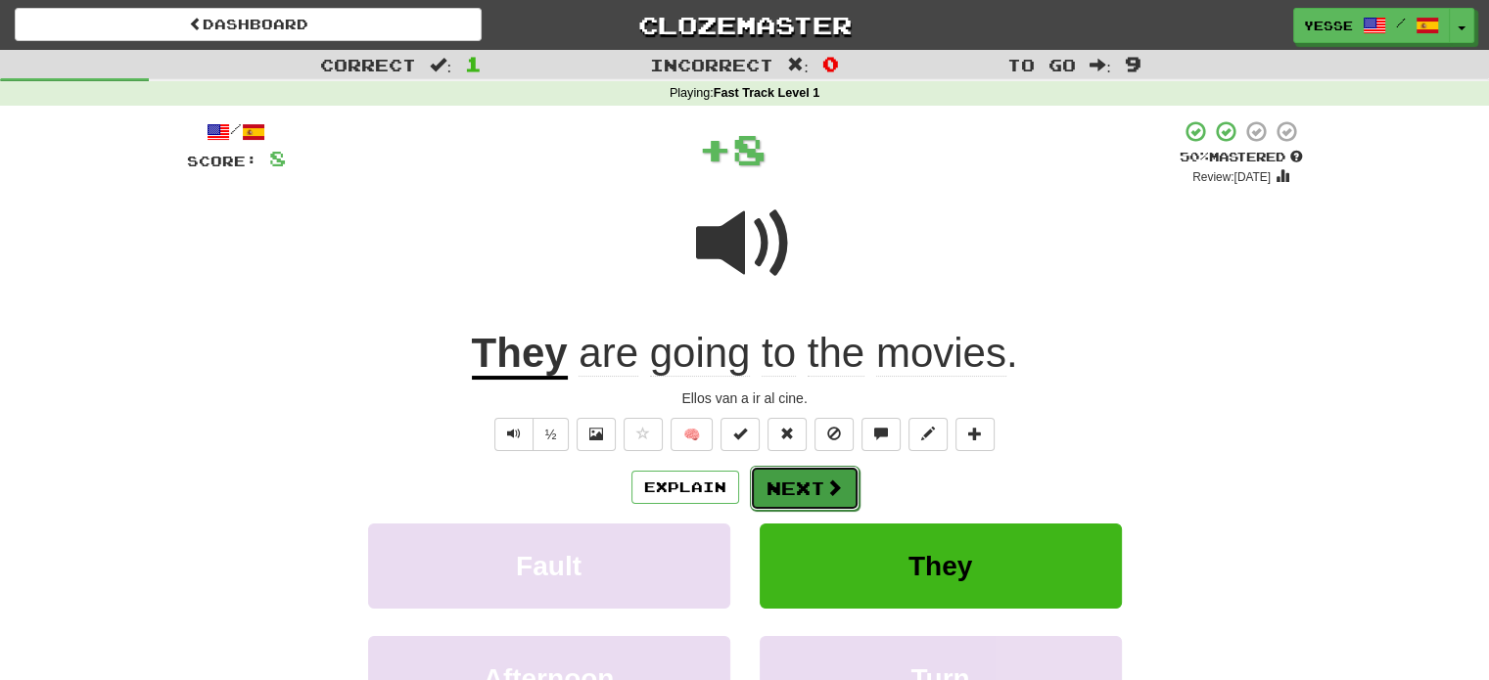
click at [776, 474] on button "Next" at bounding box center [805, 488] width 110 height 45
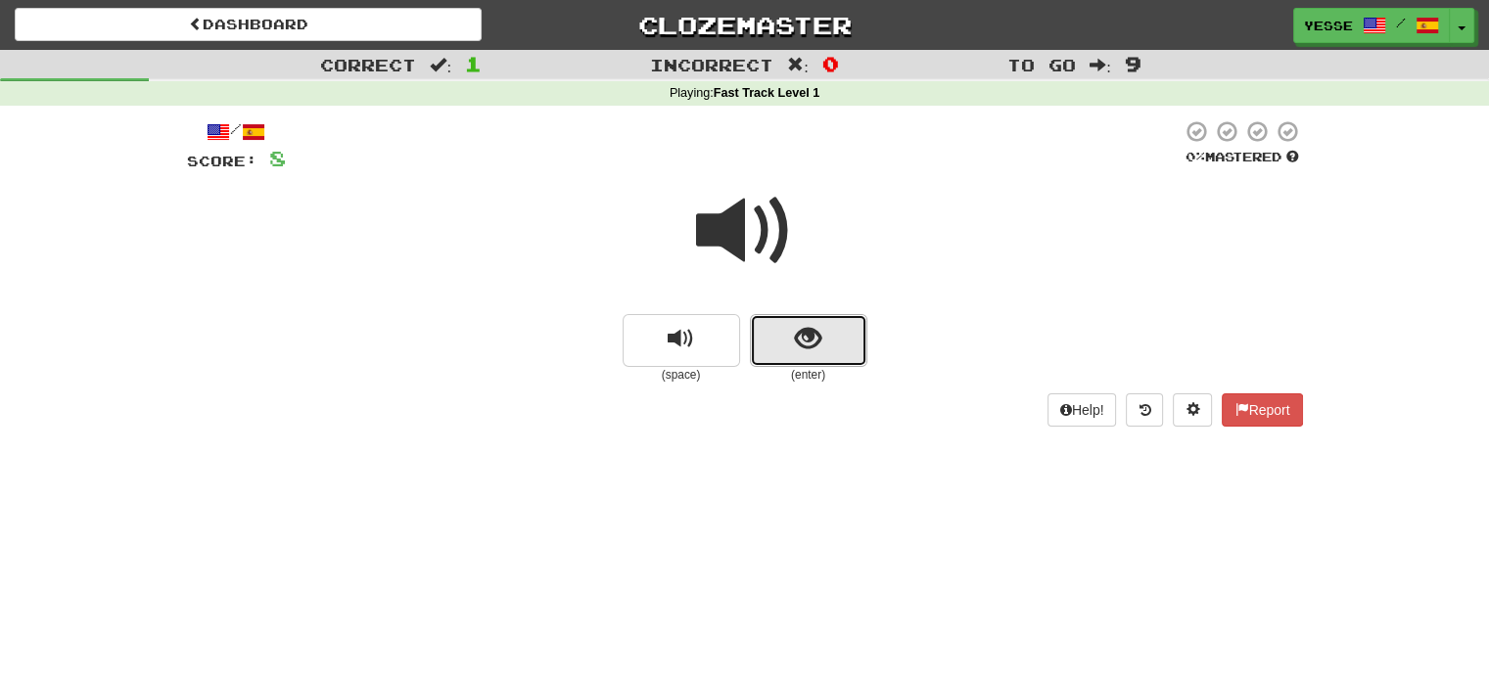
click at [792, 346] on button "show sentence" at bounding box center [808, 340] width 117 height 53
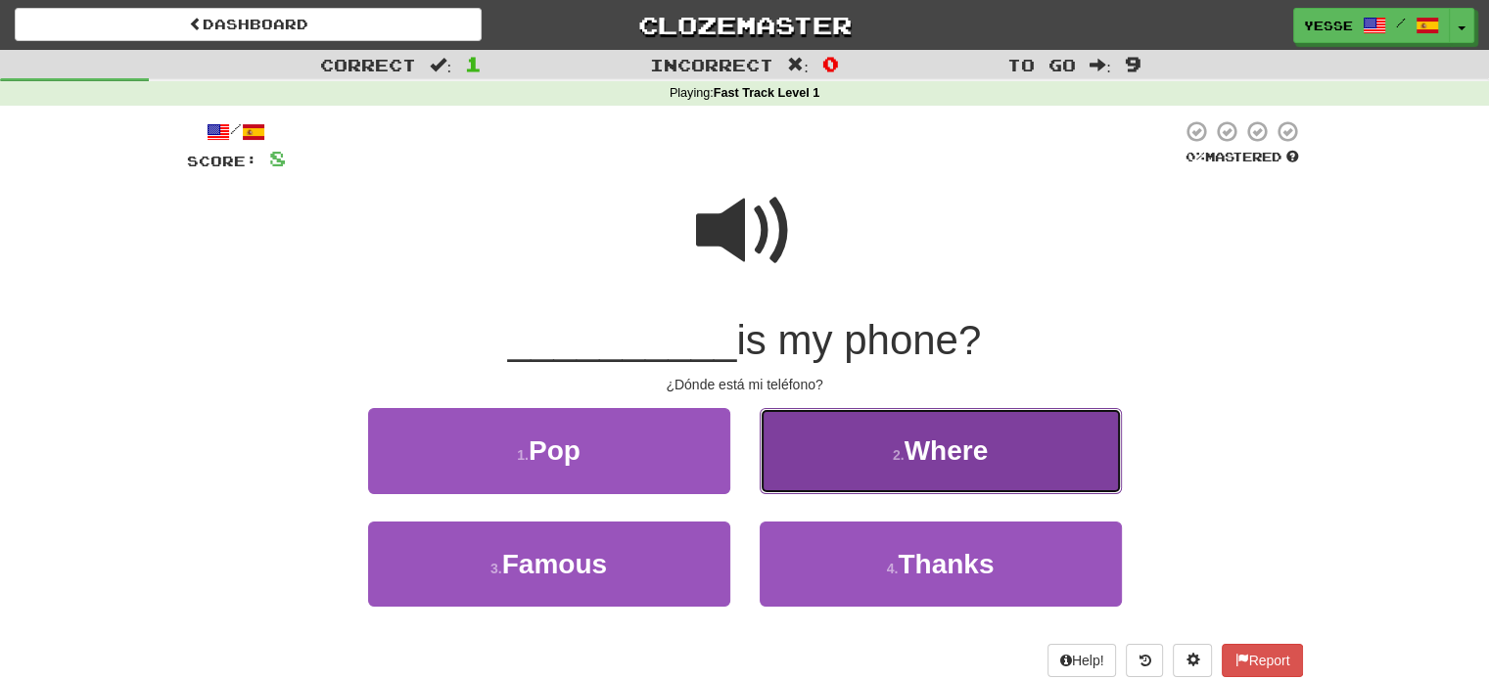
click at [897, 476] on button "2 . Where" at bounding box center [941, 450] width 362 height 85
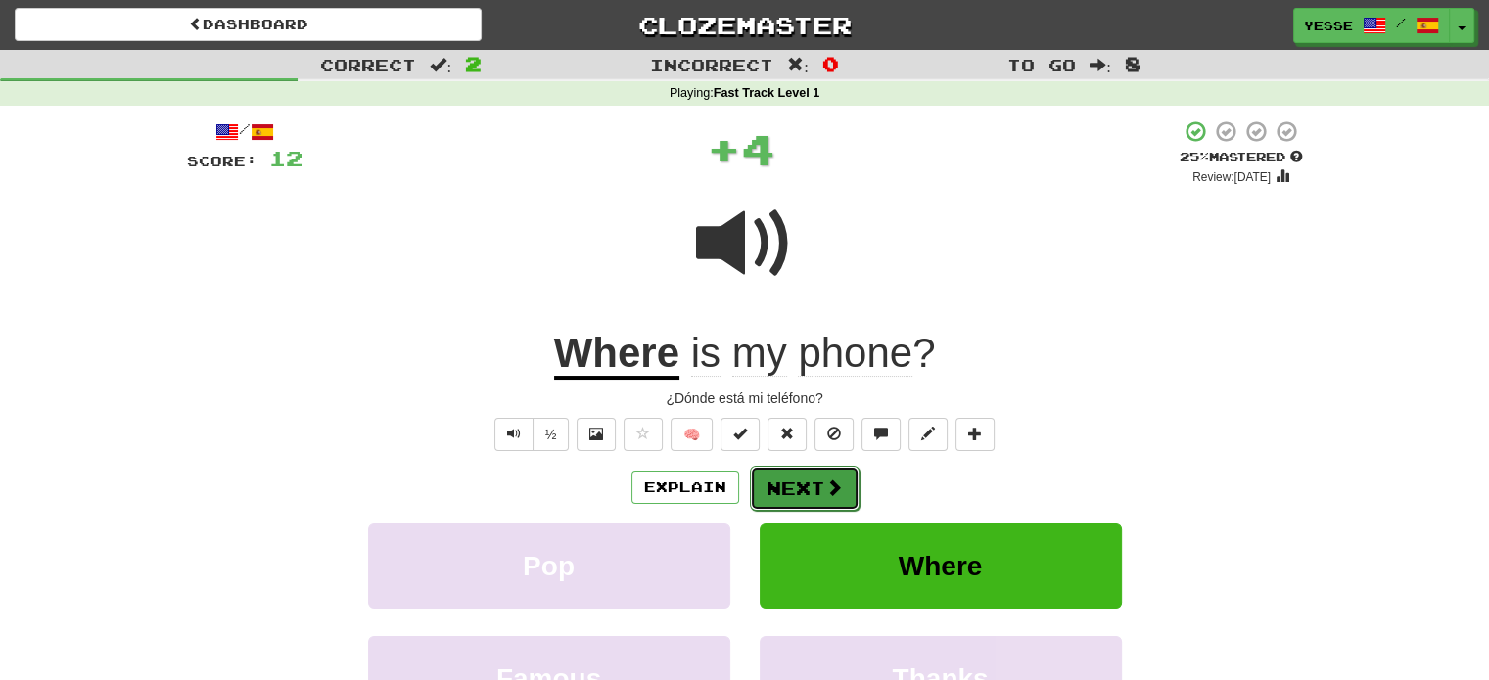
click at [779, 480] on button "Next" at bounding box center [805, 488] width 110 height 45
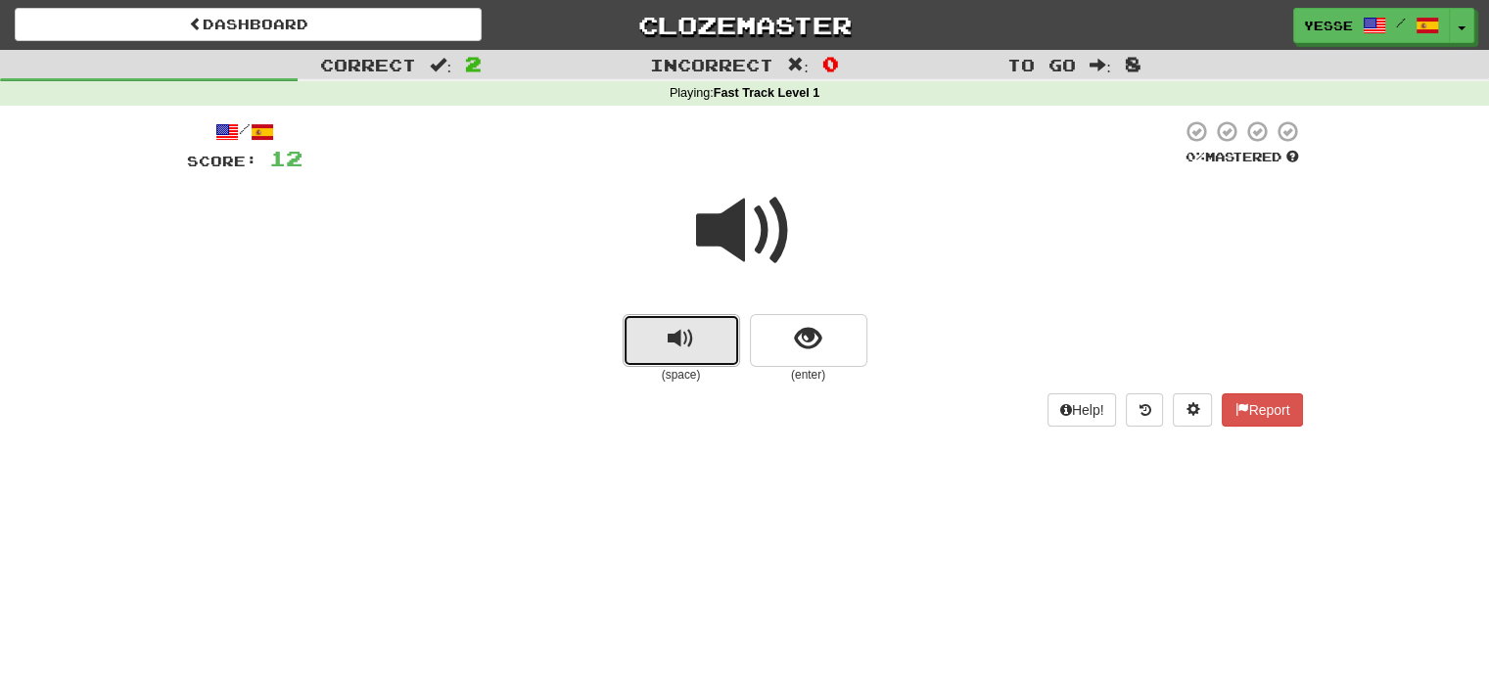
click at [682, 350] on span "replay audio" at bounding box center [681, 339] width 26 height 26
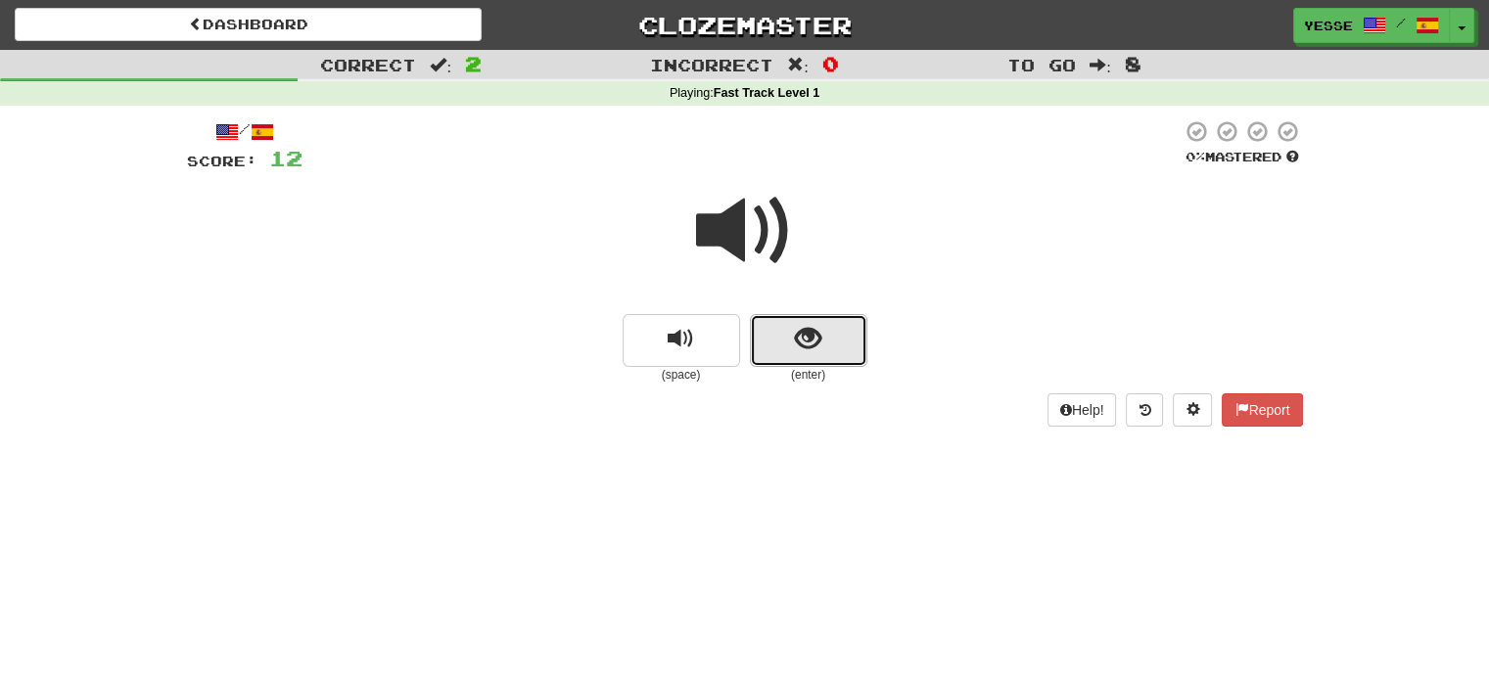
click at [826, 340] on button "show sentence" at bounding box center [808, 340] width 117 height 53
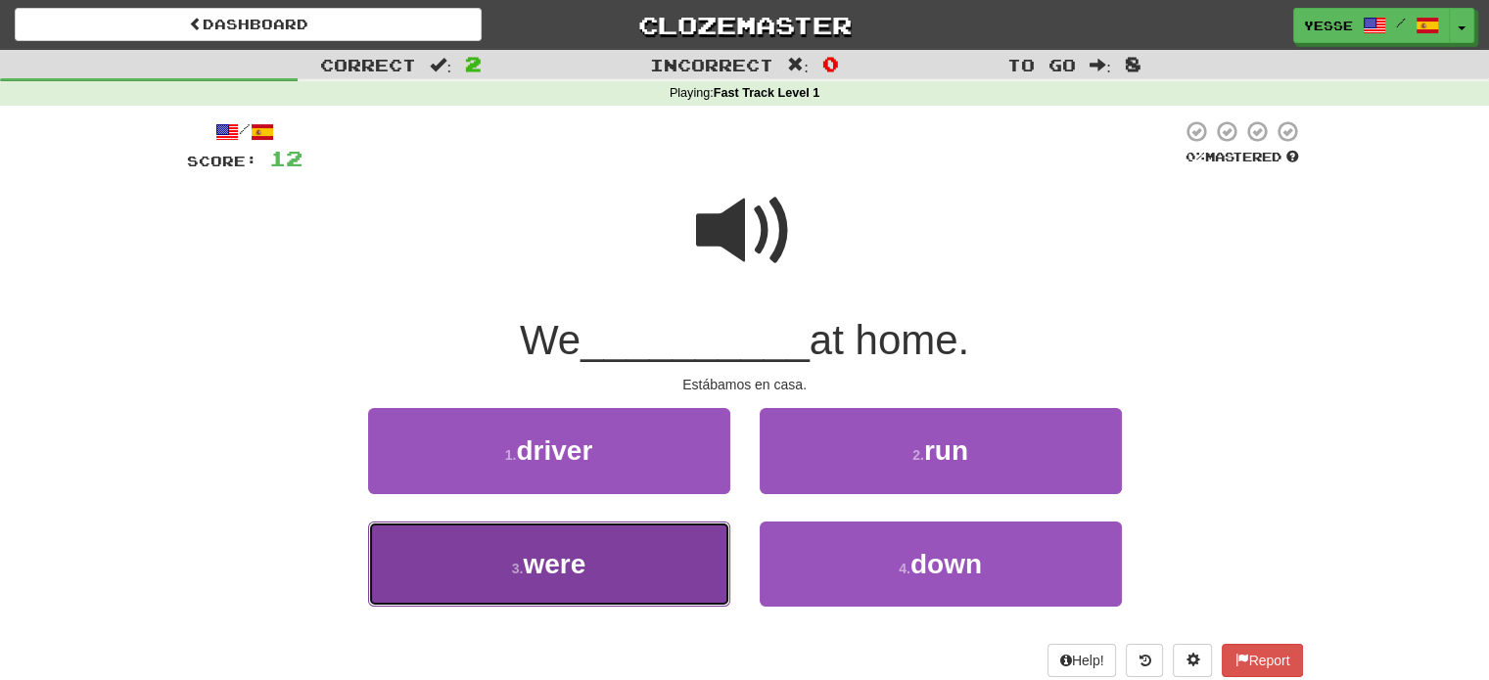
click at [632, 575] on button "3 . were" at bounding box center [549, 564] width 362 height 85
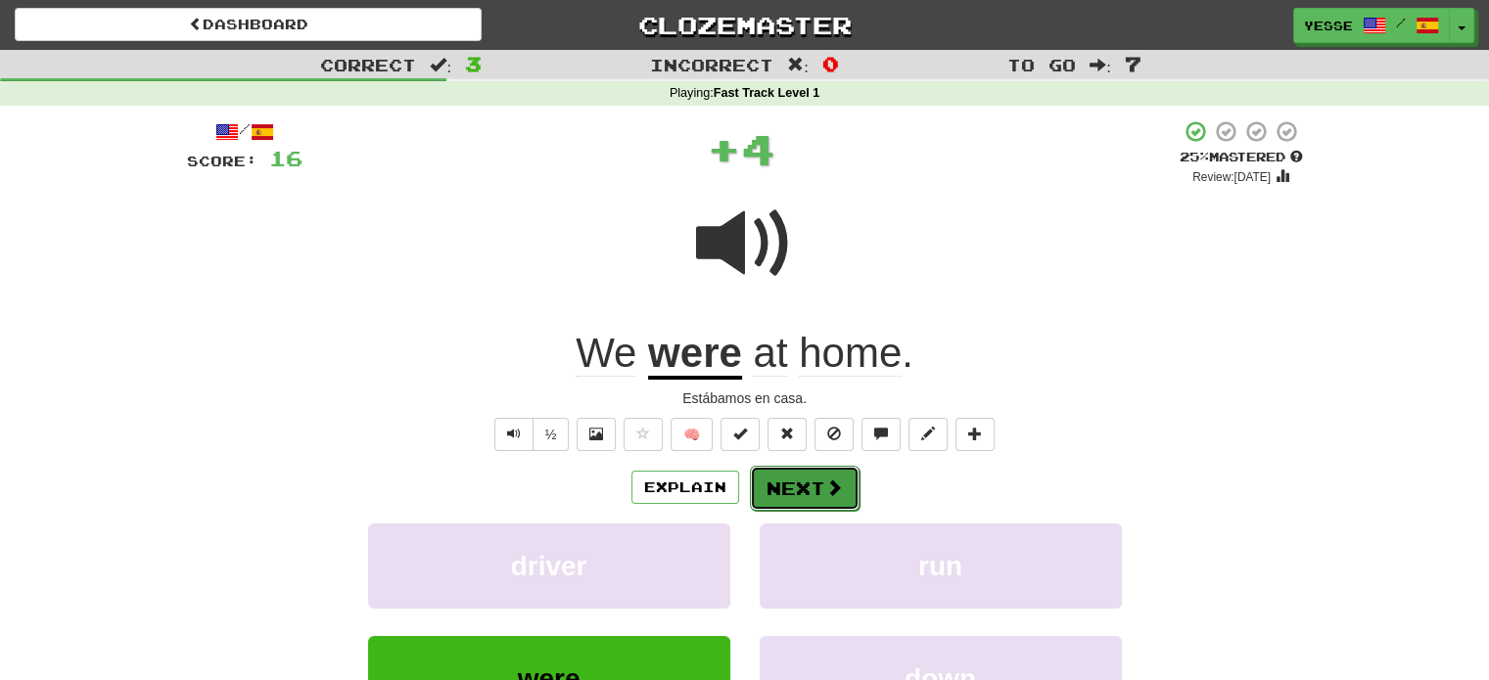
click at [787, 501] on button "Next" at bounding box center [805, 488] width 110 height 45
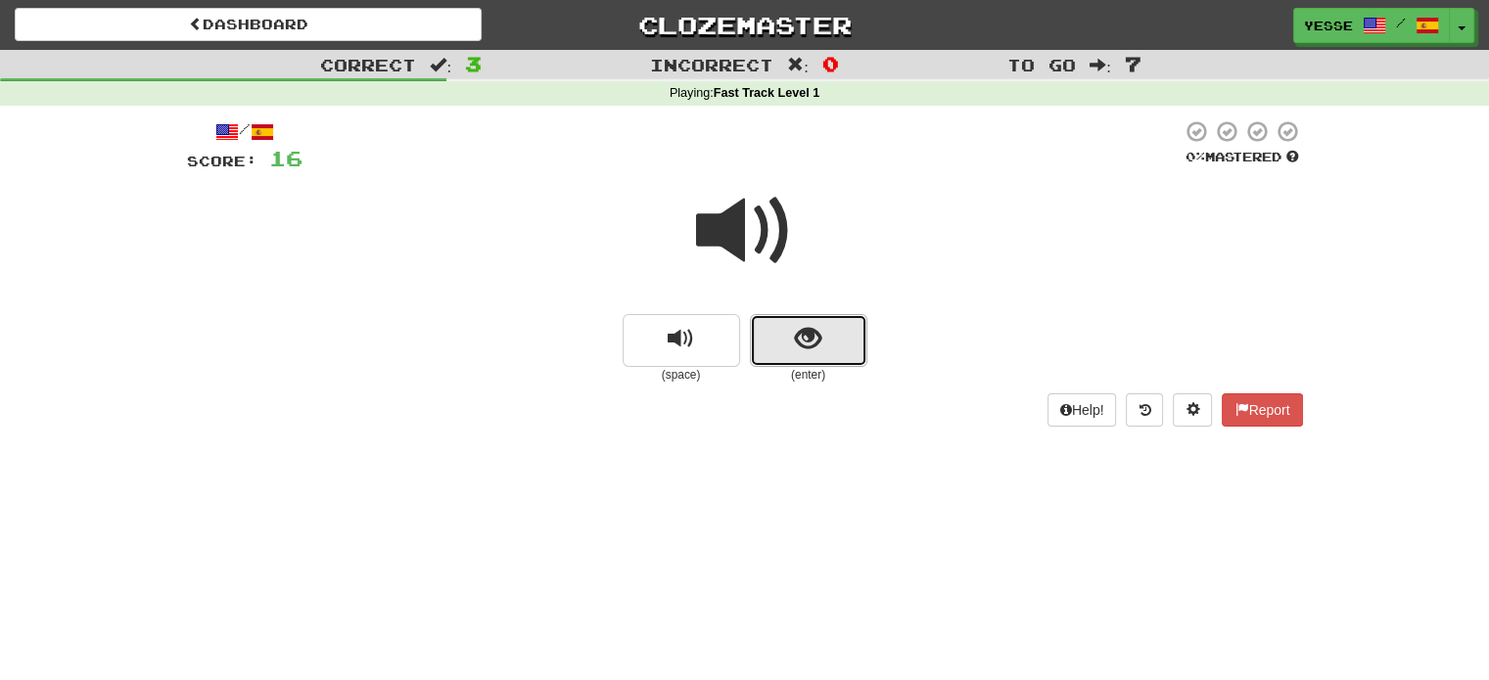
click at [811, 318] on button "show sentence" at bounding box center [808, 340] width 117 height 53
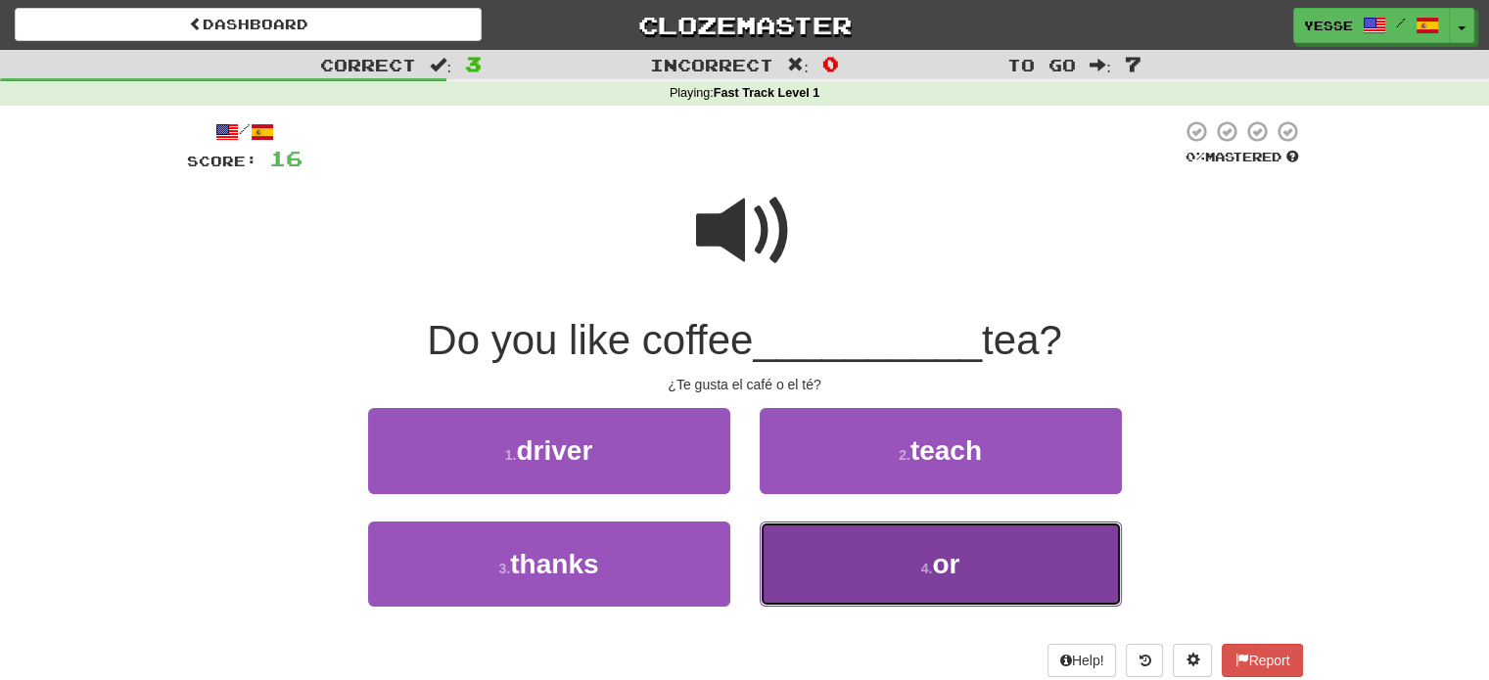
click at [860, 554] on button "4 . or" at bounding box center [941, 564] width 362 height 85
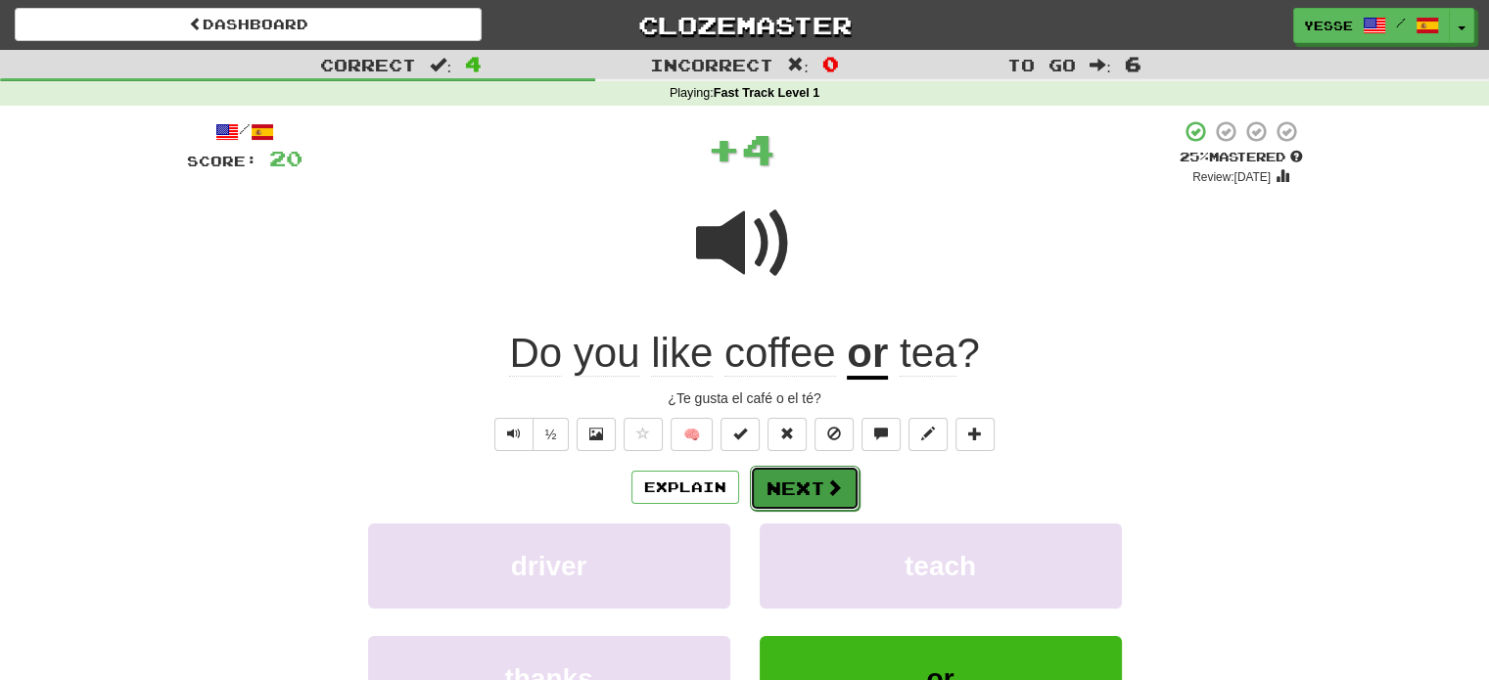
click at [831, 487] on span at bounding box center [834, 488] width 18 height 18
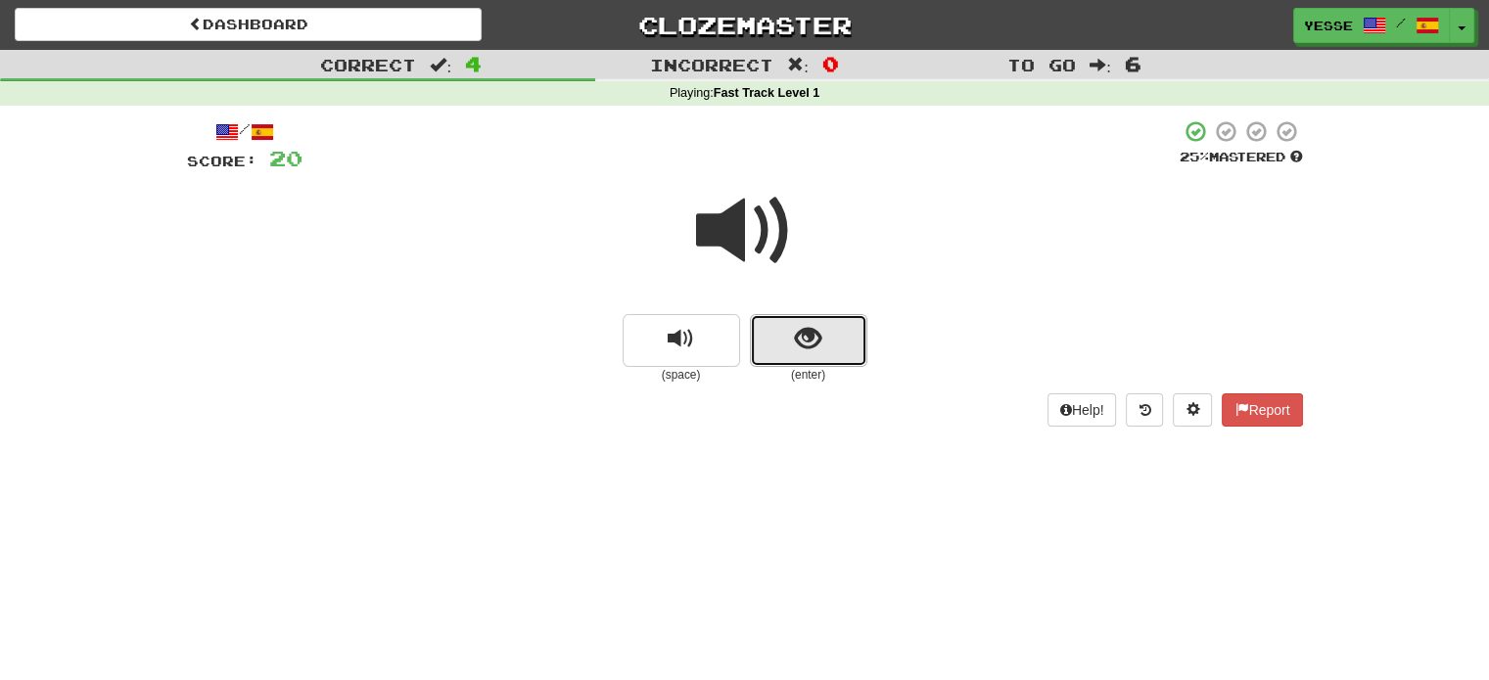
click at [809, 342] on span "show sentence" at bounding box center [808, 339] width 26 height 26
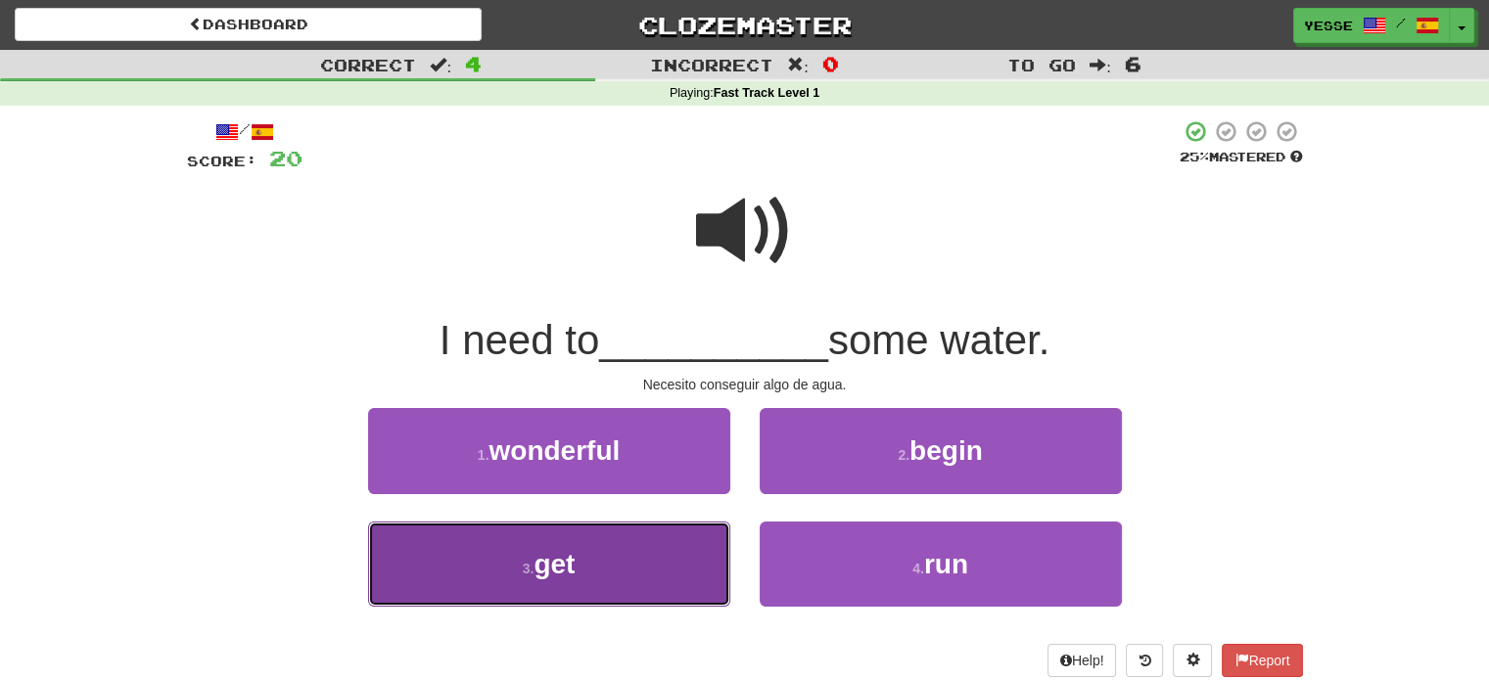
click at [604, 586] on button "3 . get" at bounding box center [549, 564] width 362 height 85
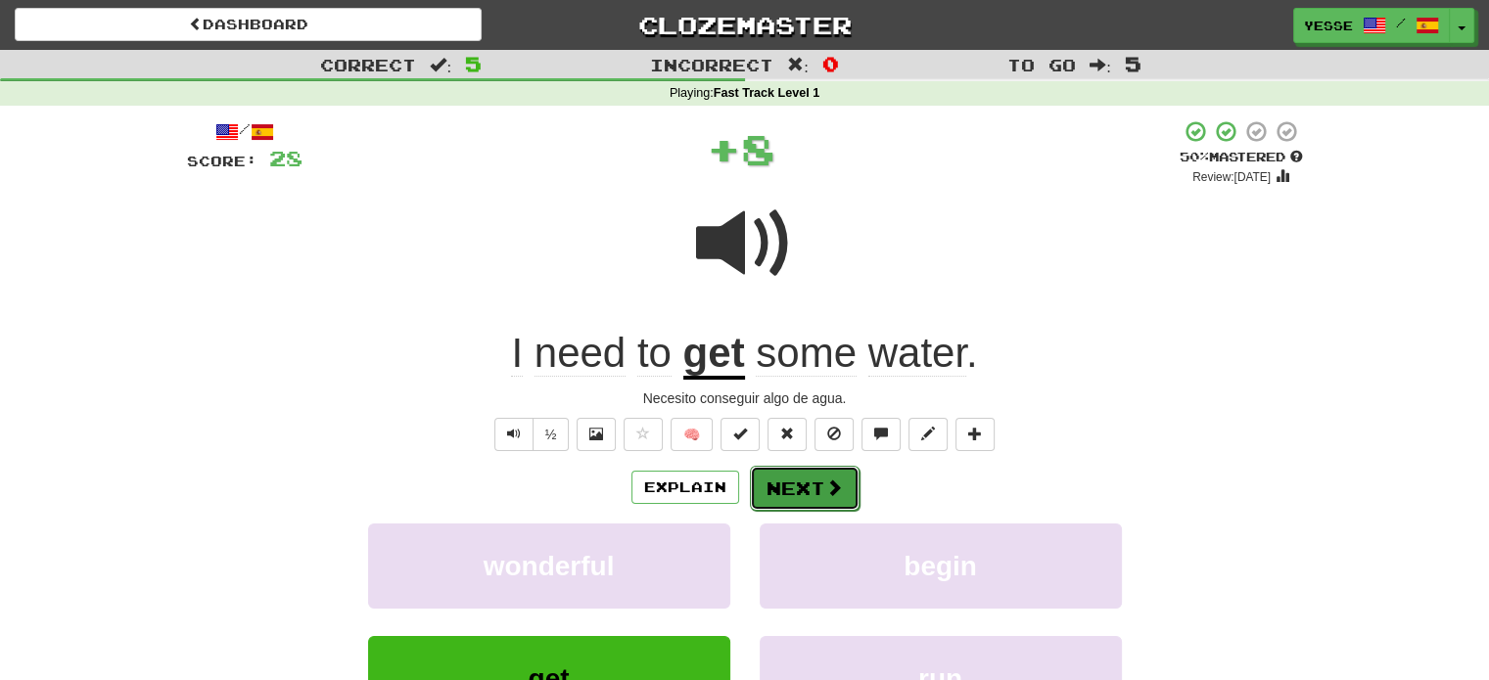
click at [803, 486] on button "Next" at bounding box center [805, 488] width 110 height 45
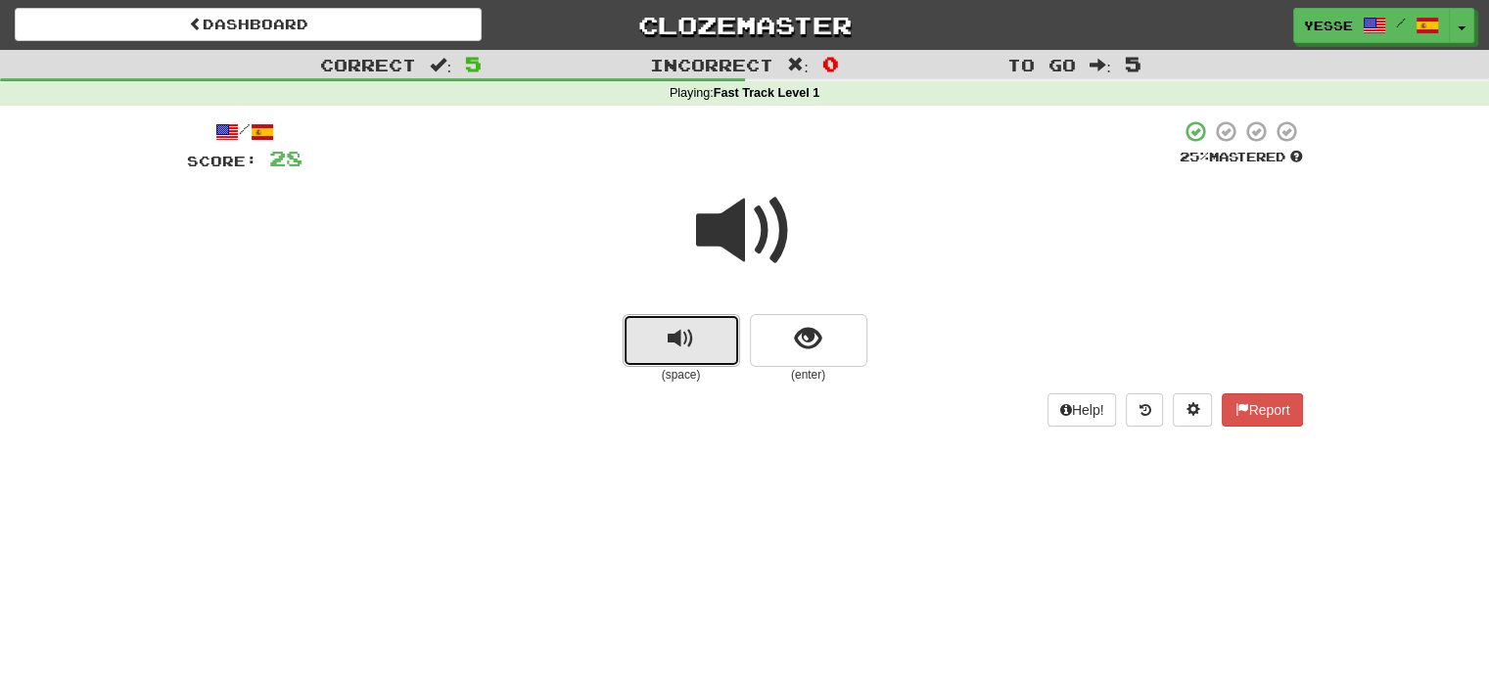
click at [691, 326] on span "replay audio" at bounding box center [681, 339] width 26 height 26
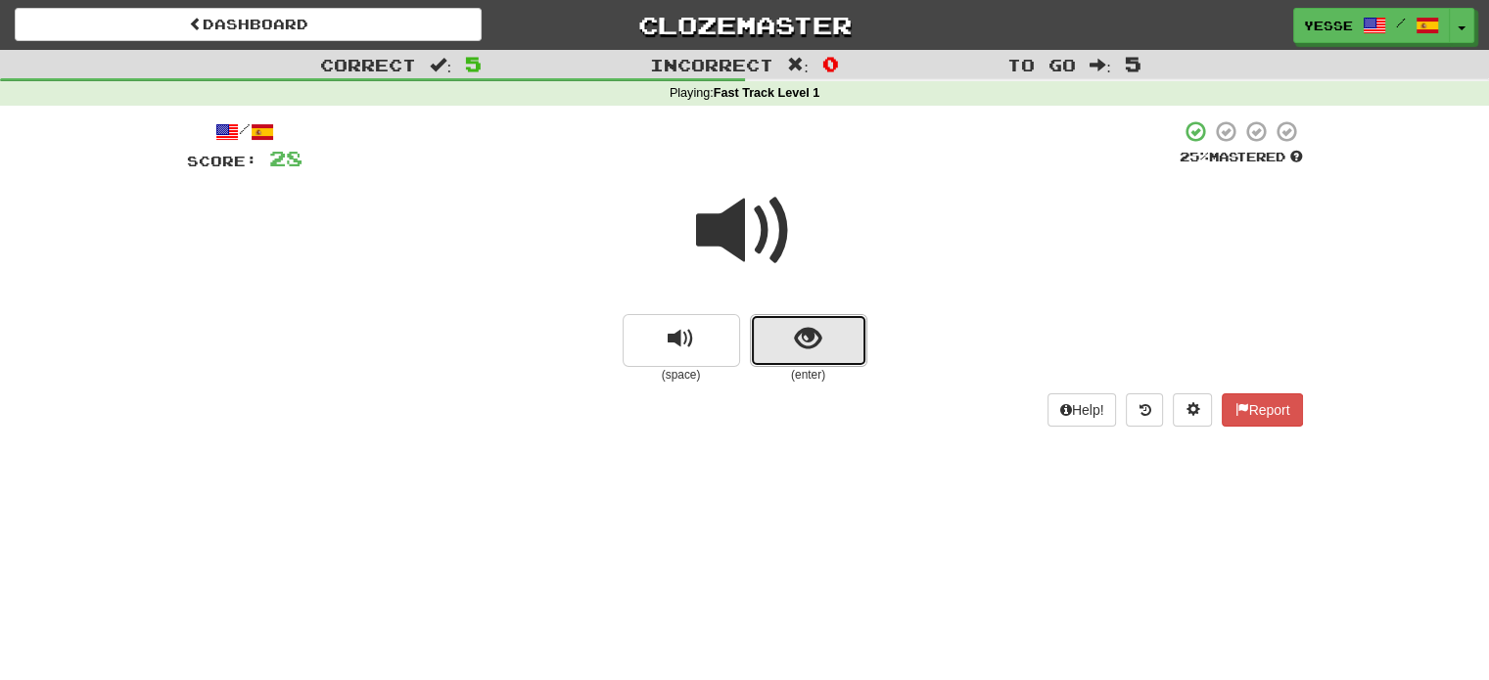
click at [786, 351] on button "show sentence" at bounding box center [808, 340] width 117 height 53
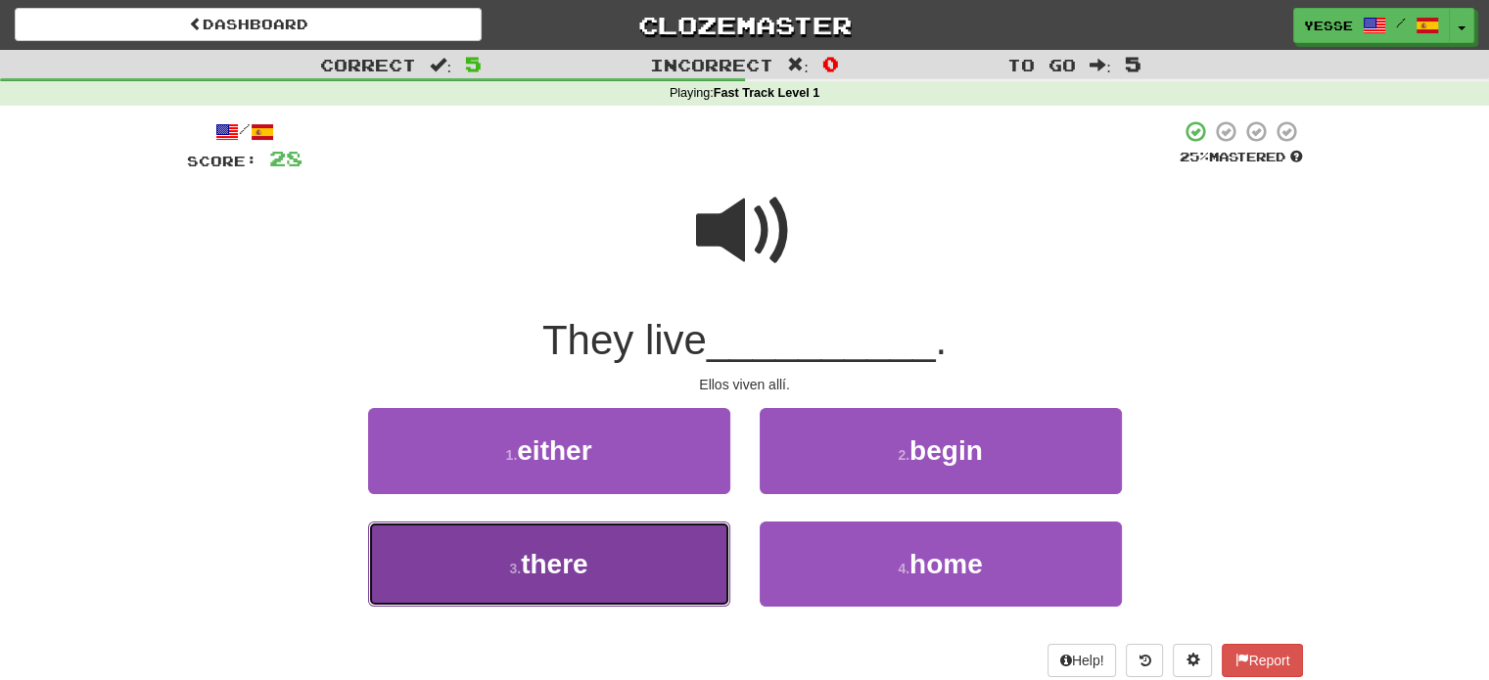
click at [636, 559] on button "3 . there" at bounding box center [549, 564] width 362 height 85
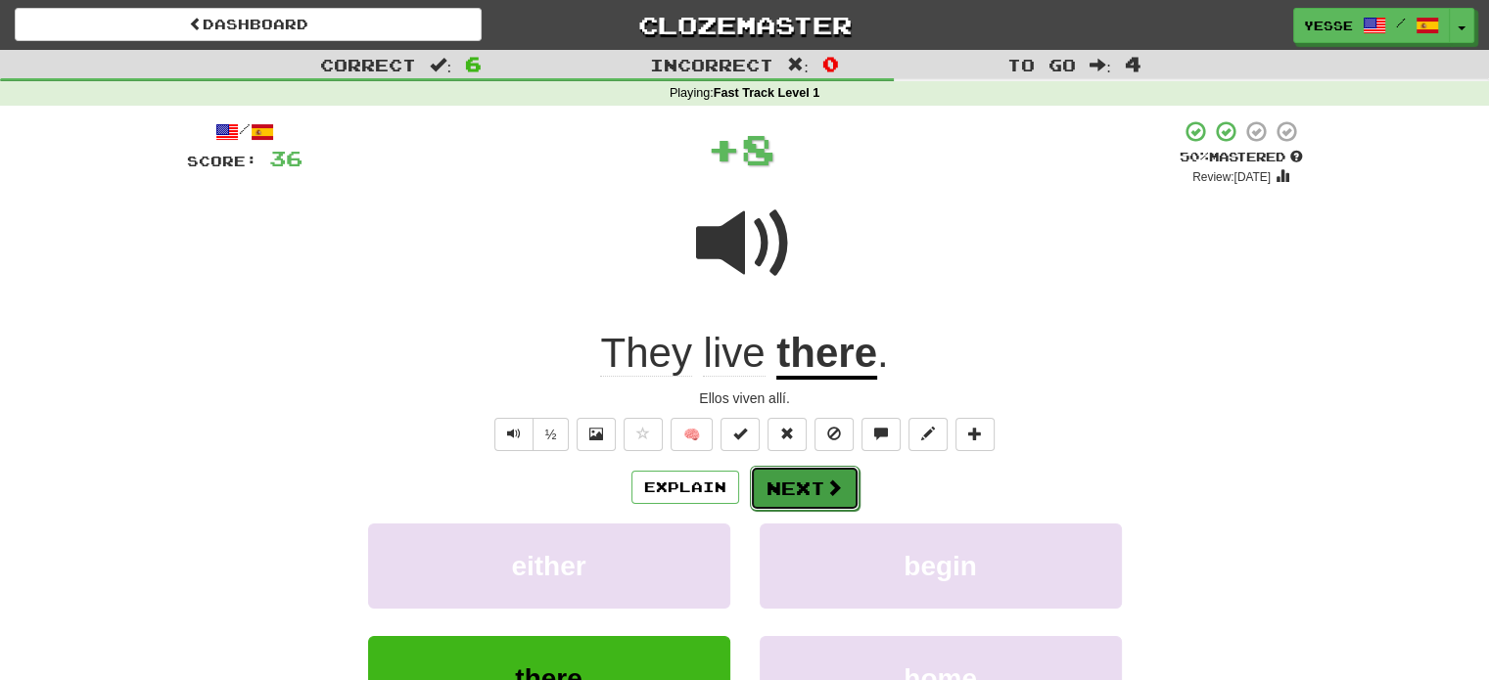
click at [807, 479] on button "Next" at bounding box center [805, 488] width 110 height 45
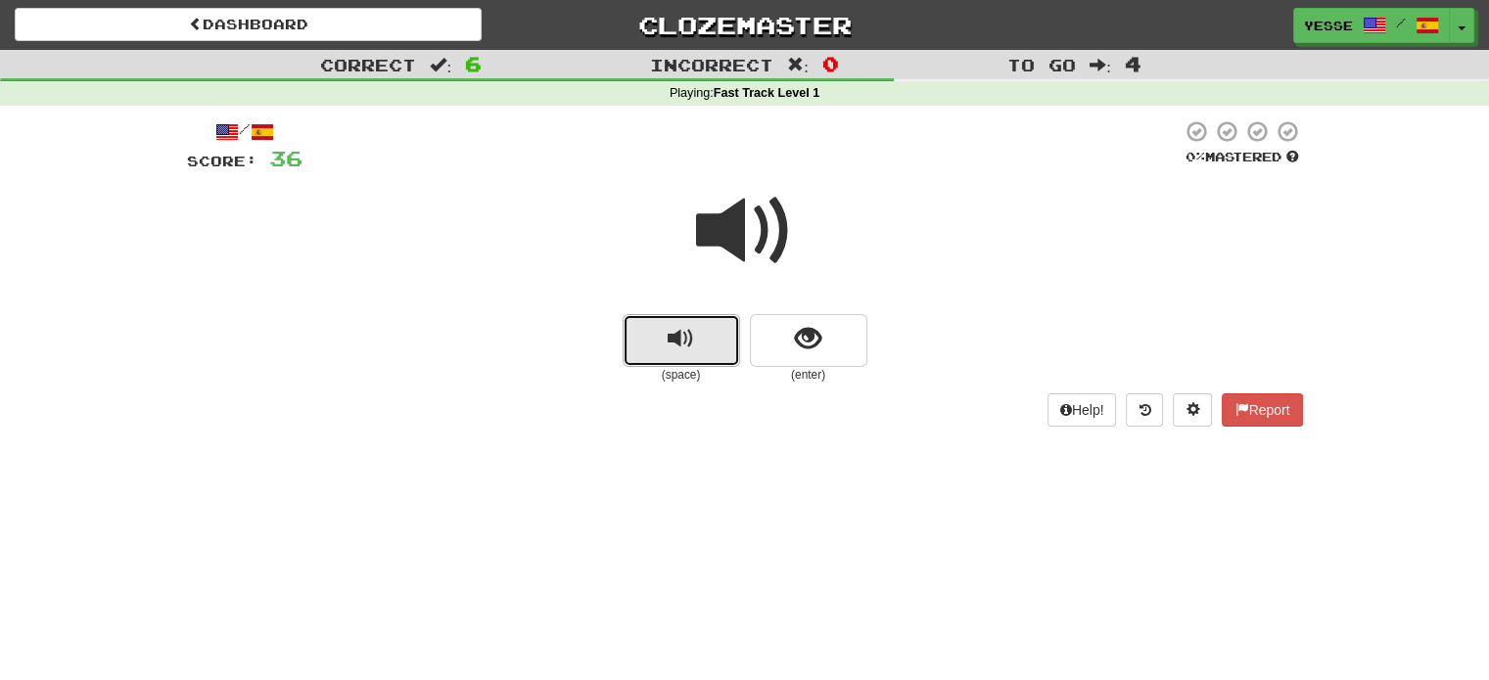
click at [683, 331] on span "replay audio" at bounding box center [681, 339] width 26 height 26
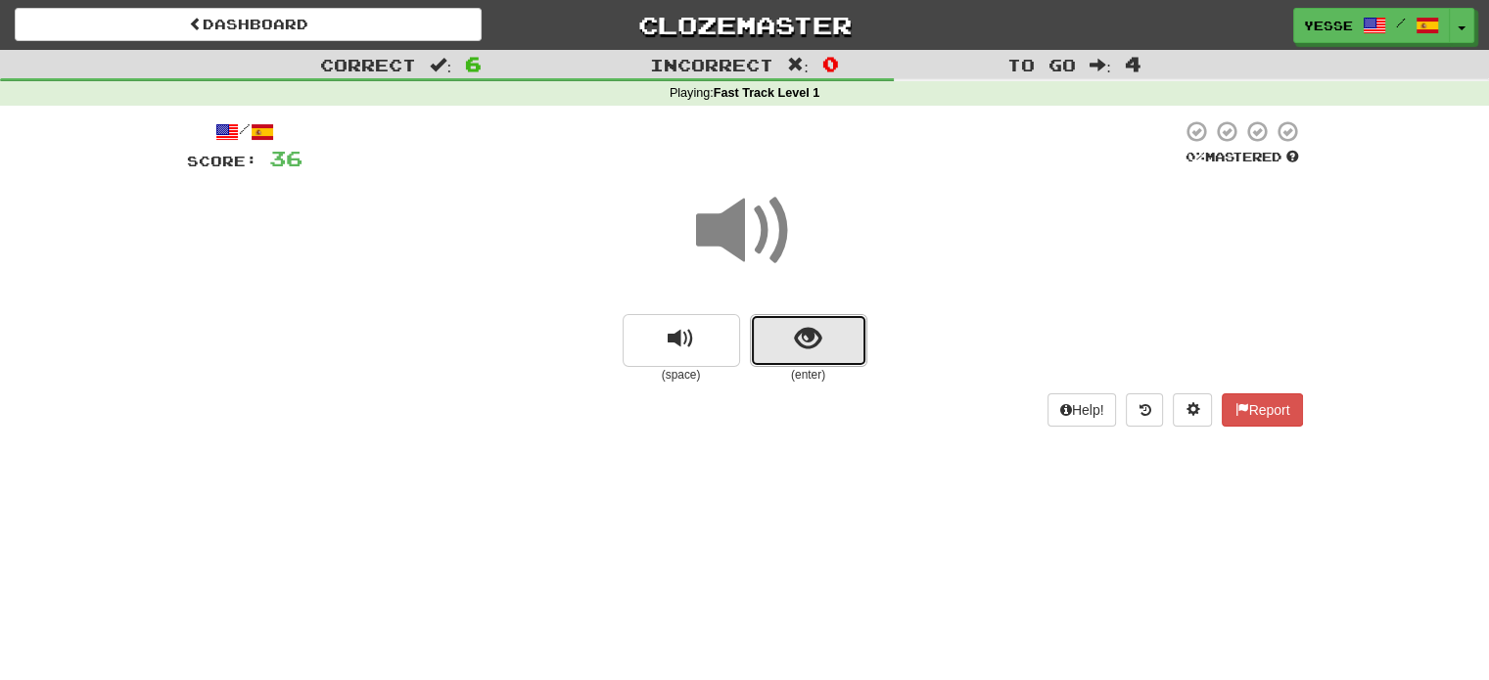
click at [780, 320] on button "show sentence" at bounding box center [808, 340] width 117 height 53
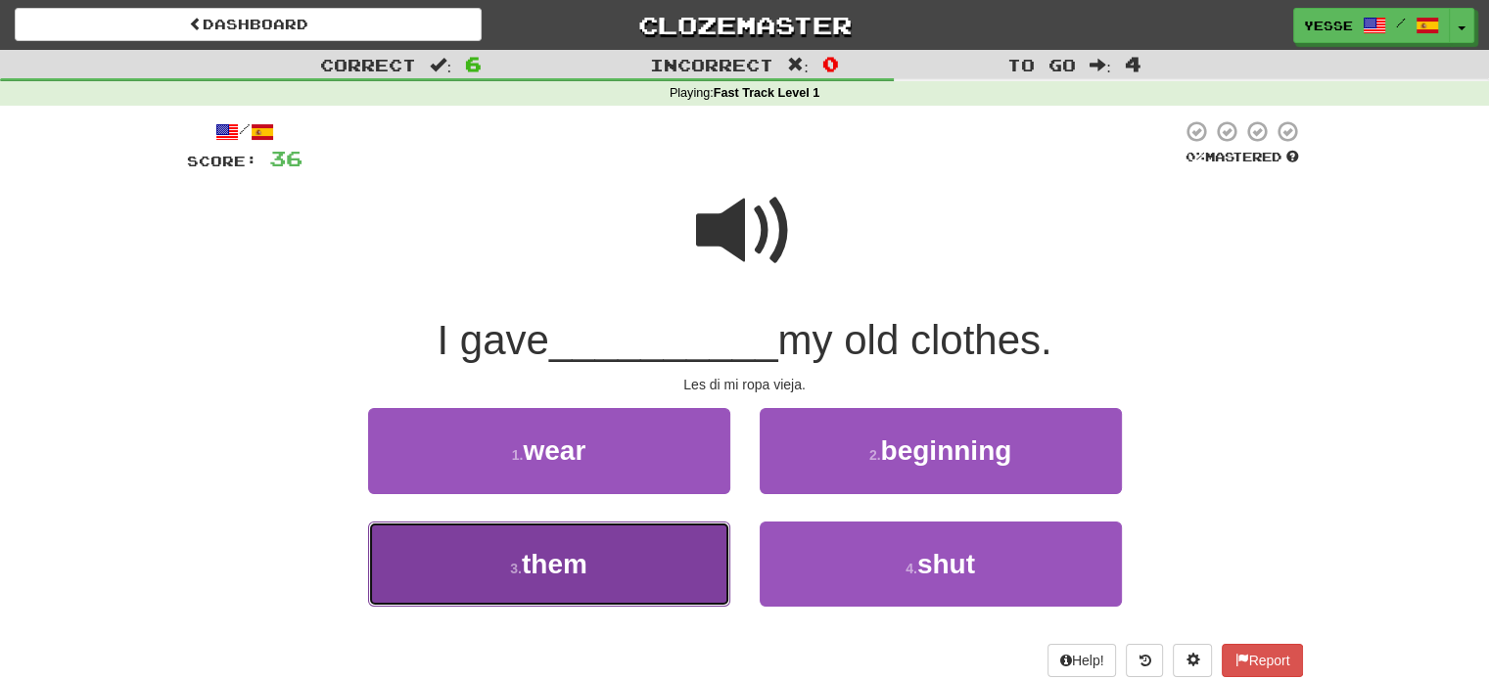
click at [576, 588] on button "3 . them" at bounding box center [549, 564] width 362 height 85
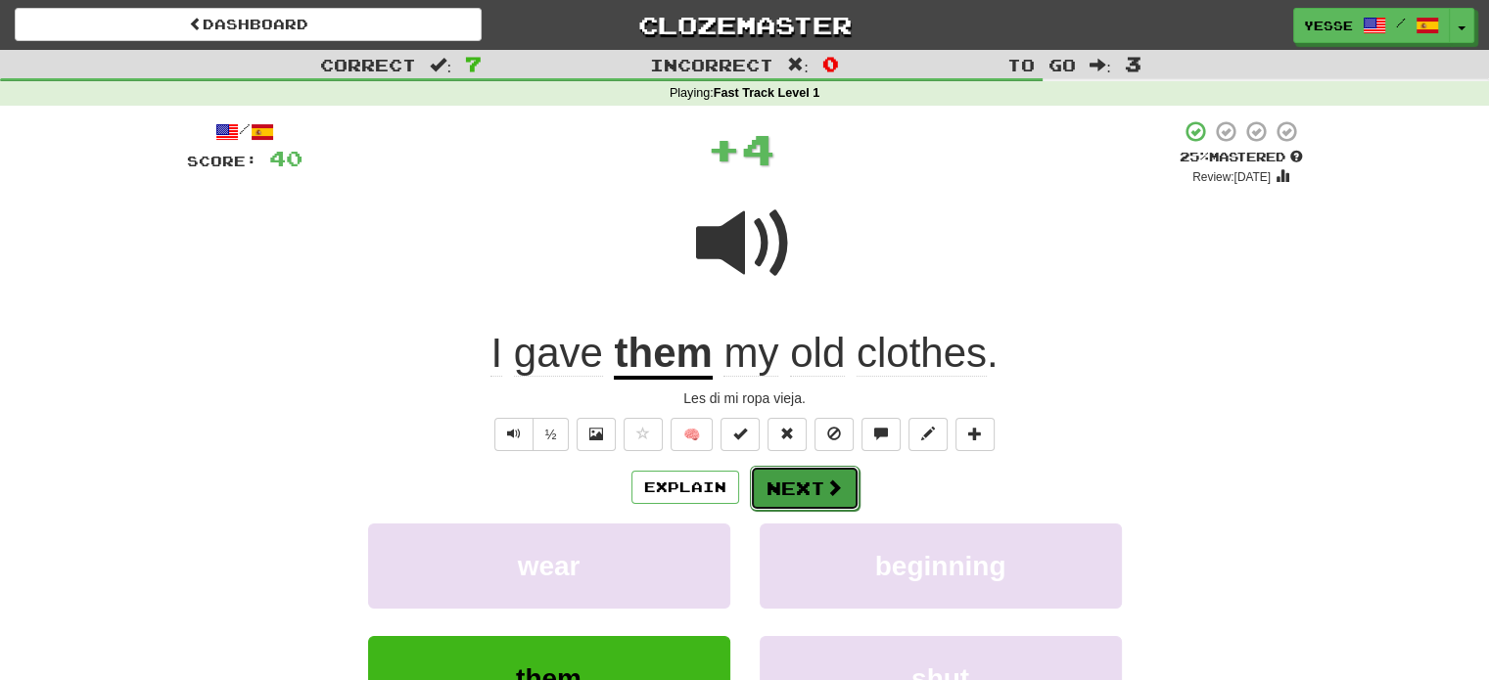
click at [815, 498] on button "Next" at bounding box center [805, 488] width 110 height 45
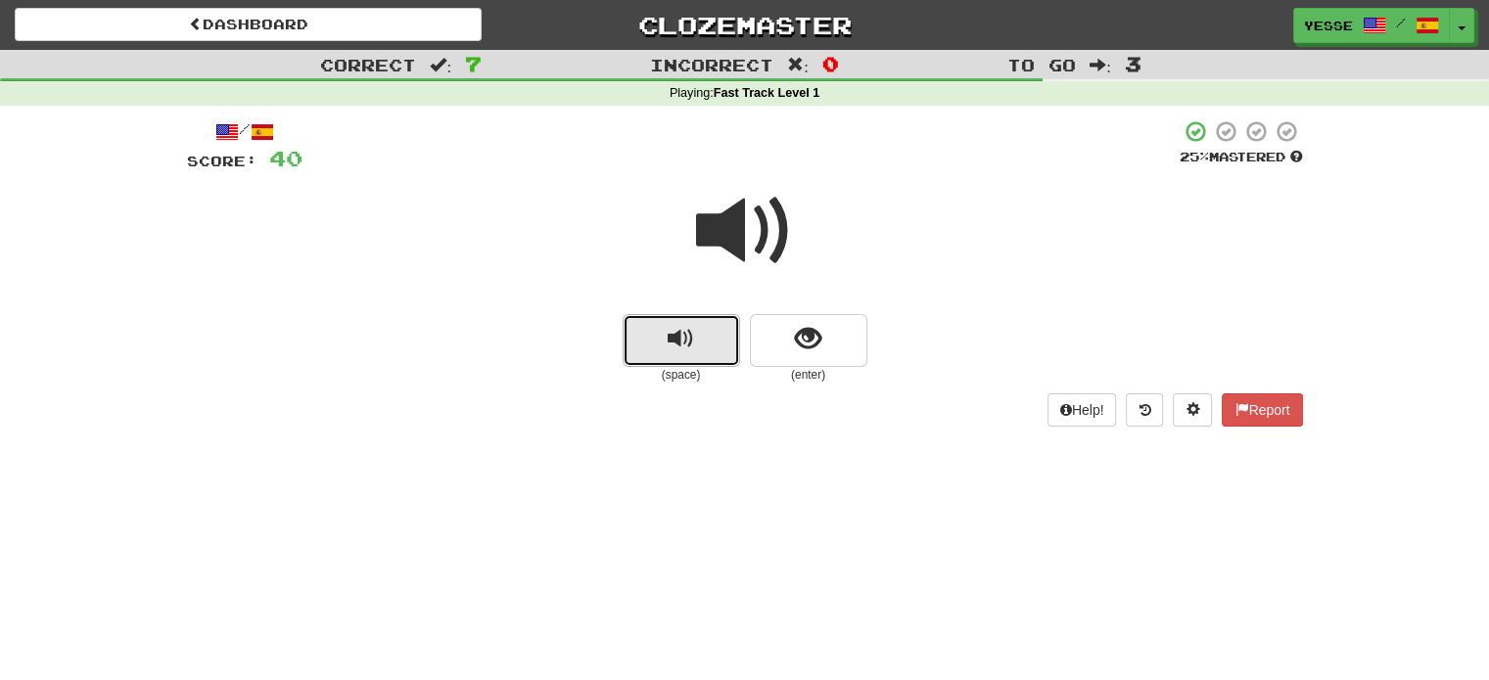
click at [695, 334] on button "replay audio" at bounding box center [681, 340] width 117 height 53
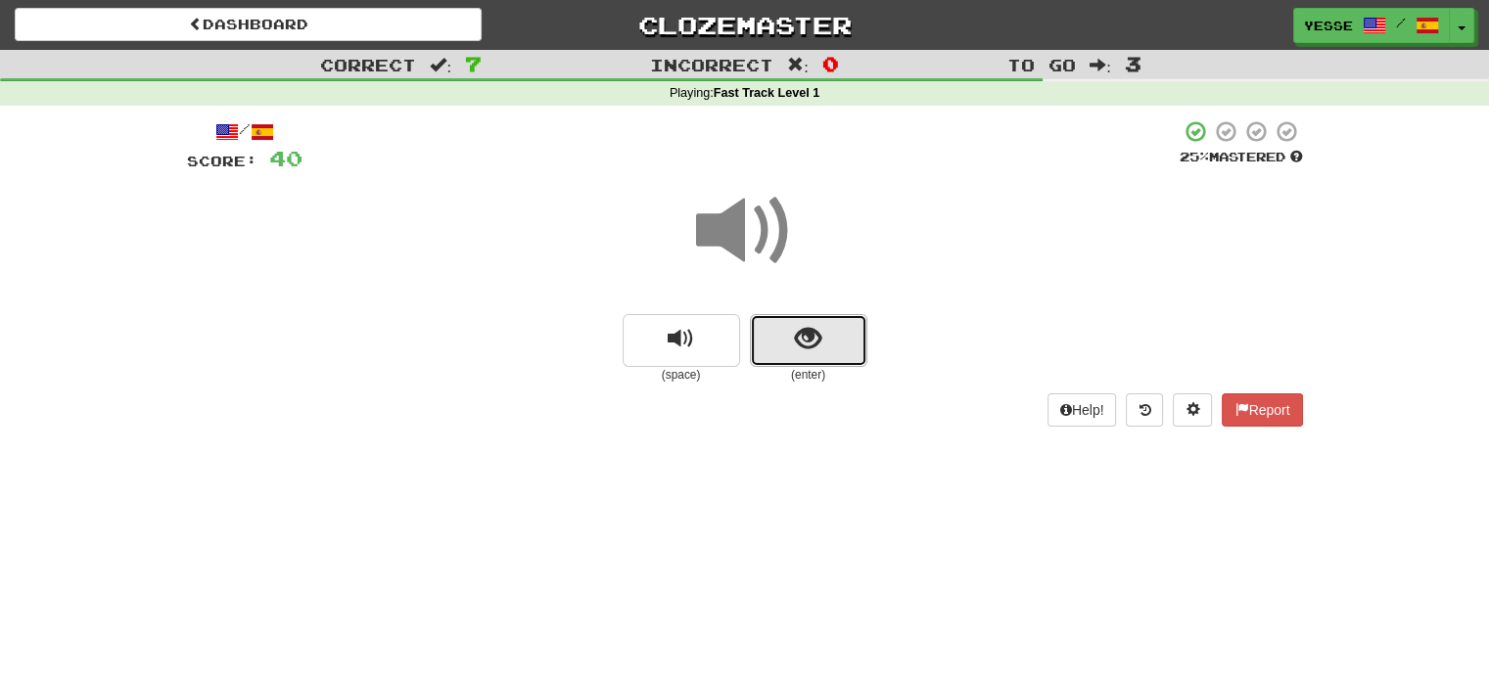
click at [815, 318] on button "show sentence" at bounding box center [808, 340] width 117 height 53
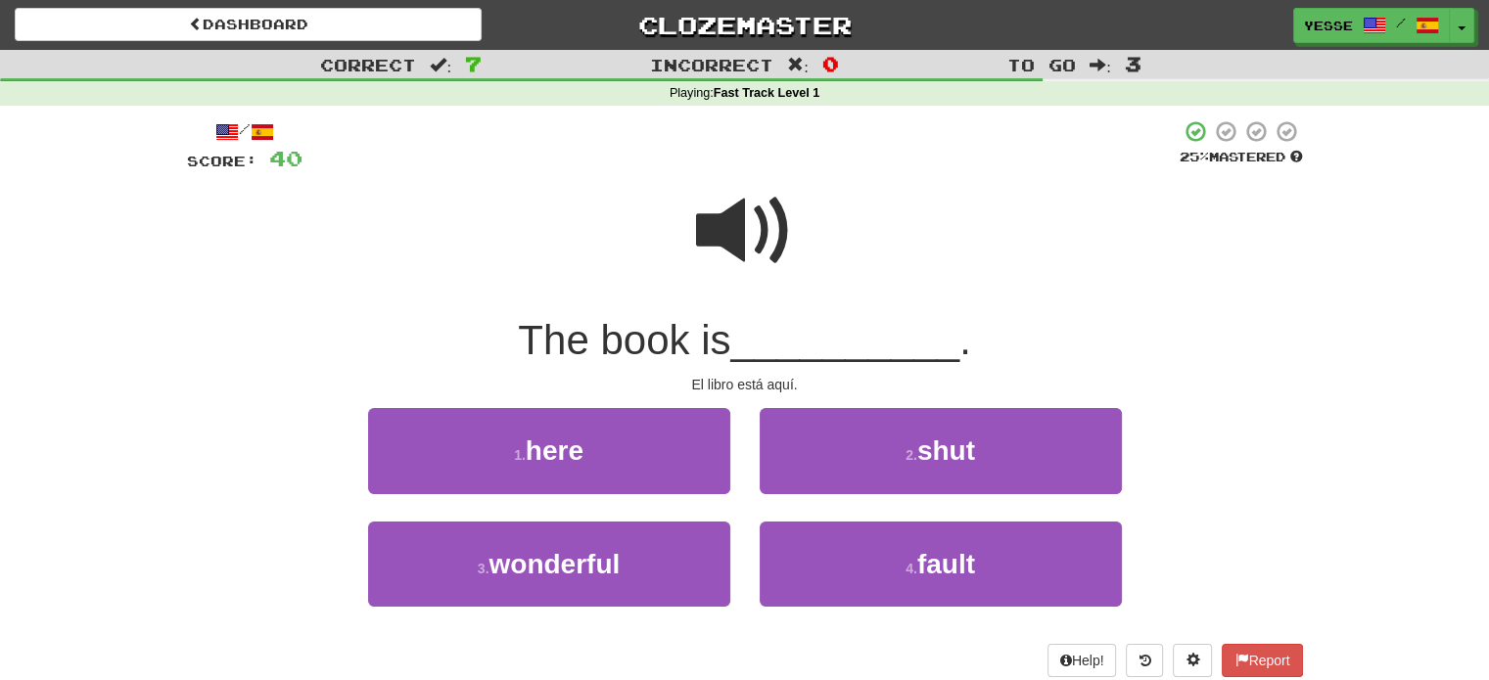
click at [760, 247] on span at bounding box center [745, 231] width 98 height 98
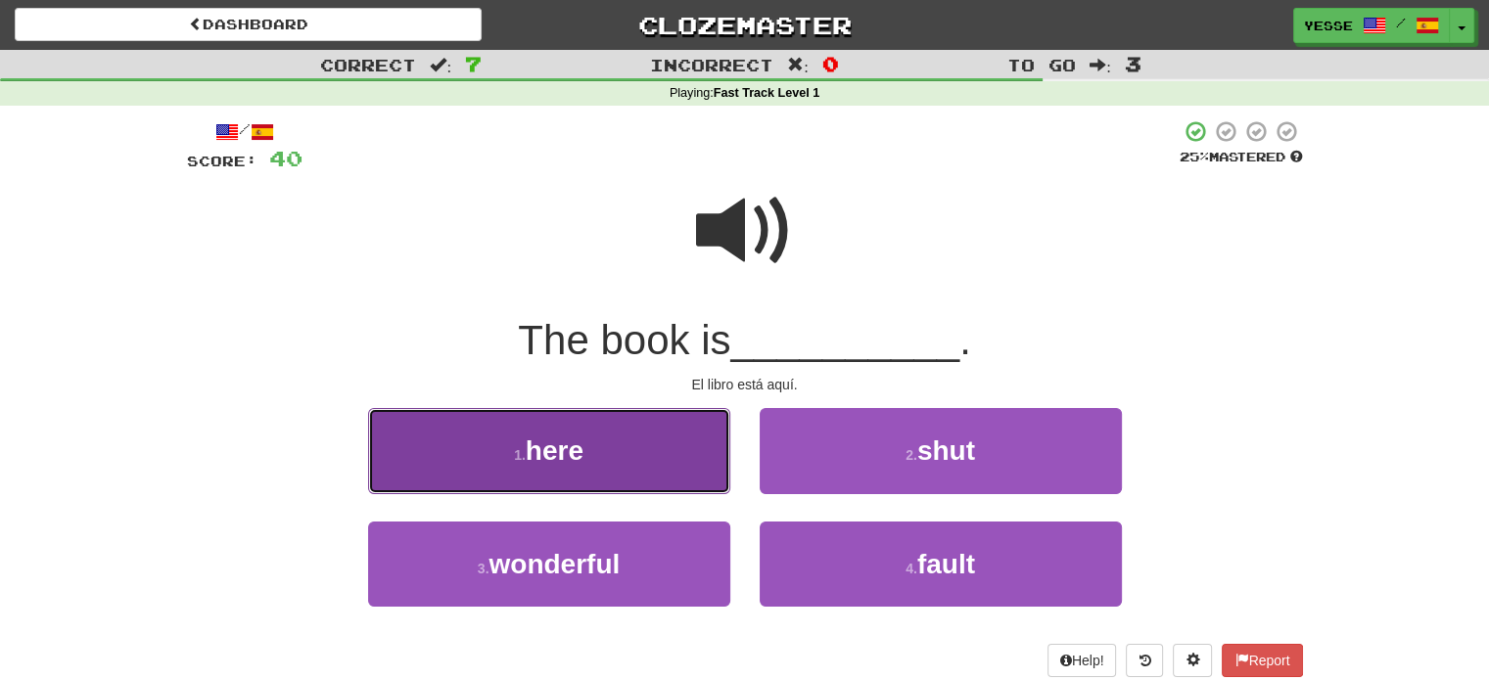
click at [595, 441] on button "1 . here" at bounding box center [549, 450] width 362 height 85
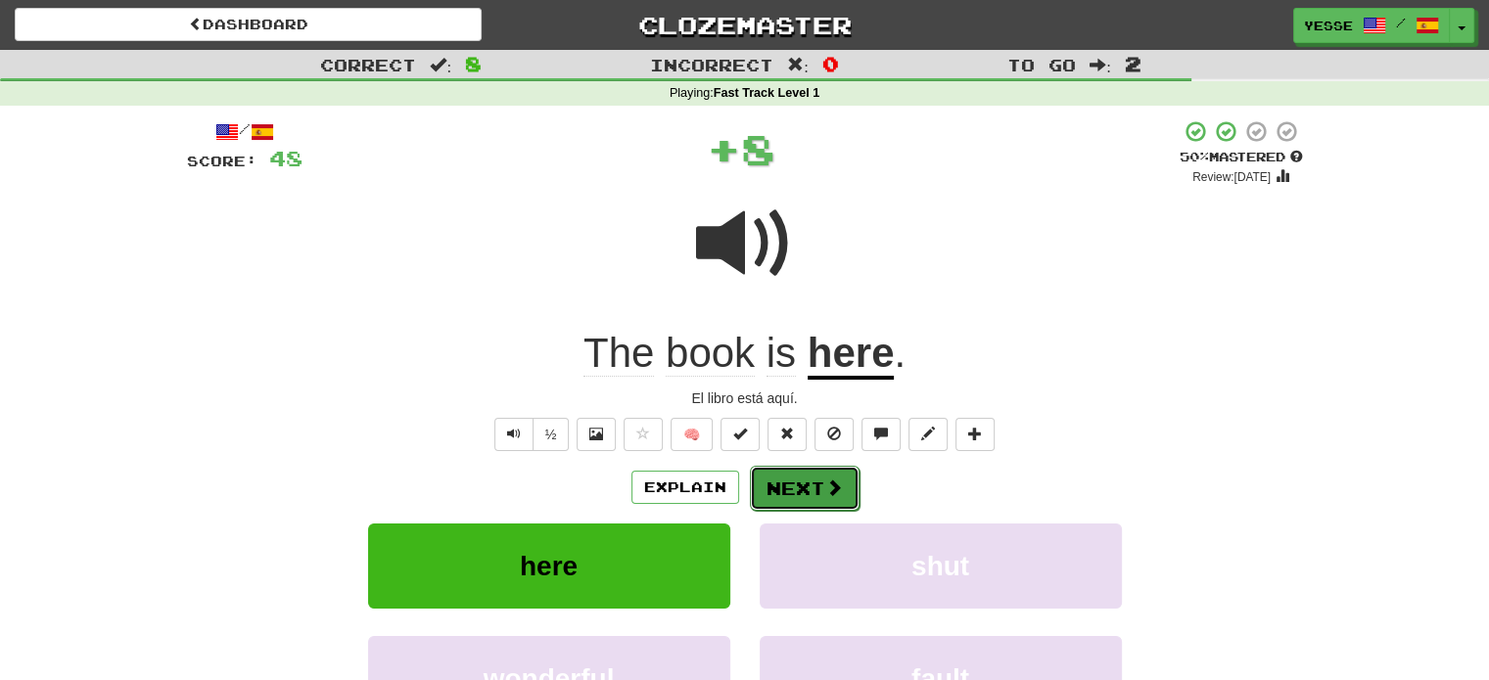
click at [792, 489] on button "Next" at bounding box center [805, 488] width 110 height 45
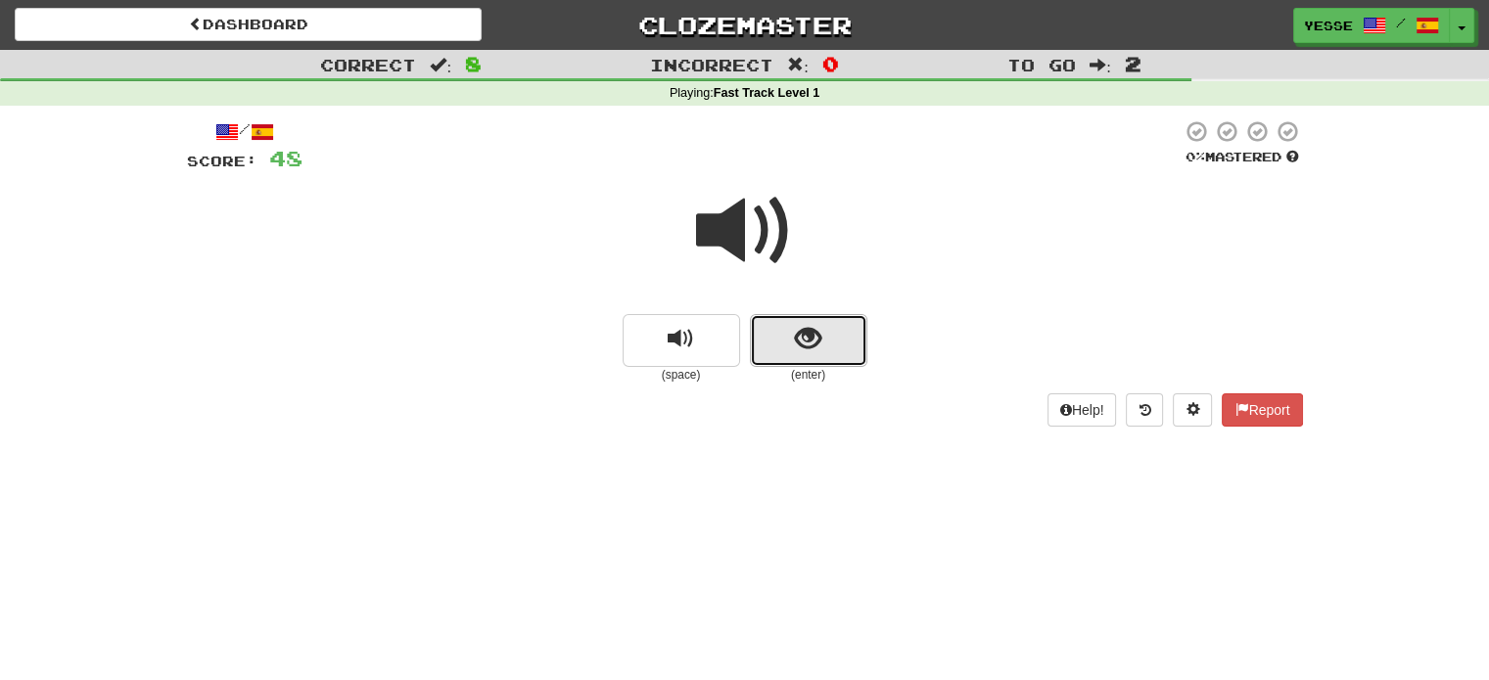
click at [799, 355] on button "show sentence" at bounding box center [808, 340] width 117 height 53
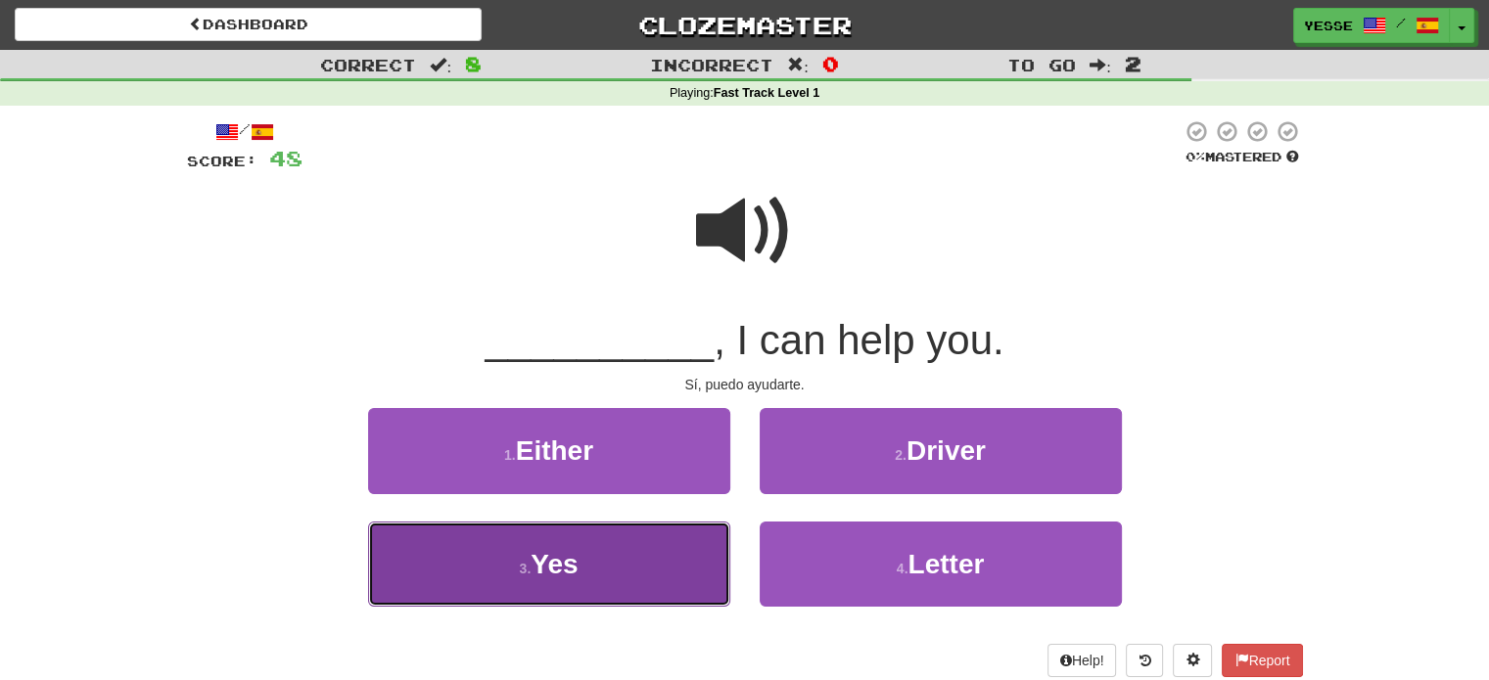
click at [597, 581] on button "3 . Yes" at bounding box center [549, 564] width 362 height 85
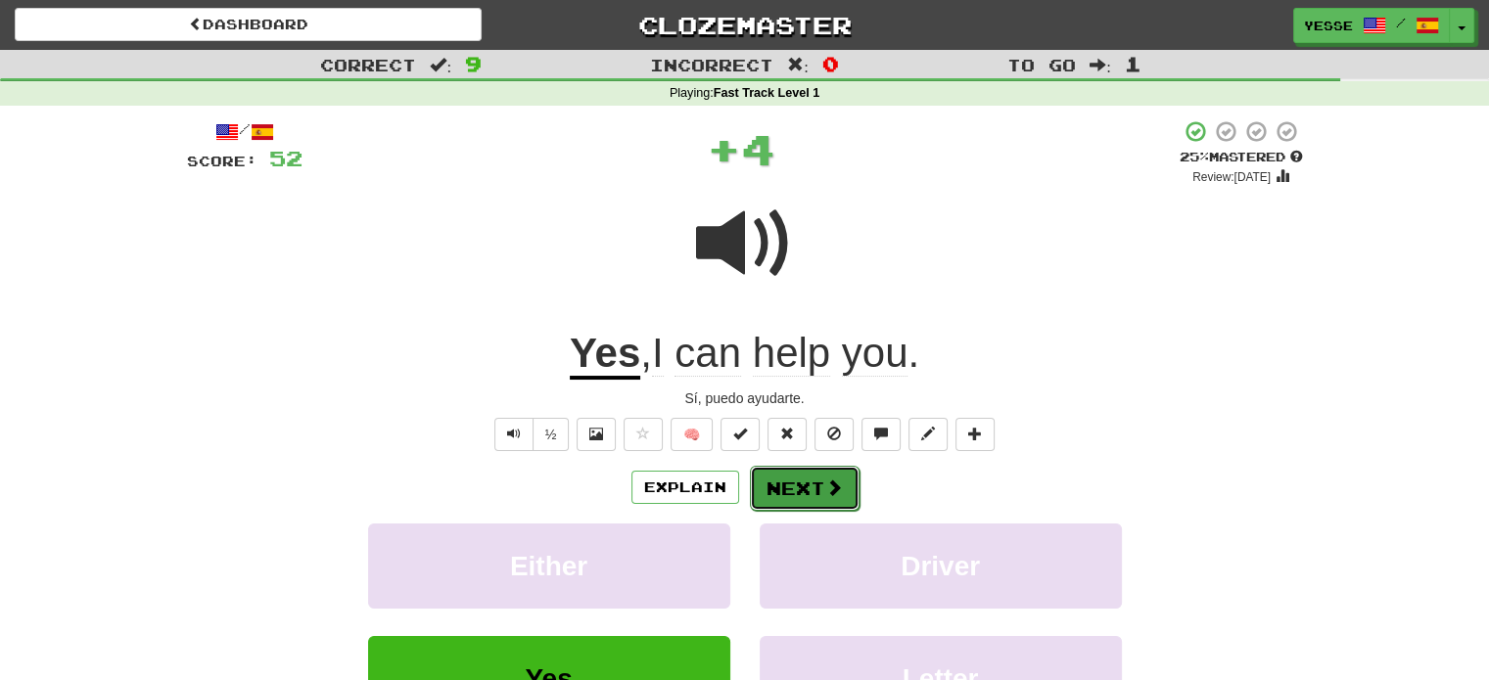
click at [808, 479] on button "Next" at bounding box center [805, 488] width 110 height 45
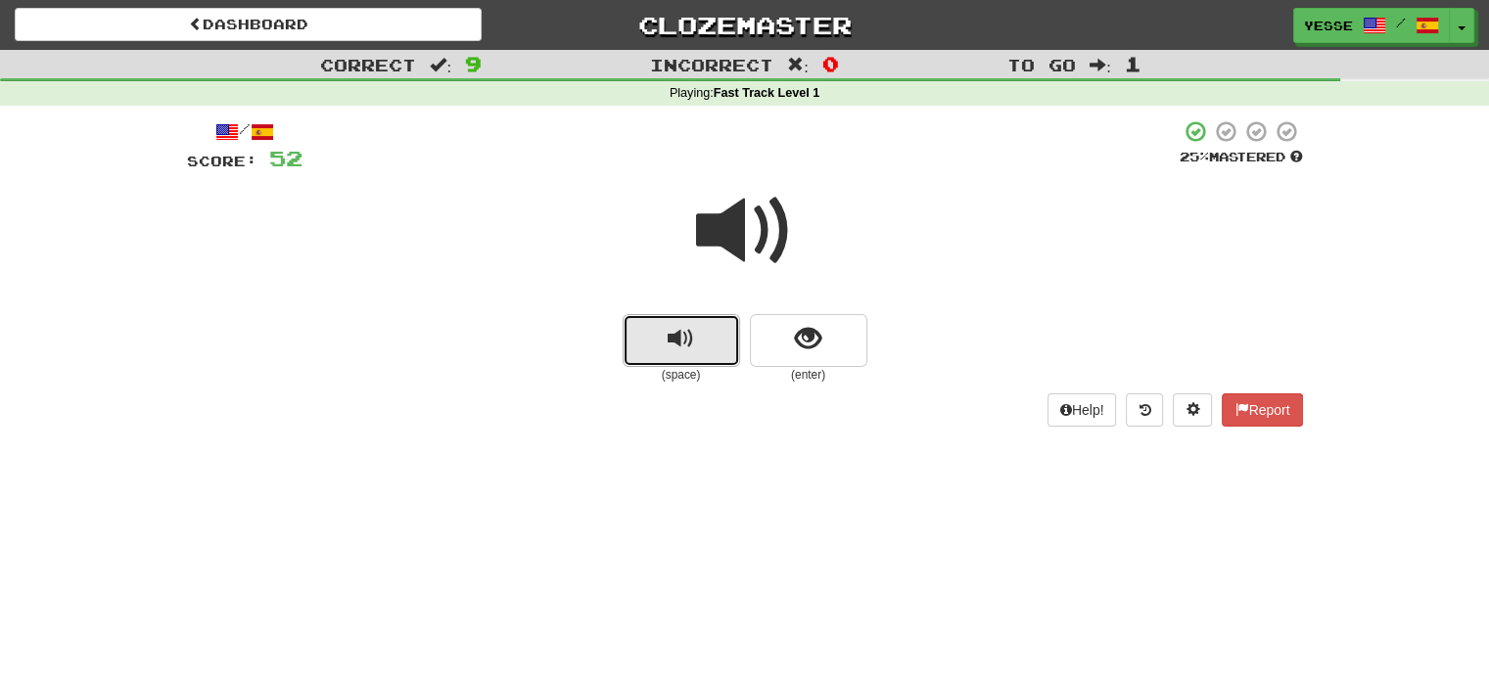
click at [654, 359] on button "replay audio" at bounding box center [681, 340] width 117 height 53
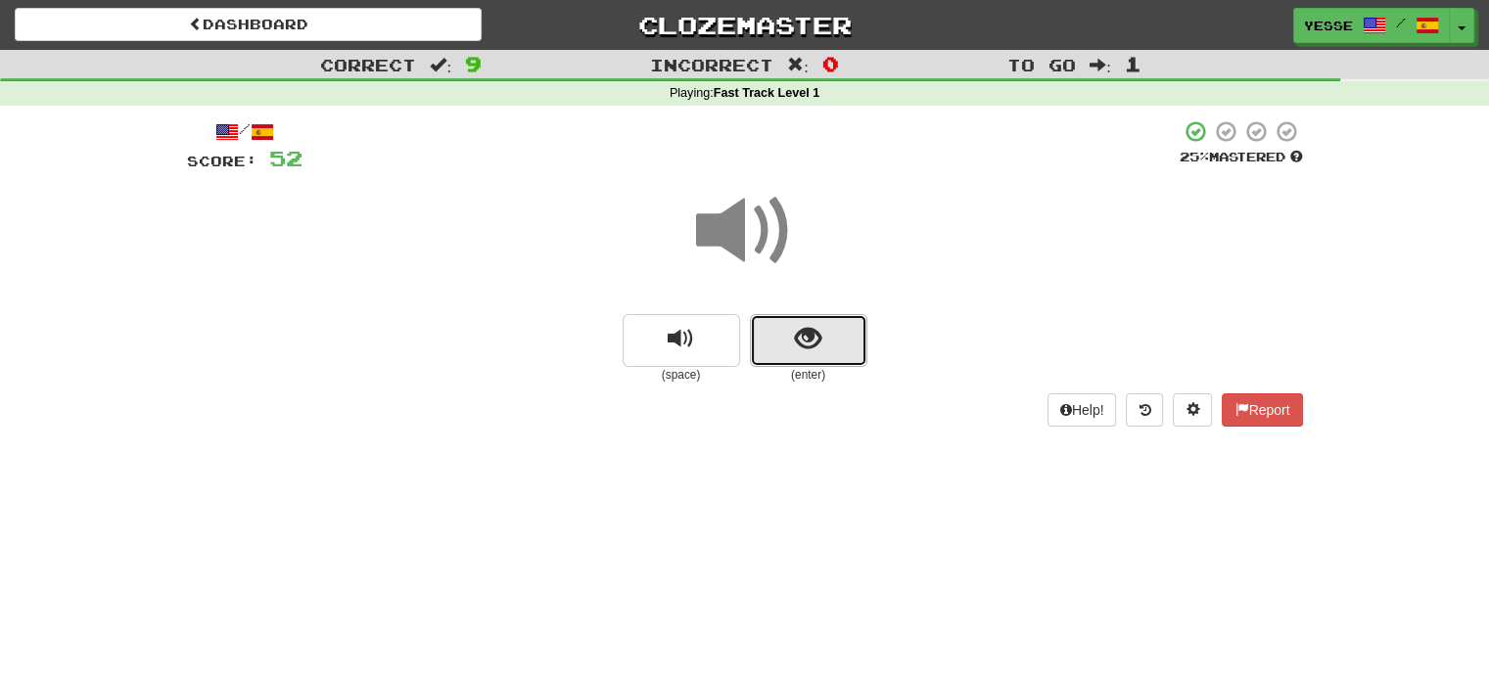
click at [816, 326] on span "show sentence" at bounding box center [808, 339] width 26 height 26
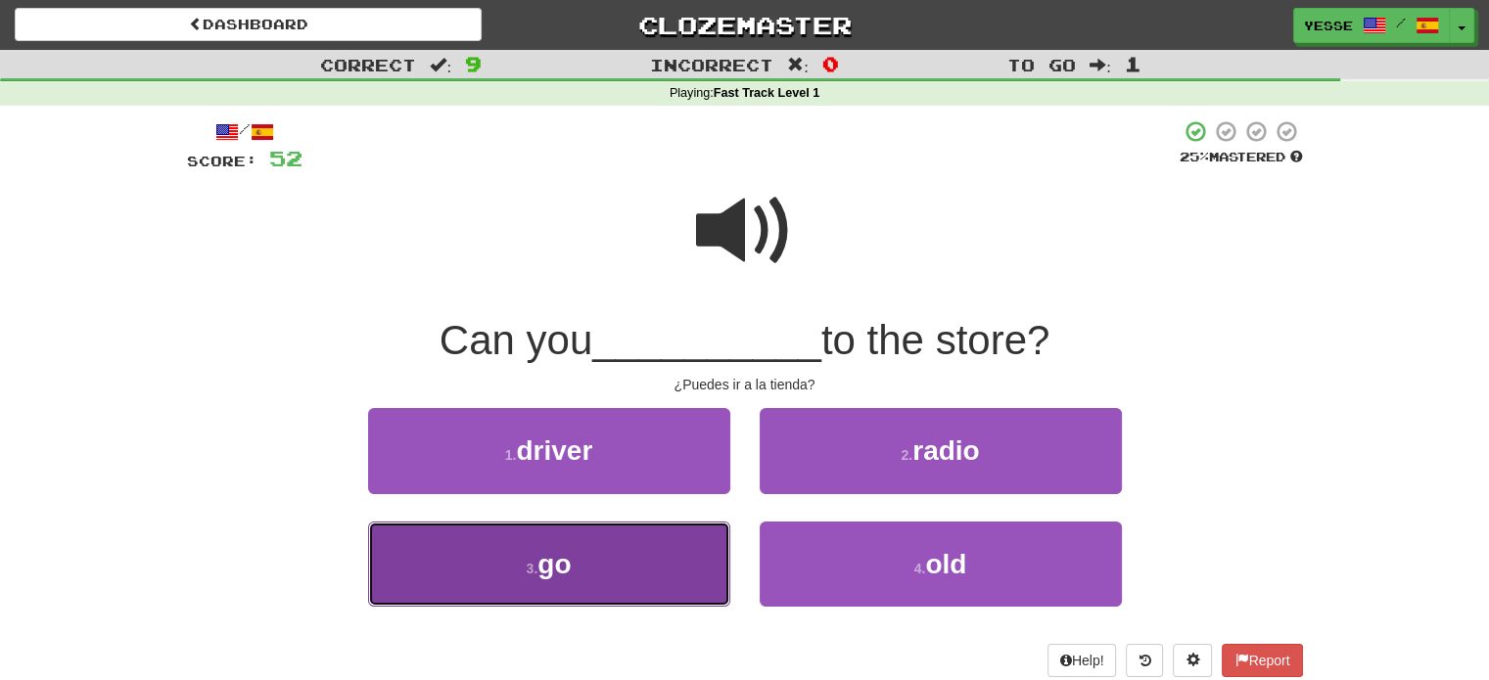
click at [582, 586] on button "3 . go" at bounding box center [549, 564] width 362 height 85
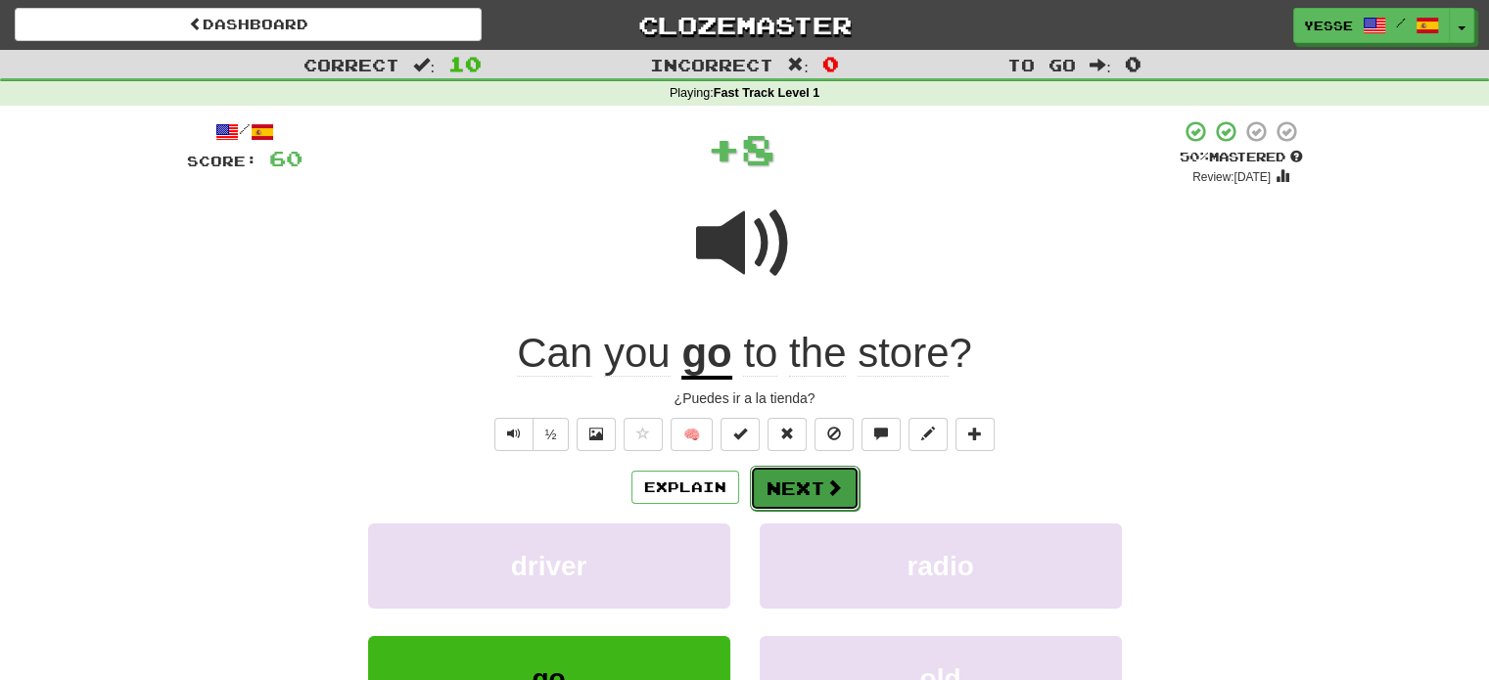
click at [827, 479] on span at bounding box center [834, 488] width 18 height 18
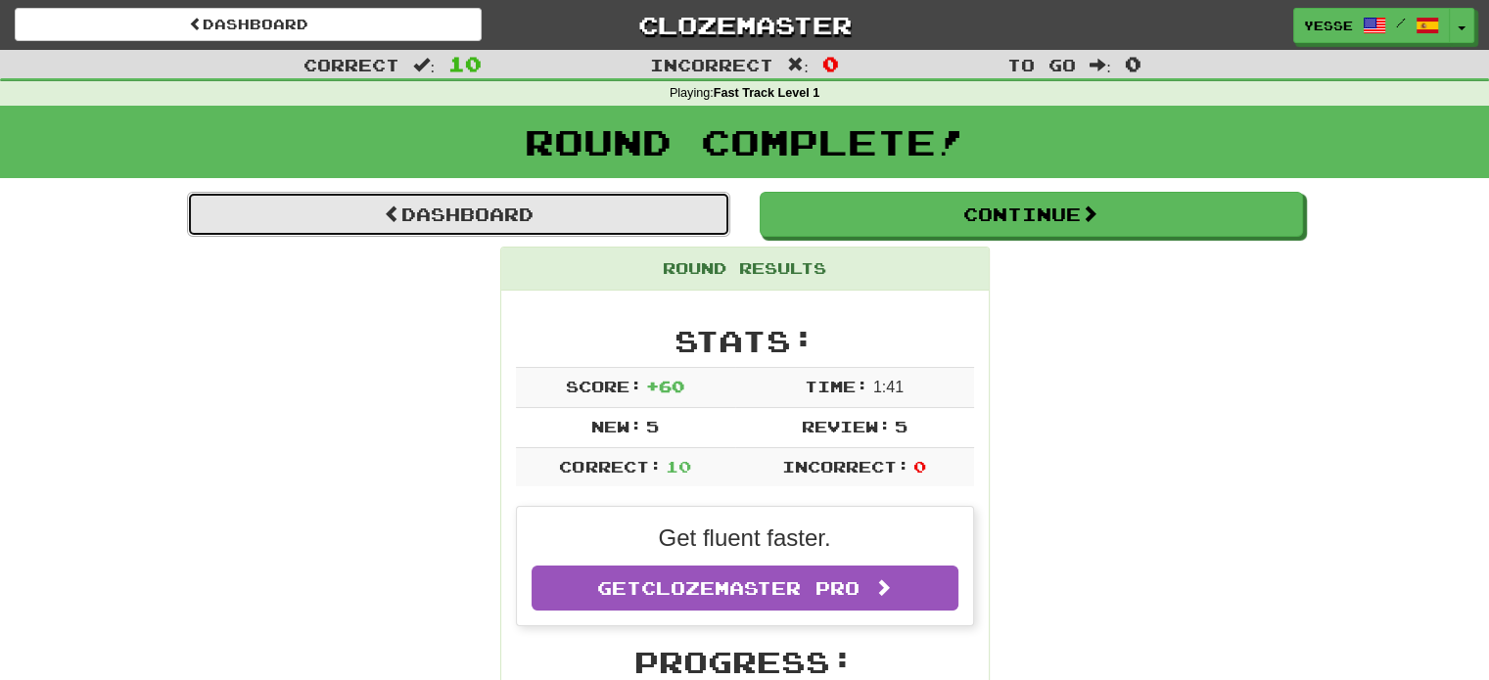
click at [629, 214] on link "Dashboard" at bounding box center [458, 214] width 543 height 45
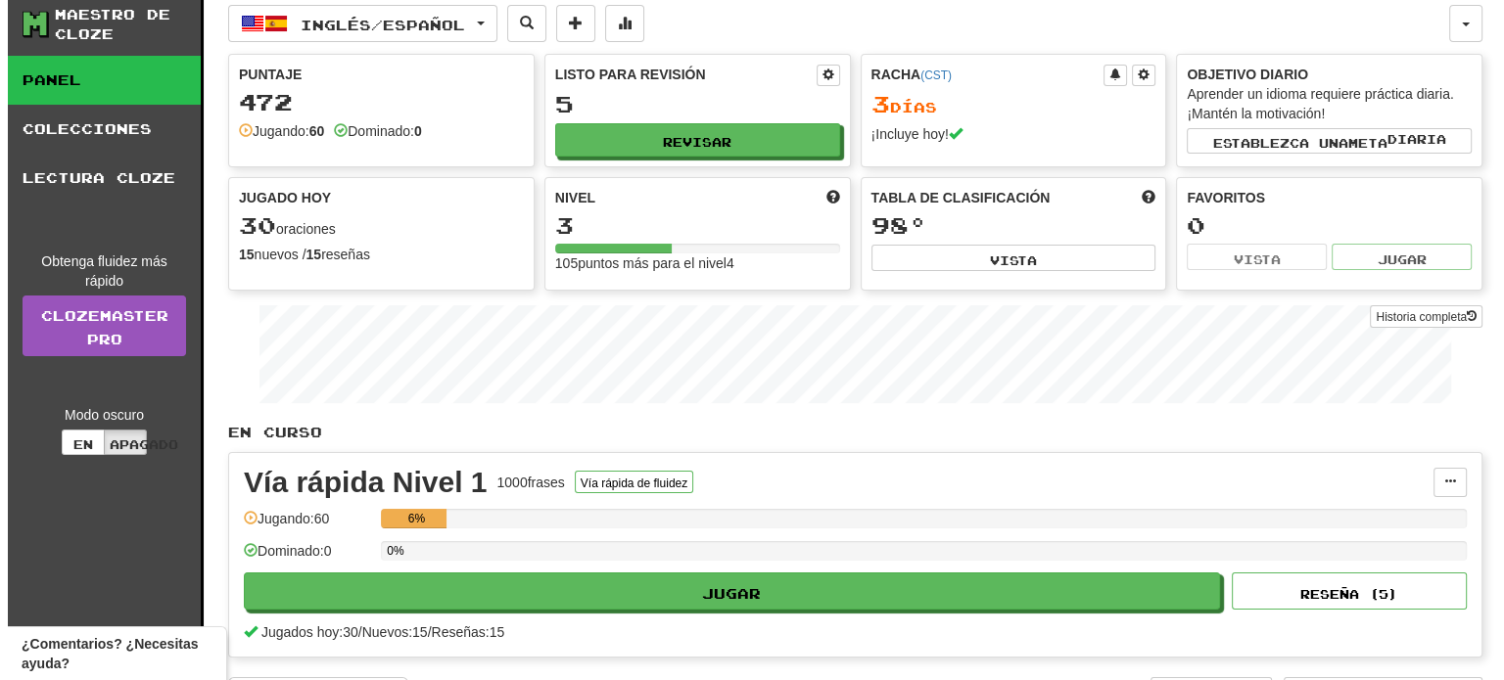
scroll to position [38, 0]
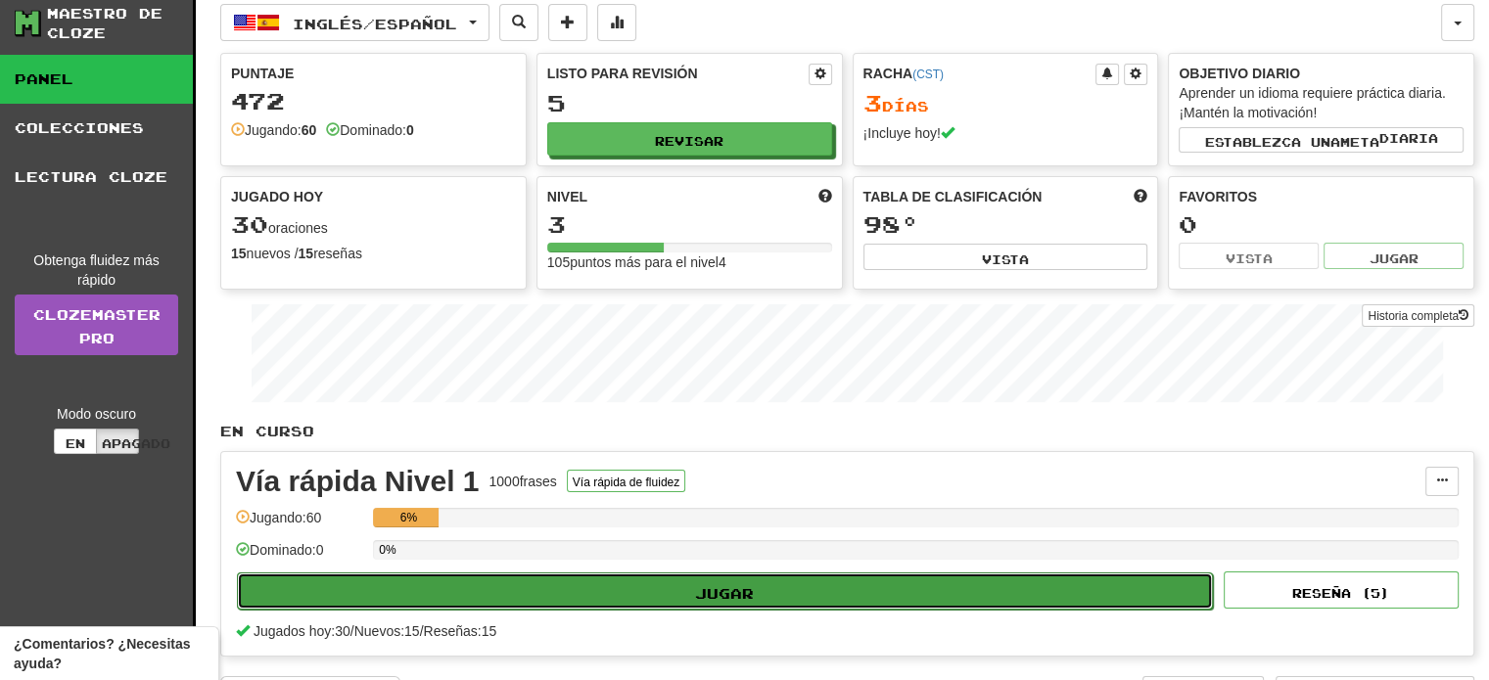
click at [633, 579] on button "Jugar" at bounding box center [725, 591] width 976 height 37
select select "**"
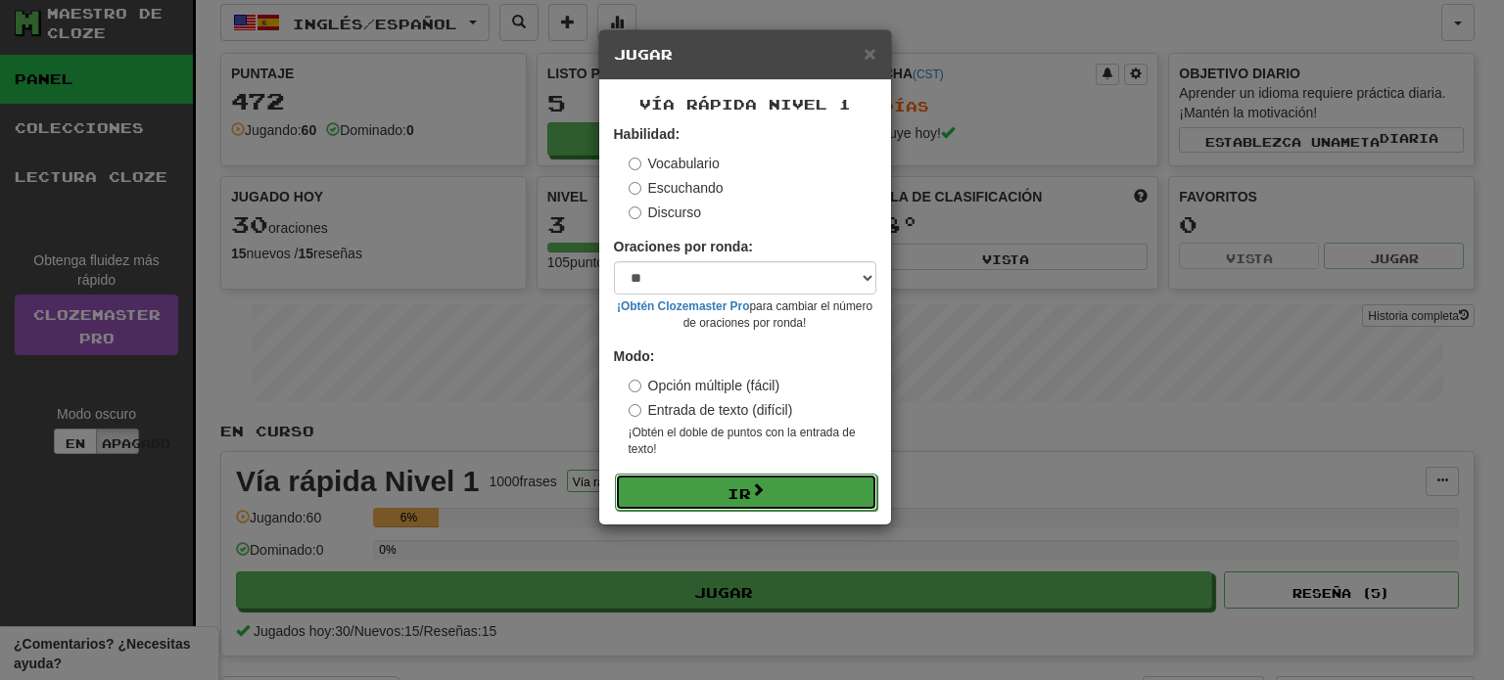
click at [707, 488] on button "Ir" at bounding box center [746, 492] width 262 height 37
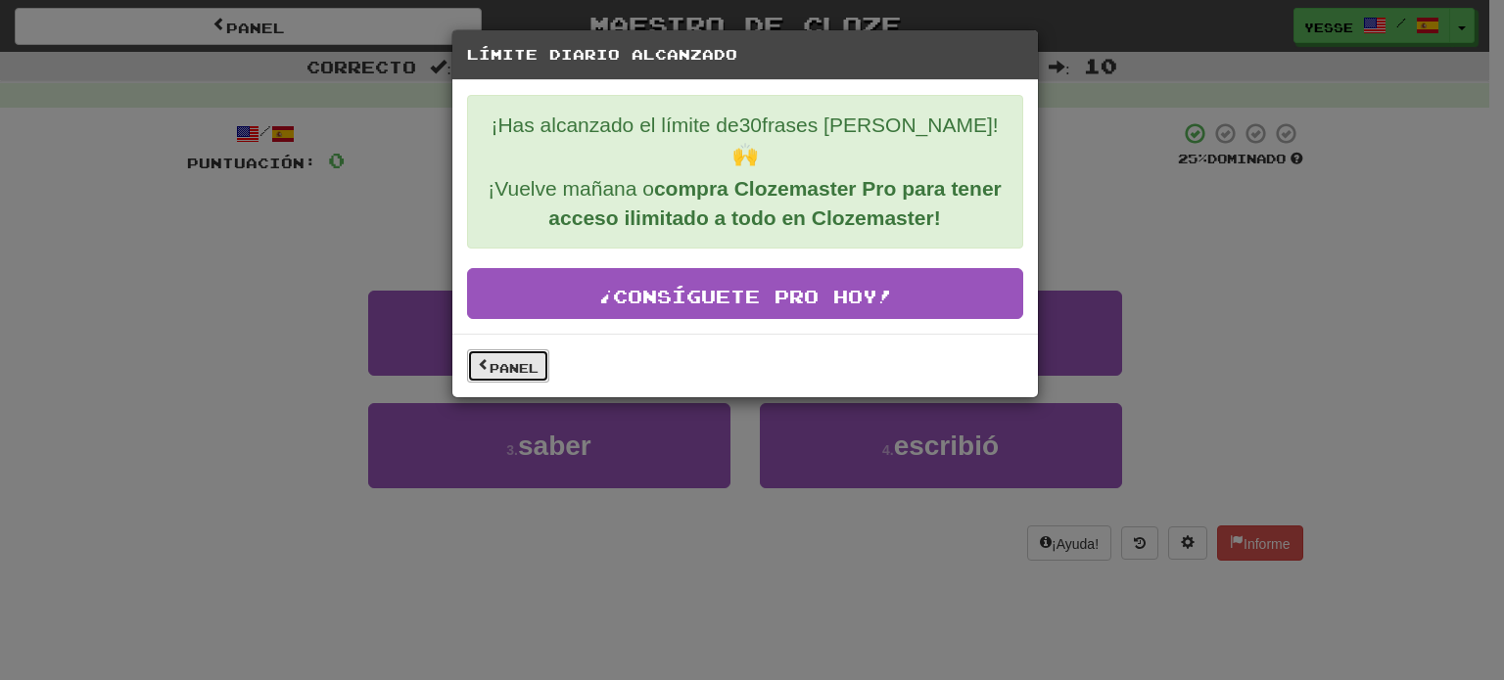
click at [509, 361] on font "Panel" at bounding box center [513, 368] width 49 height 14
